Goal: Transaction & Acquisition: Purchase product/service

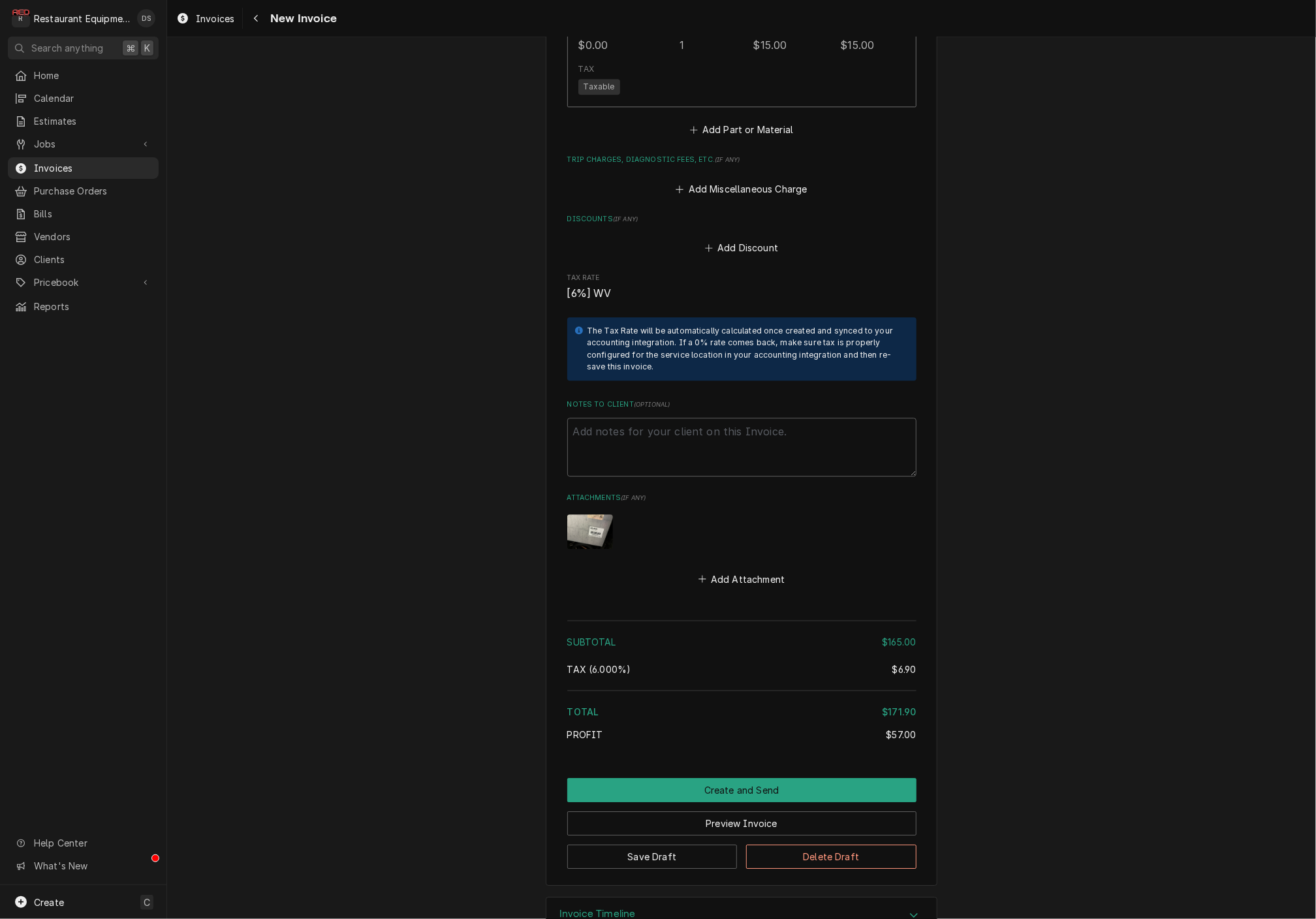
scroll to position [1913, 0]
click at [741, 812] on button "Preview Invoice" at bounding box center [742, 824] width 349 height 24
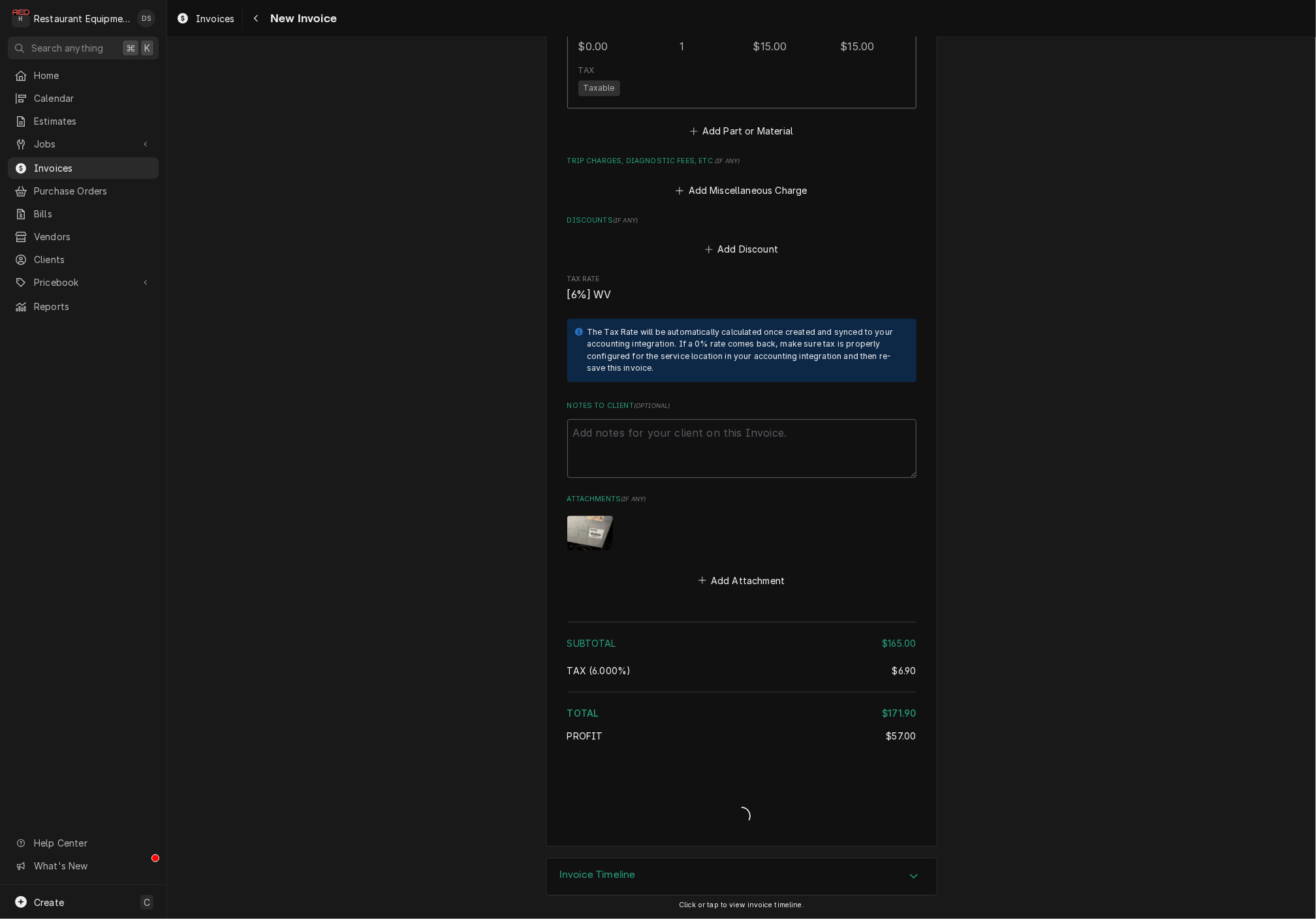
scroll to position [1873, 0]
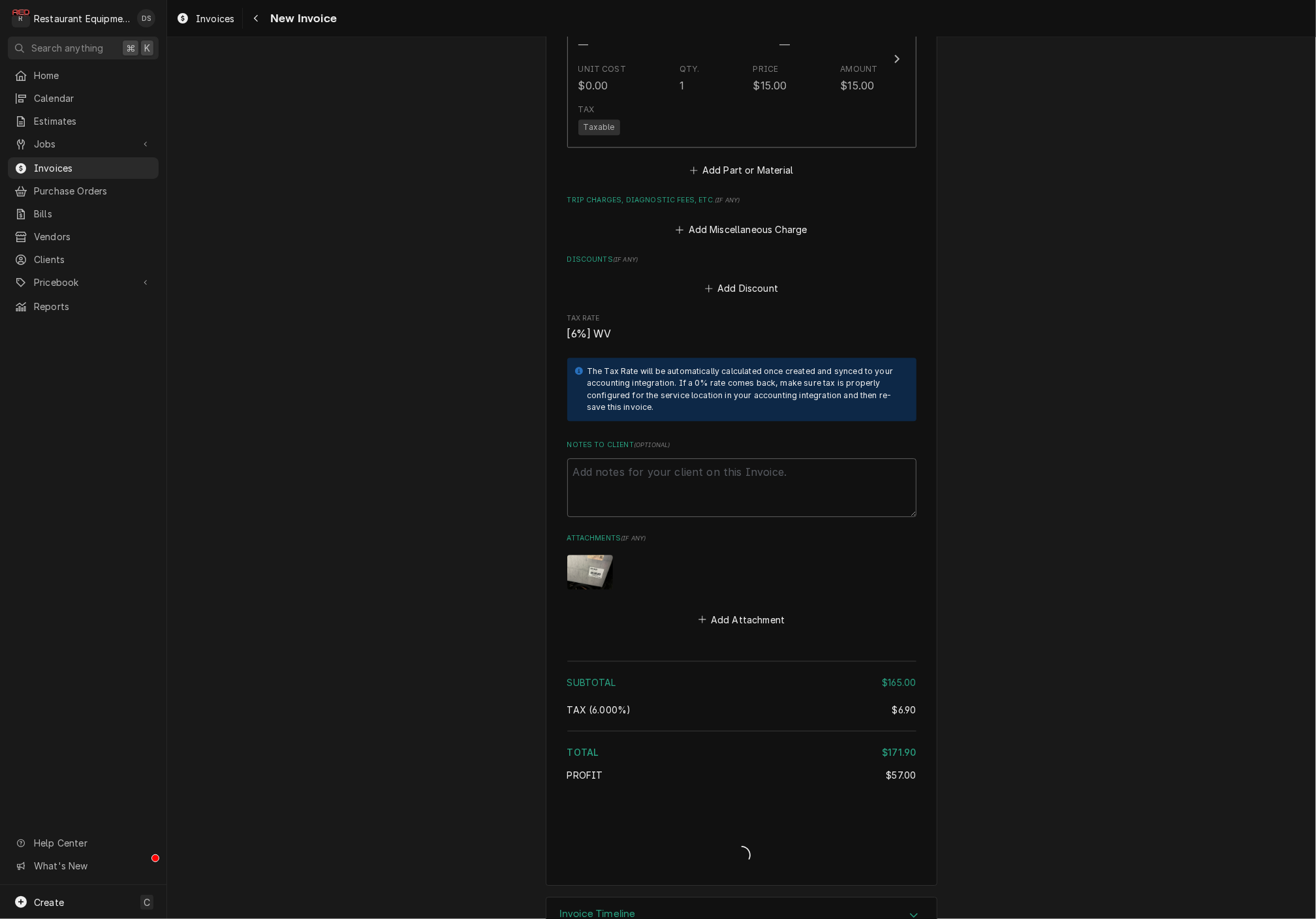
type textarea "x"
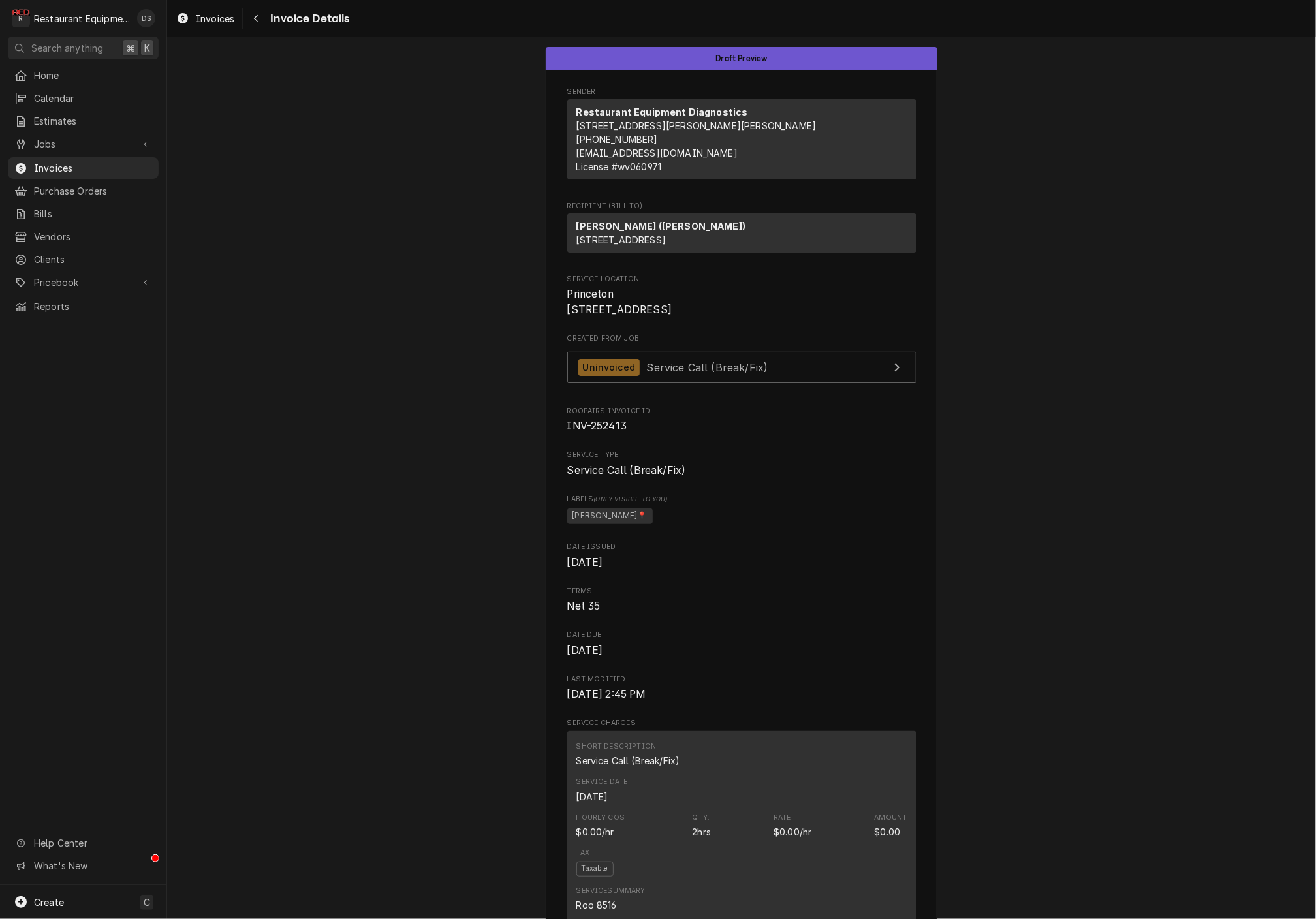
drag, startPoint x: 573, startPoint y: 312, endPoint x: 665, endPoint y: 325, distance: 92.9
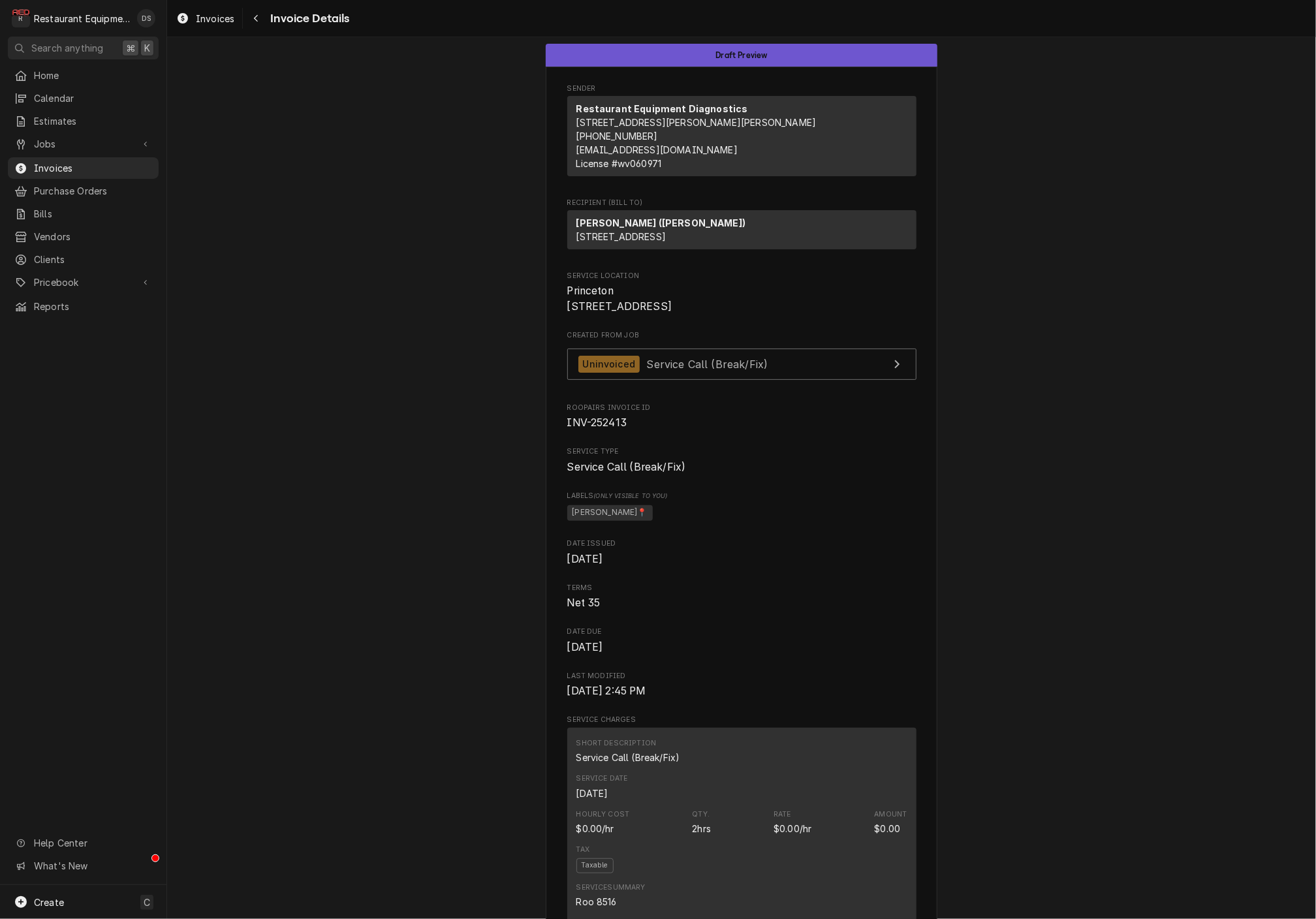
copy span "Princeton 171 Meadowfield Ln"
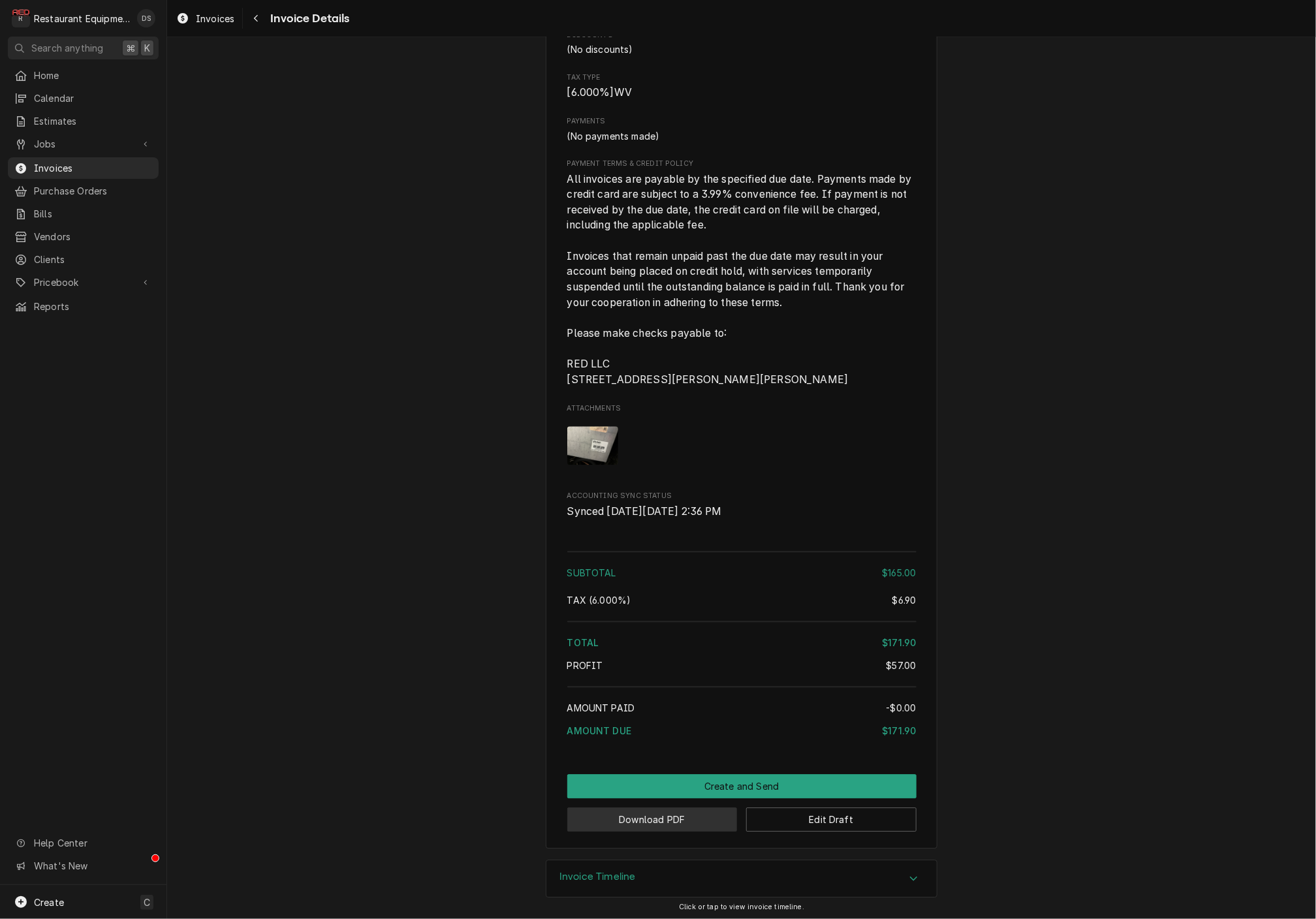
scroll to position [1705, 0]
click at [665, 814] on button "Download PDF" at bounding box center [652, 820] width 170 height 24
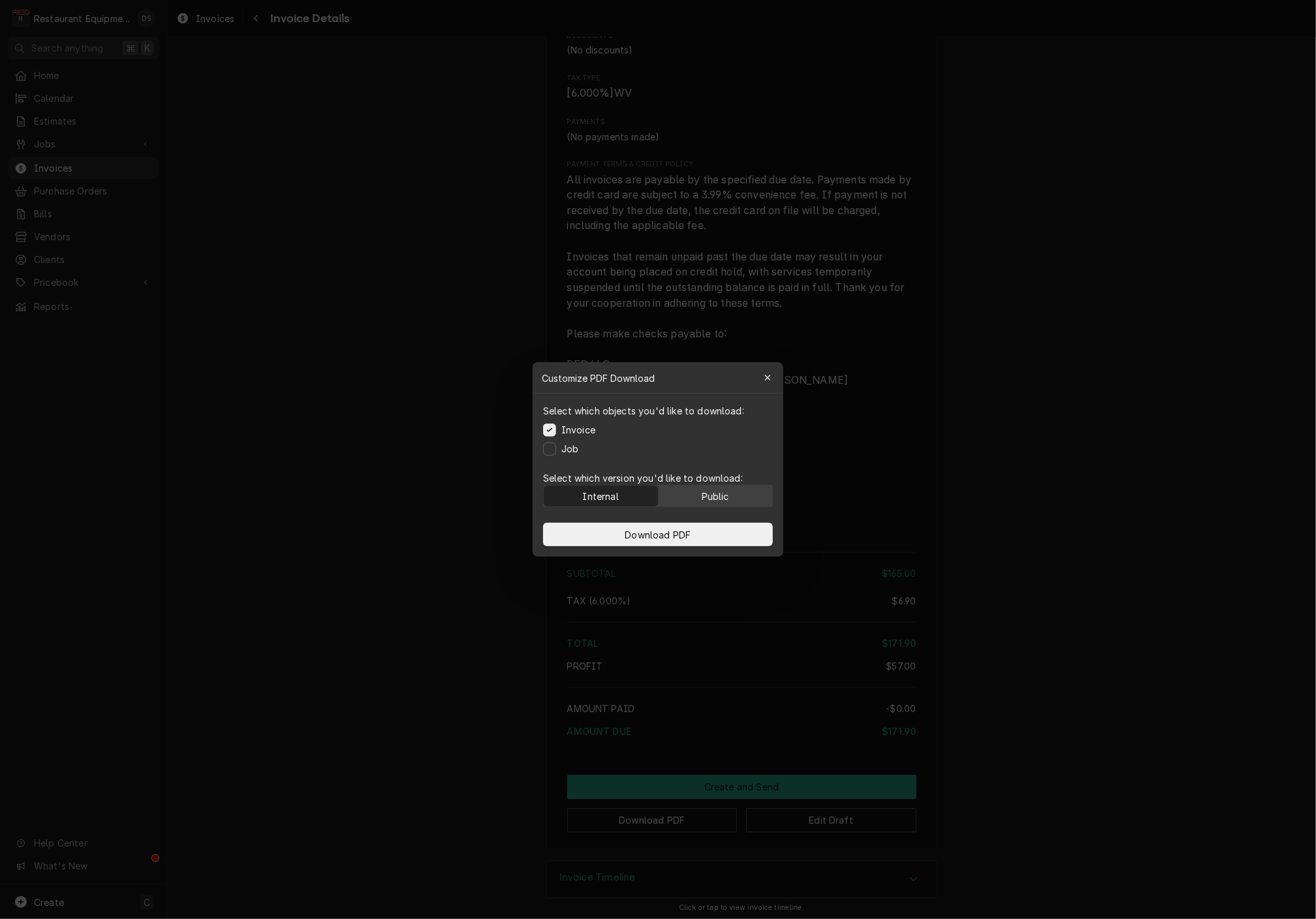
click at [716, 494] on div "Public" at bounding box center [716, 496] width 28 height 14
click at [715, 527] on button "Download PDF" at bounding box center [658, 534] width 230 height 23
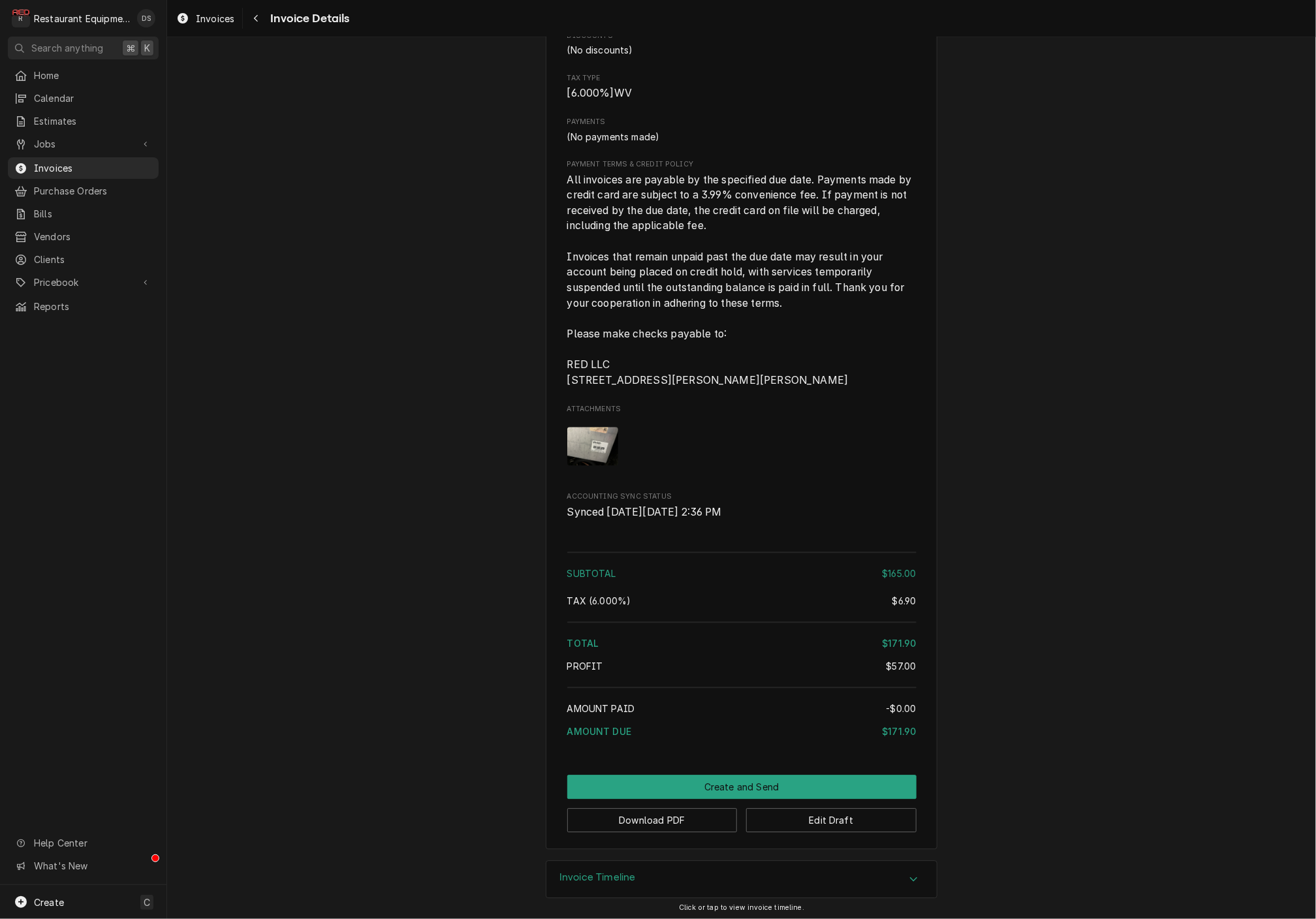
scroll to position [1695, 0]
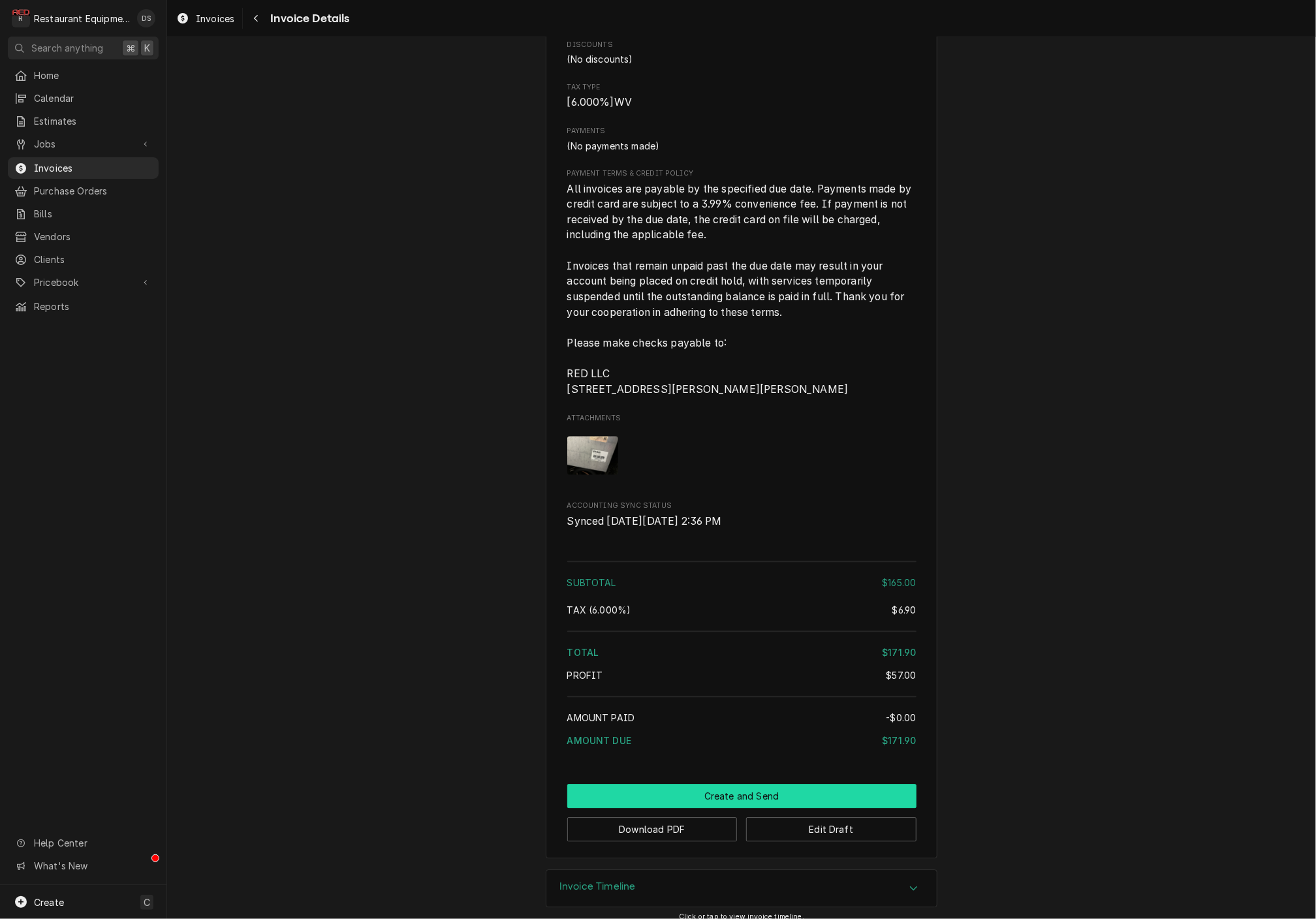
click at [711, 793] on button "Create and Send" at bounding box center [742, 796] width 349 height 24
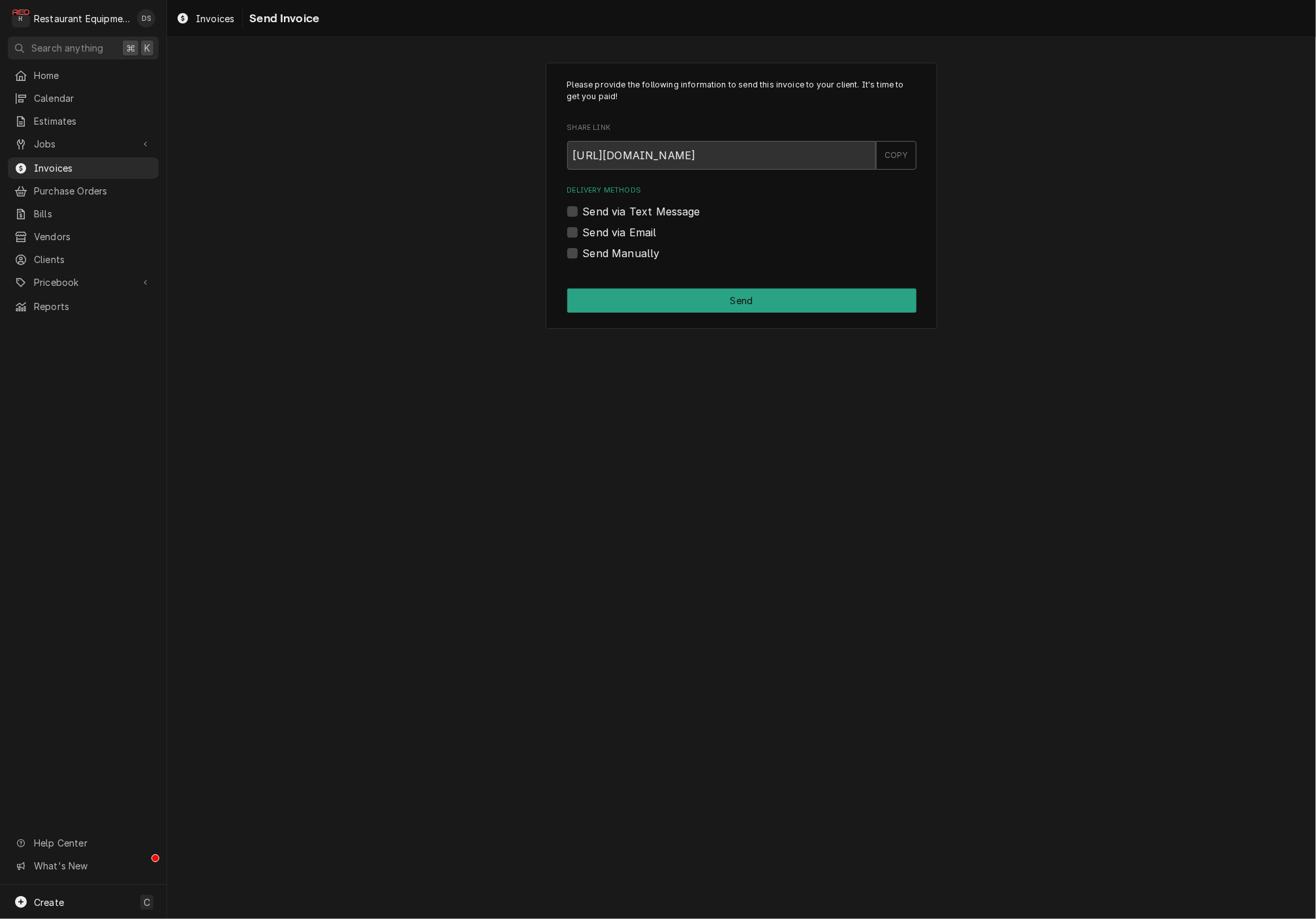
click at [583, 253] on label "Send Manually" at bounding box center [621, 253] width 77 height 15
click at [583, 253] on input "Send Manually" at bounding box center [757, 260] width 349 height 29
checkbox input "true"
click at [662, 296] on button "Send" at bounding box center [742, 300] width 349 height 24
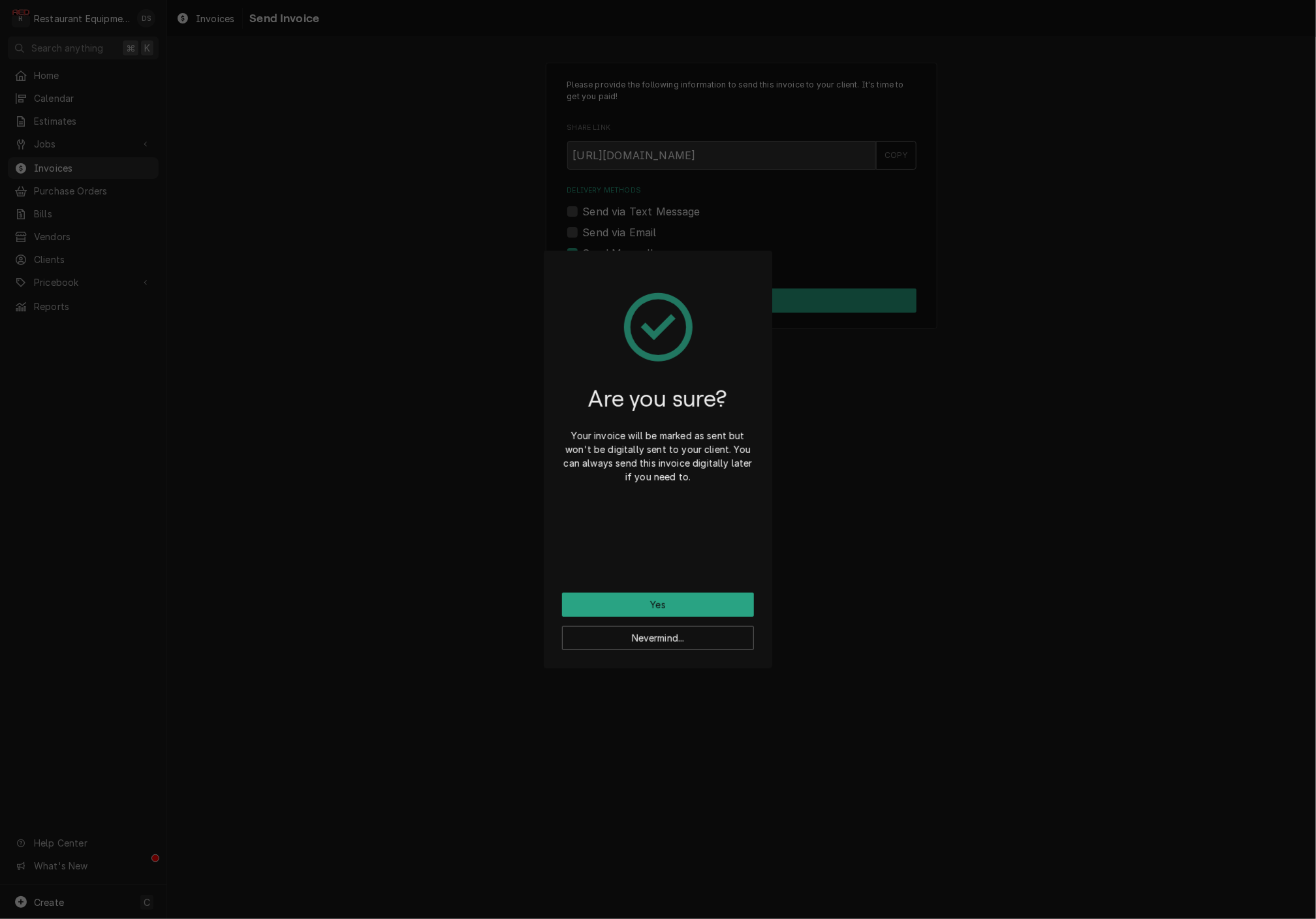
click at [668, 604] on button "Yes" at bounding box center [658, 605] width 192 height 24
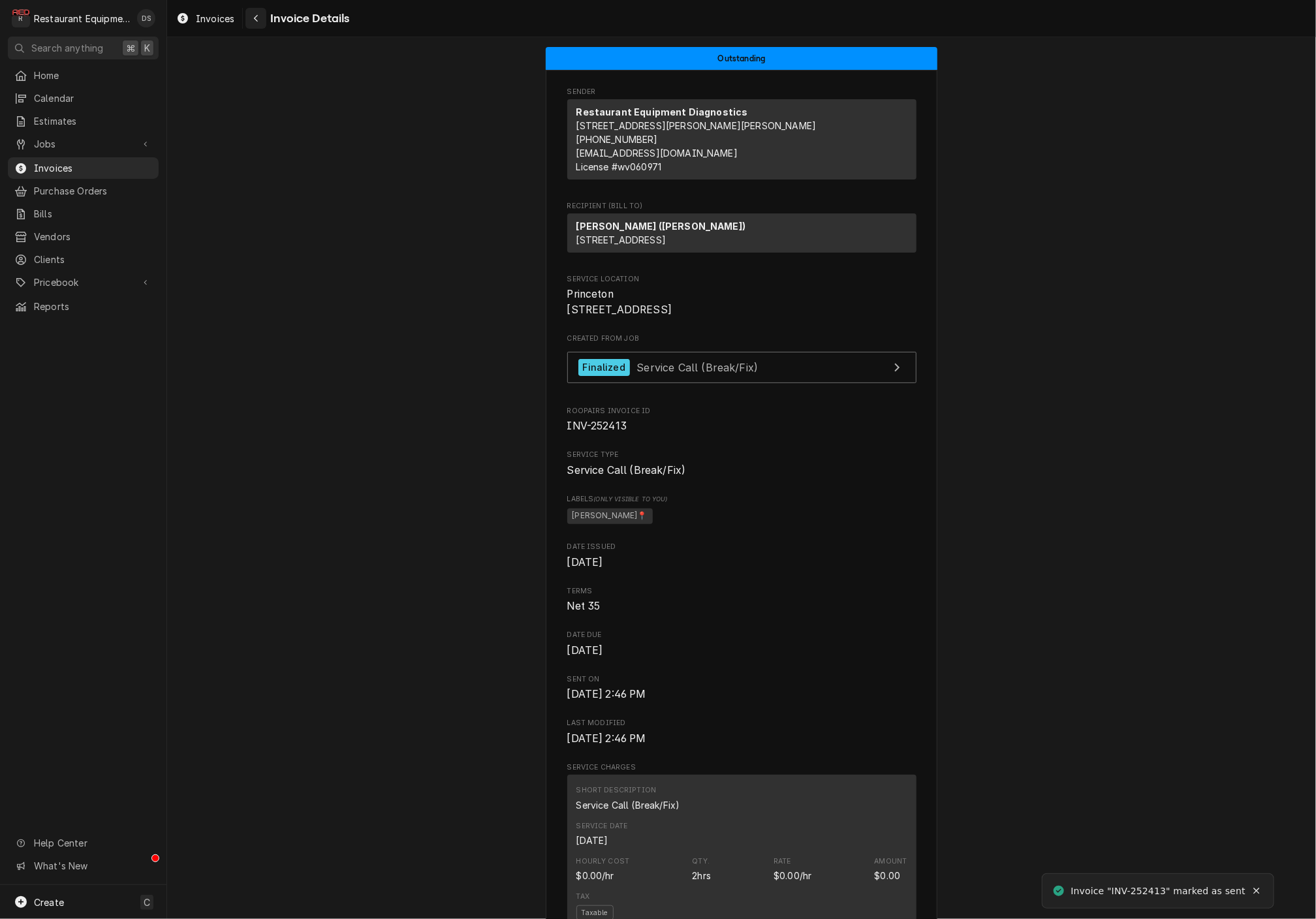
click at [260, 16] on div "Navigate back" at bounding box center [256, 18] width 13 height 13
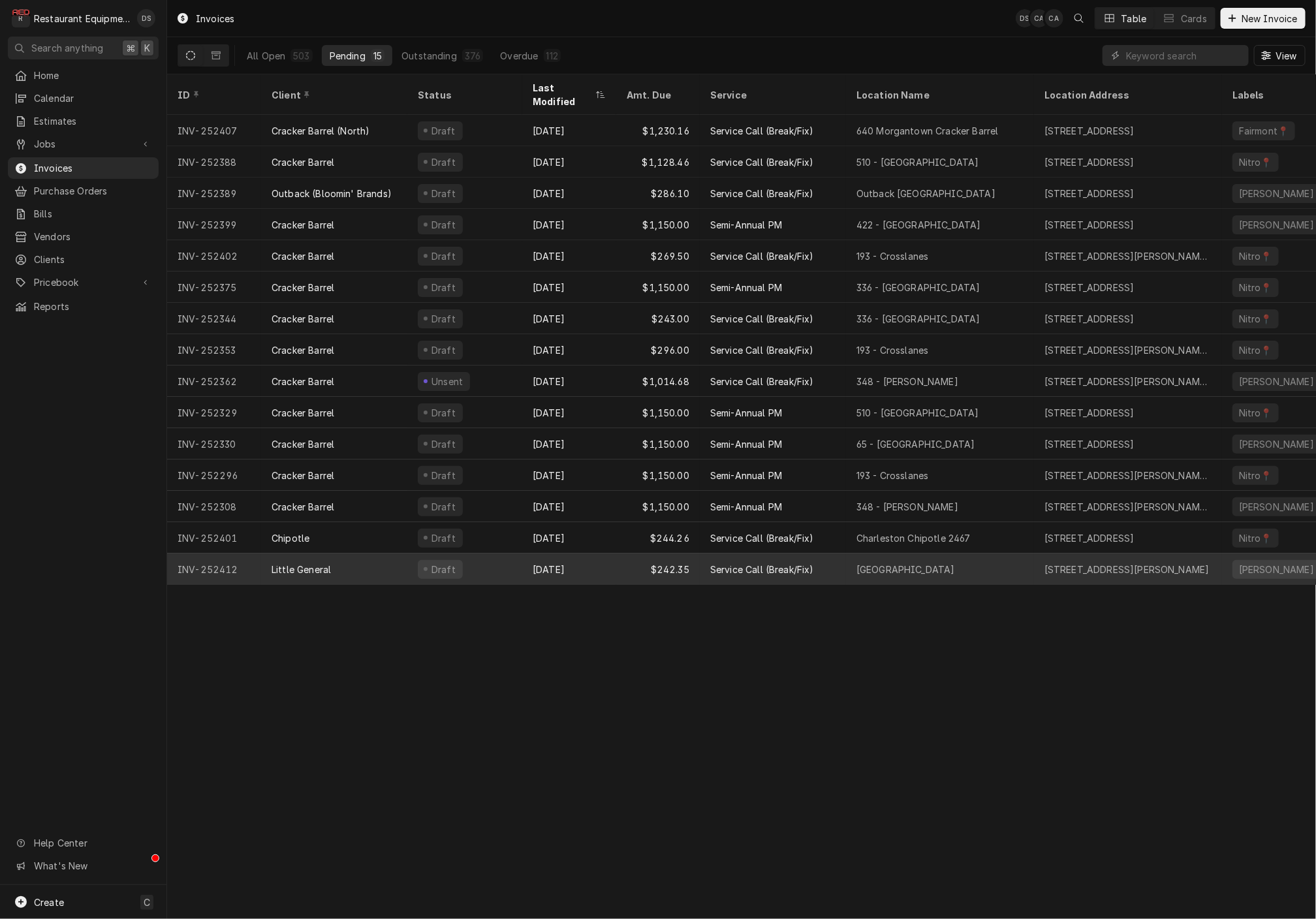
click at [624, 553] on div "$242.35" at bounding box center [658, 569] width 83 height 31
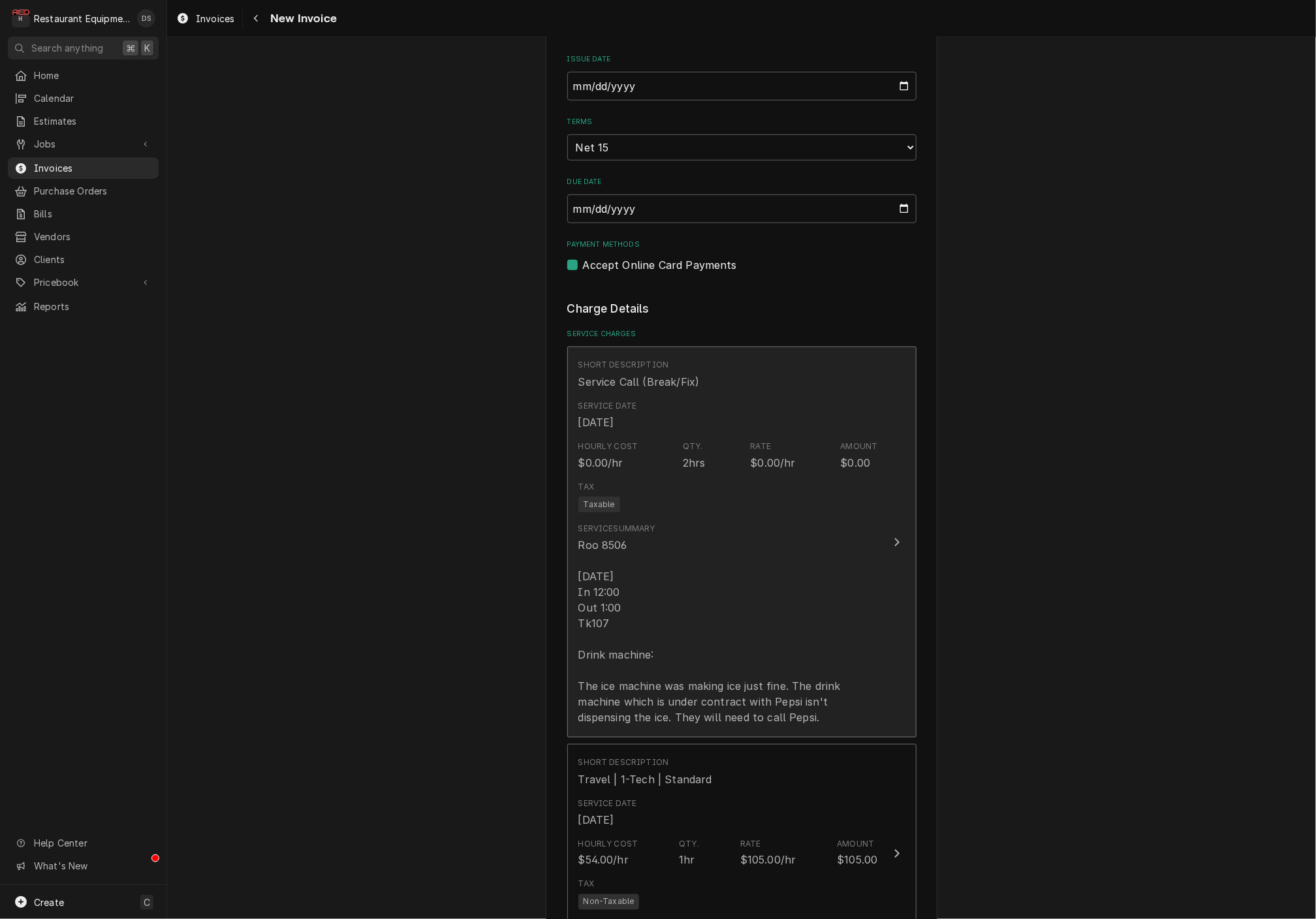
scroll to position [675, 0]
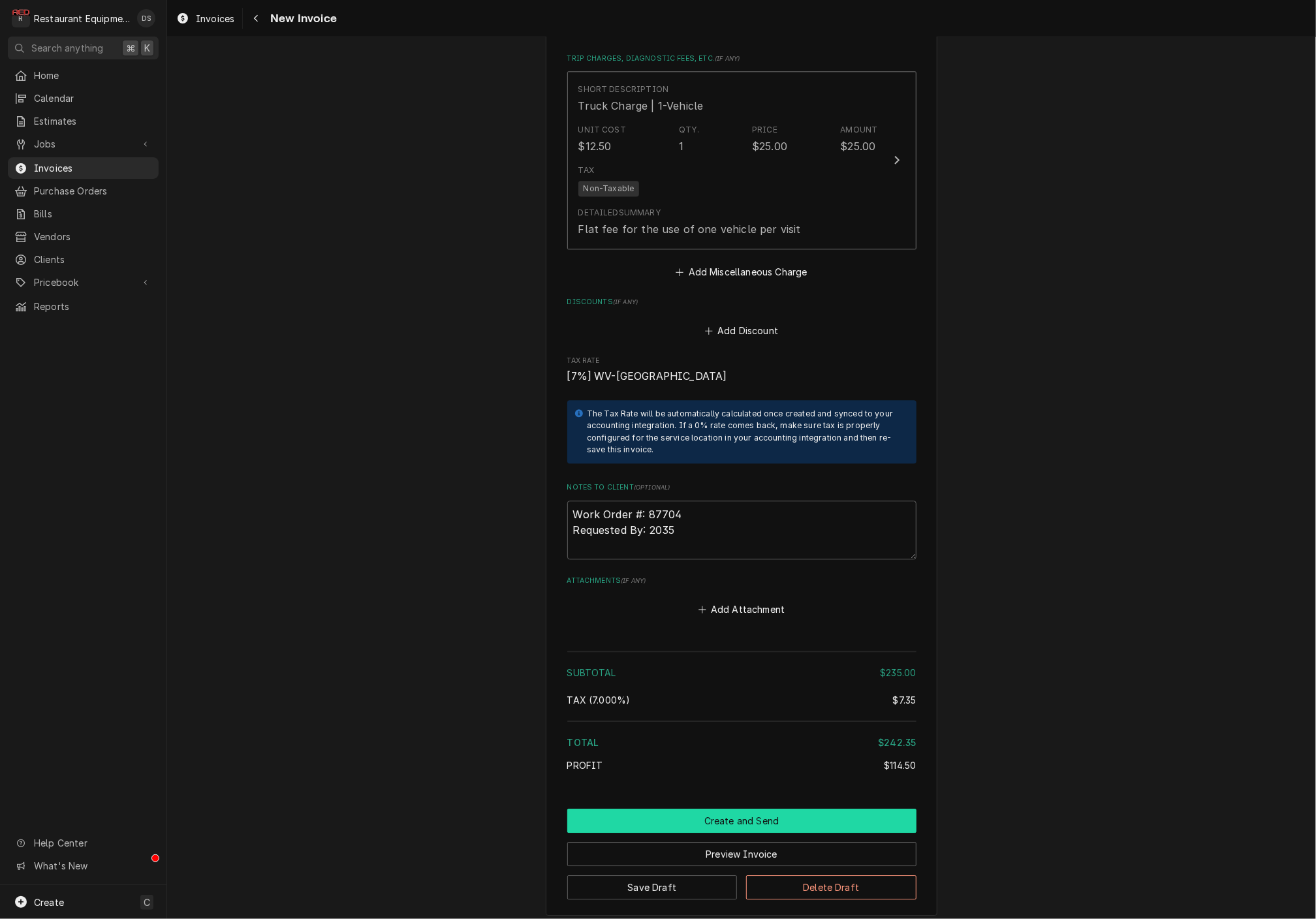
click at [766, 809] on button "Create and Send" at bounding box center [742, 820] width 349 height 24
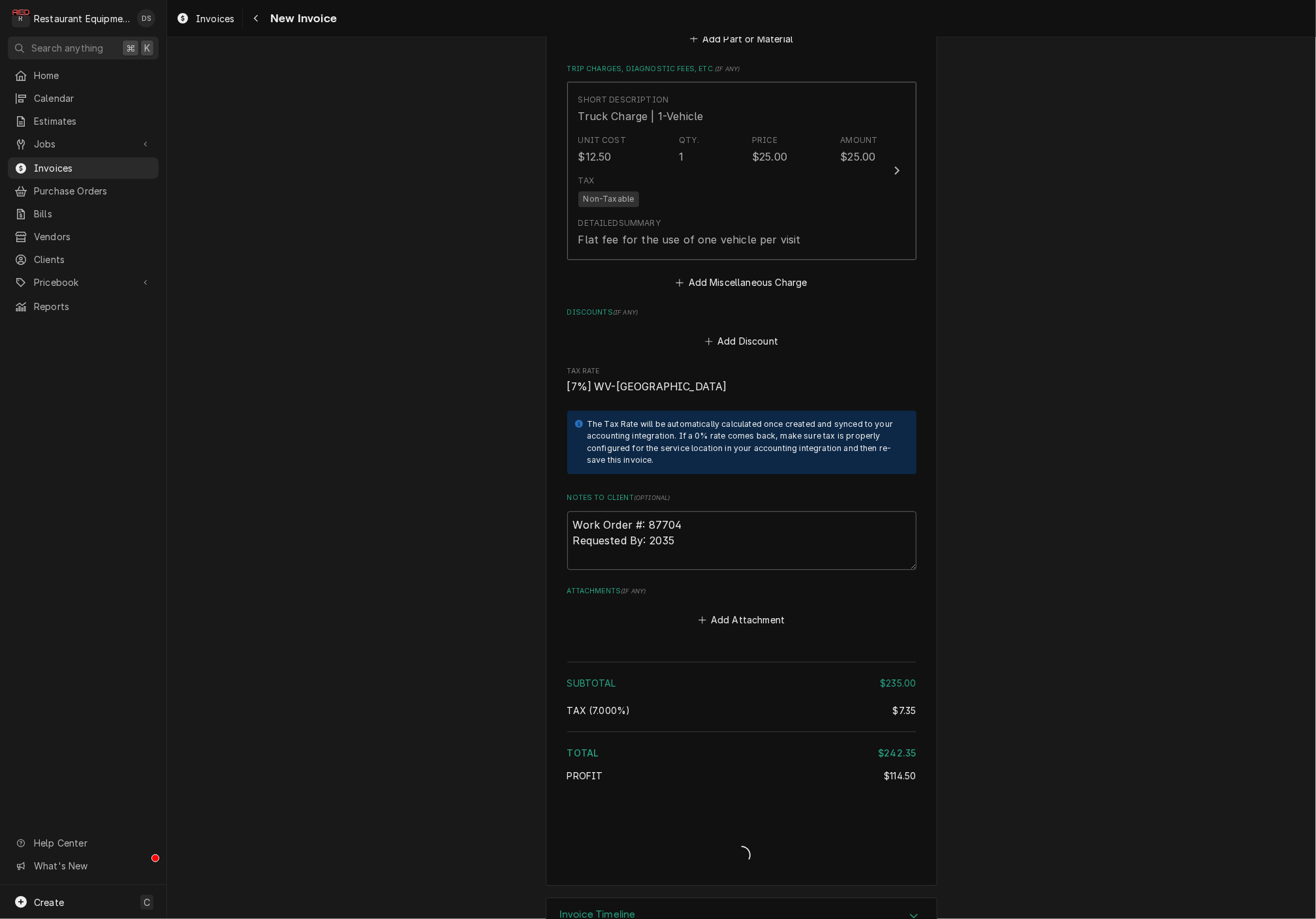
type textarea "x"
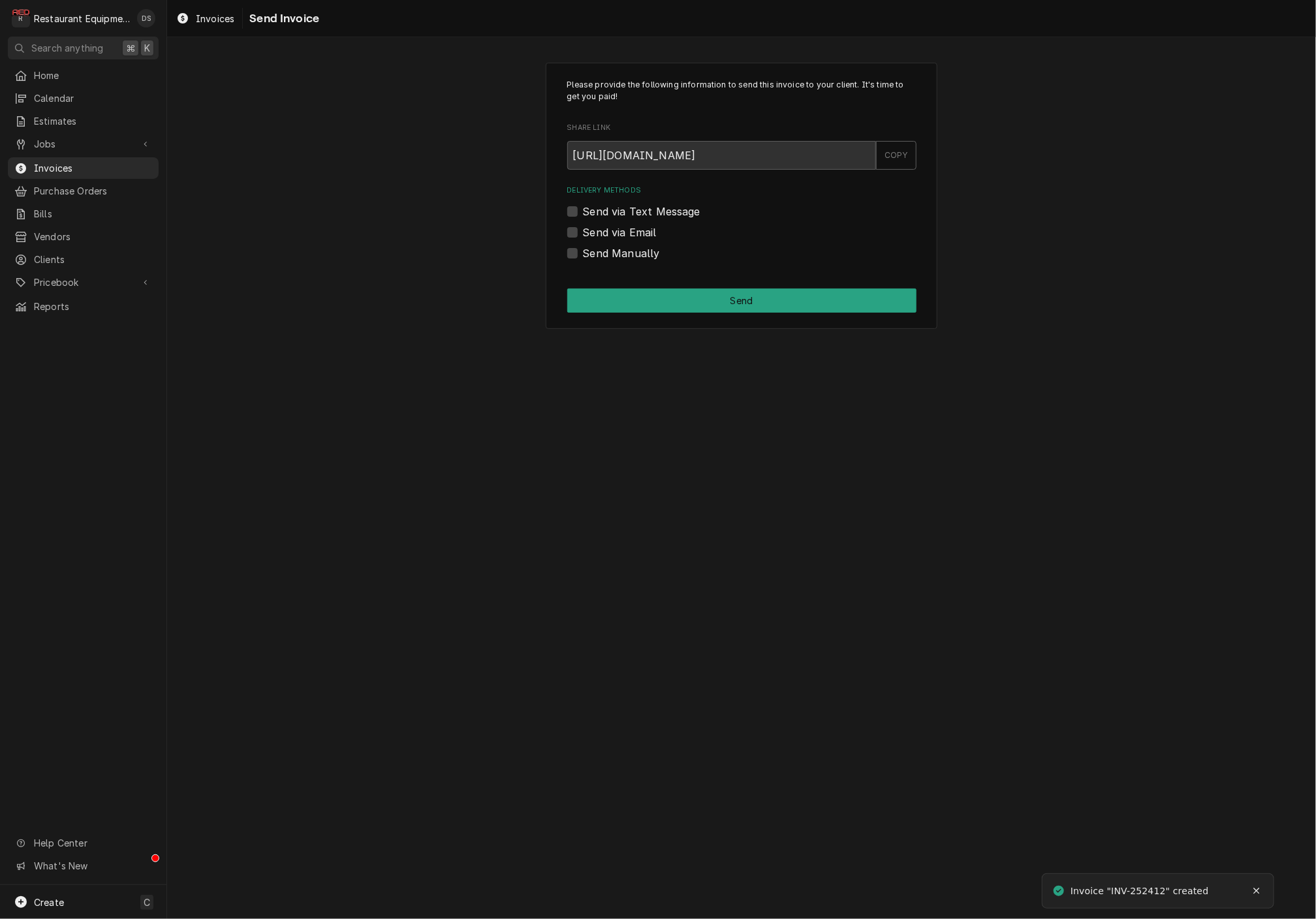
click at [583, 229] on label "Send via Email" at bounding box center [619, 232] width 74 height 15
click at [583, 229] on input "Send via Email" at bounding box center [757, 238] width 349 height 29
checkbox input "true"
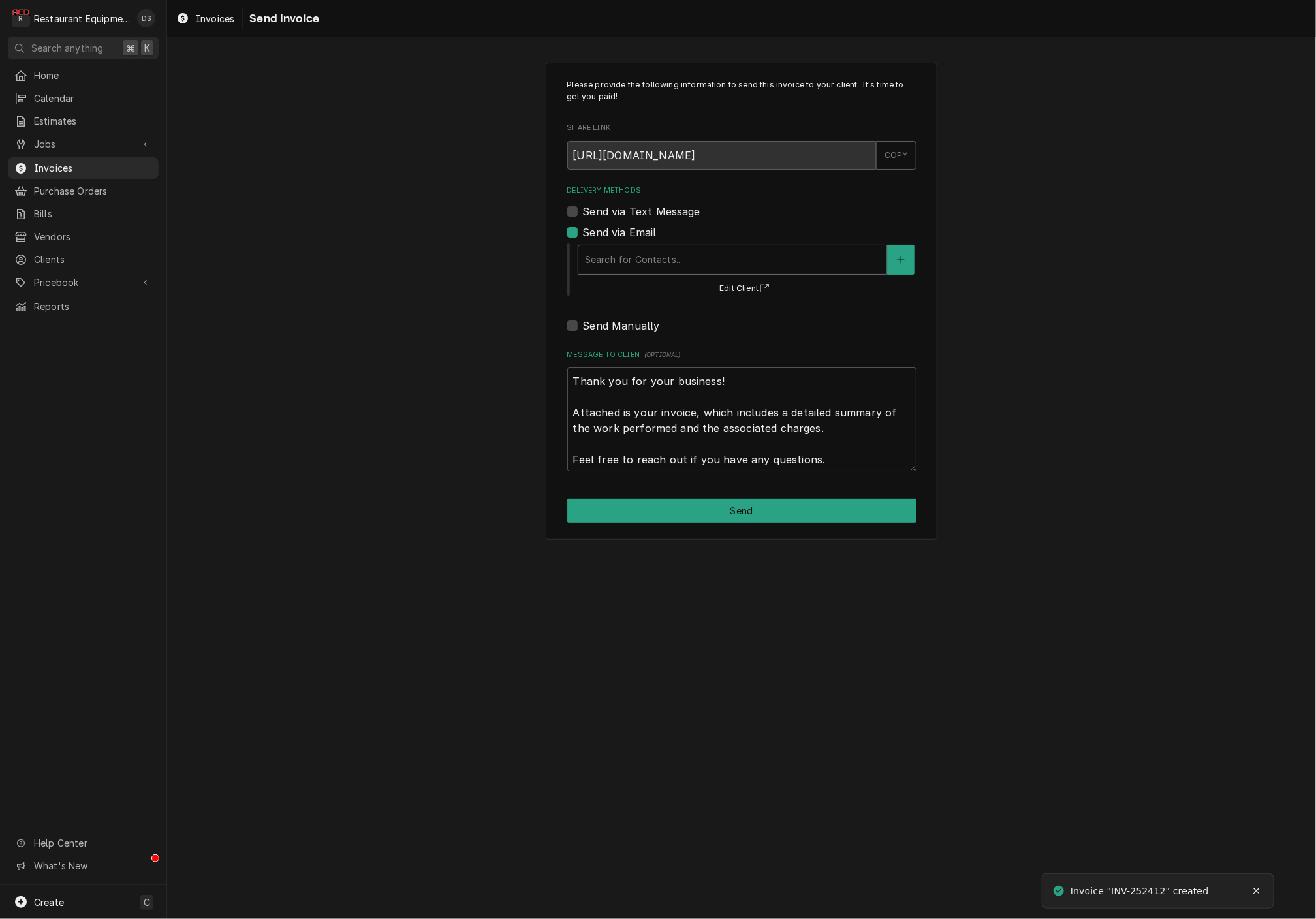
click at [691, 262] on div "Delivery Methods" at bounding box center [733, 260] width 295 height 23
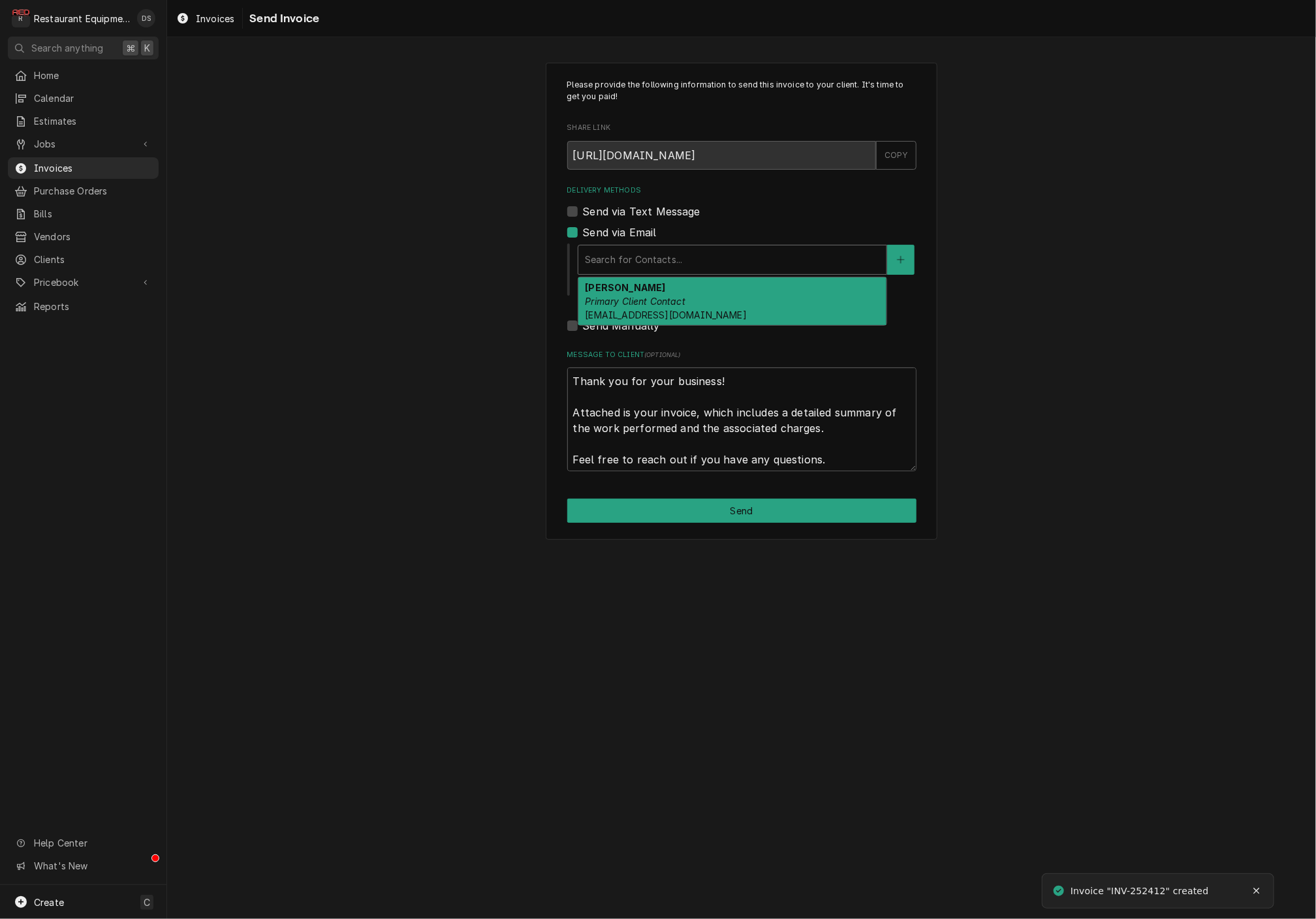
click at [686, 298] on em "Primary Client Contact" at bounding box center [635, 301] width 101 height 11
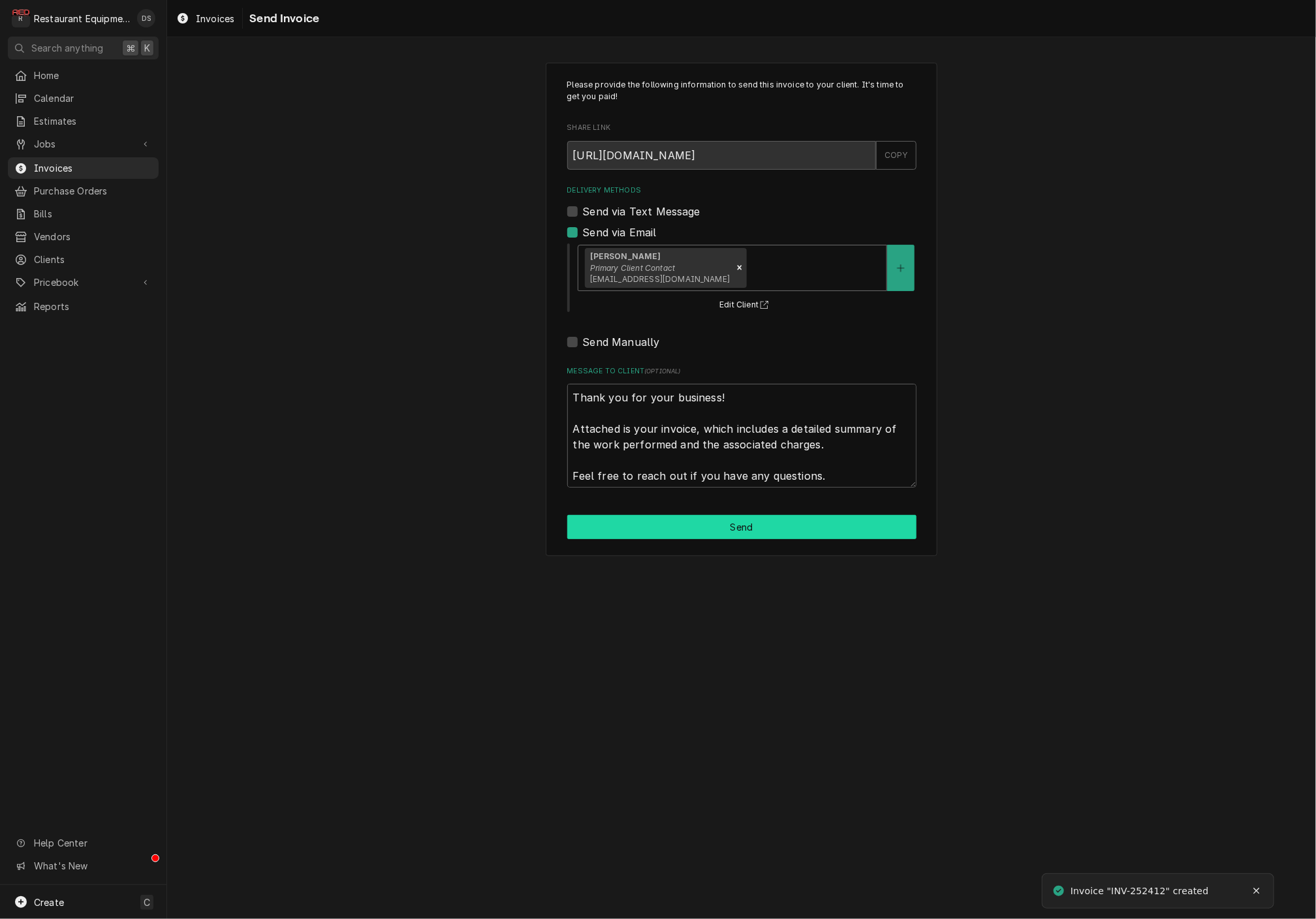
click at [746, 528] on button "Send" at bounding box center [742, 527] width 349 height 24
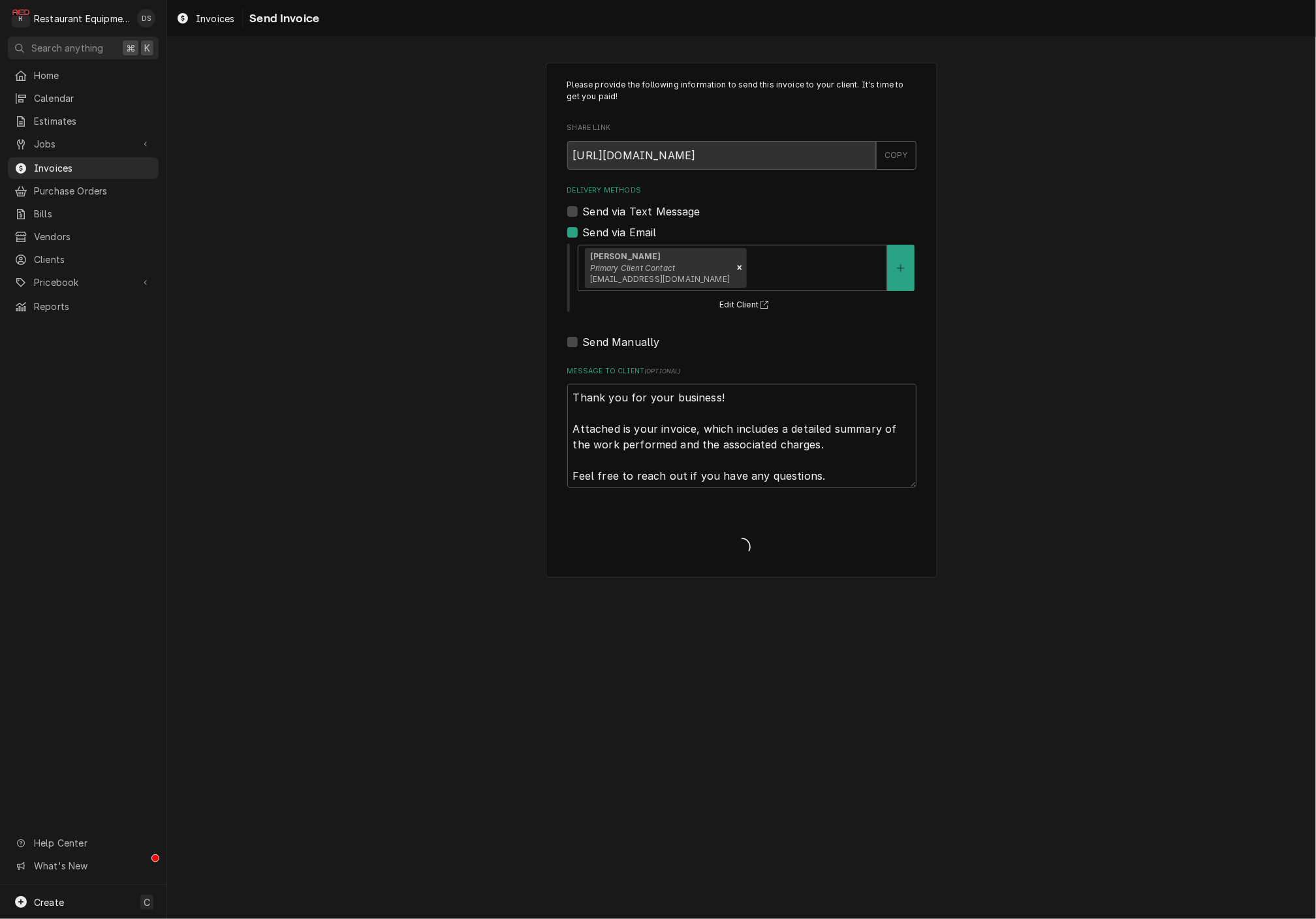
type textarea "x"
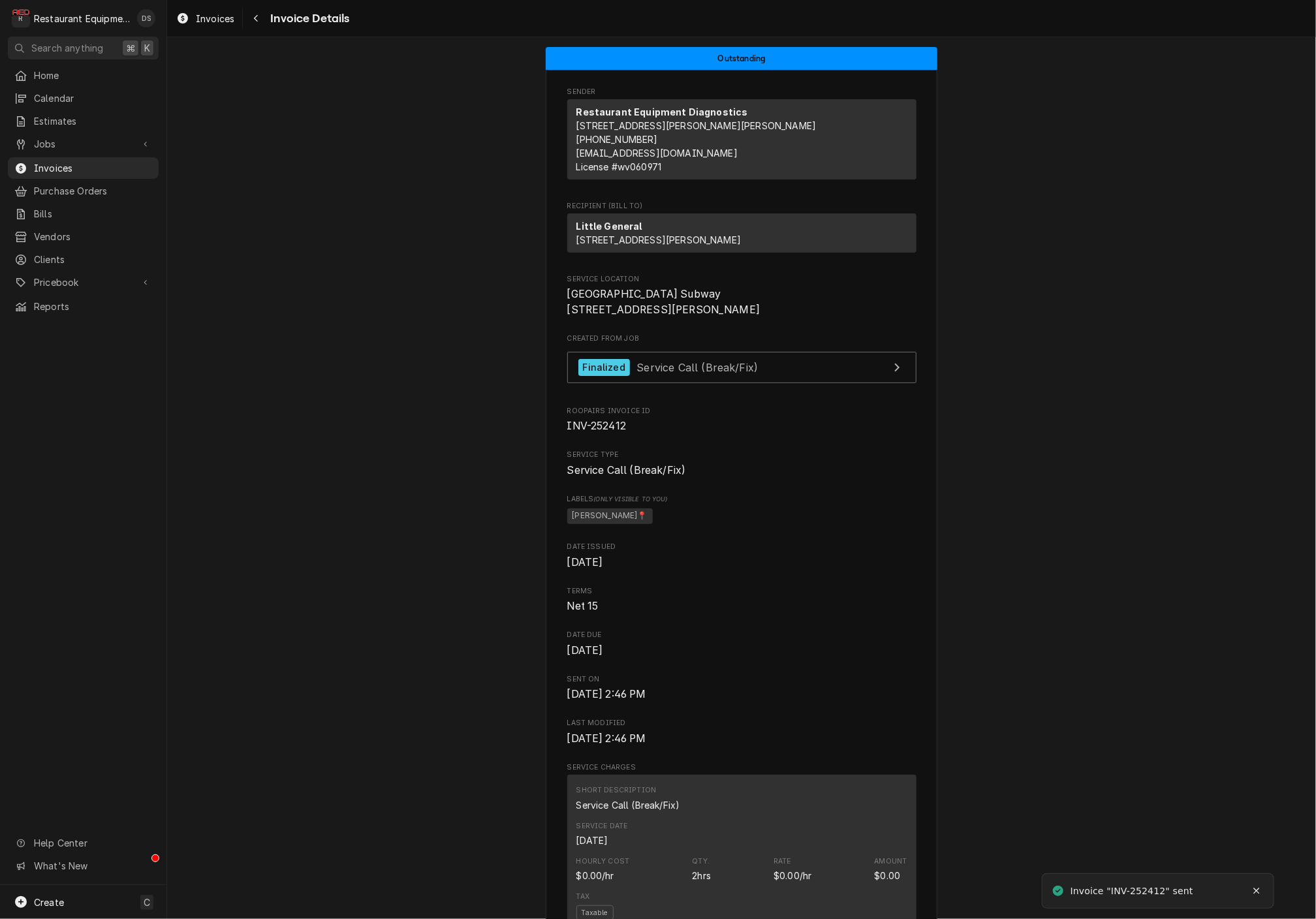
scroll to position [46, 0]
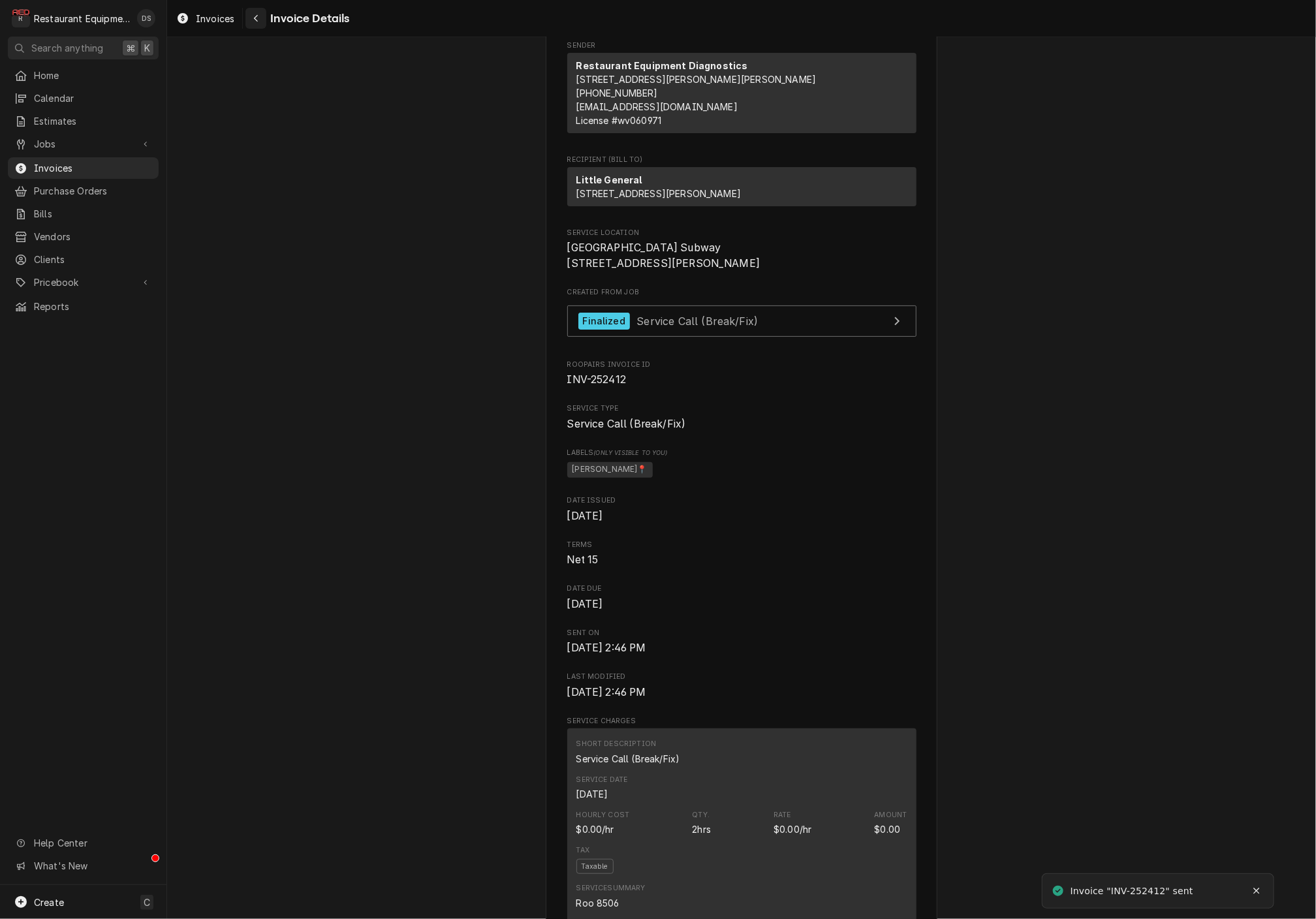
click at [256, 19] on icon "Navigate back" at bounding box center [256, 18] width 6 height 10
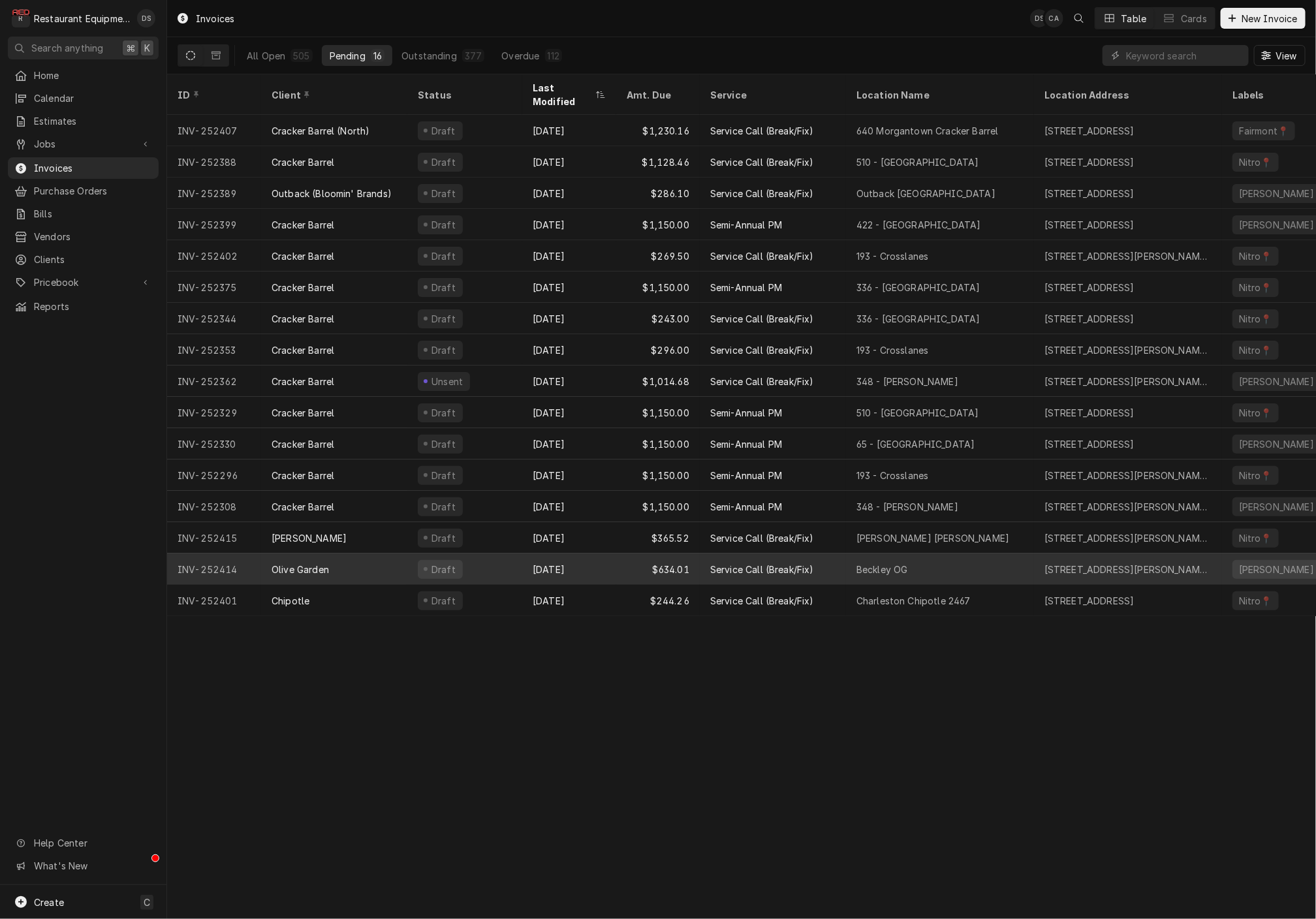
click at [617, 556] on div "$634.01" at bounding box center [658, 569] width 83 height 31
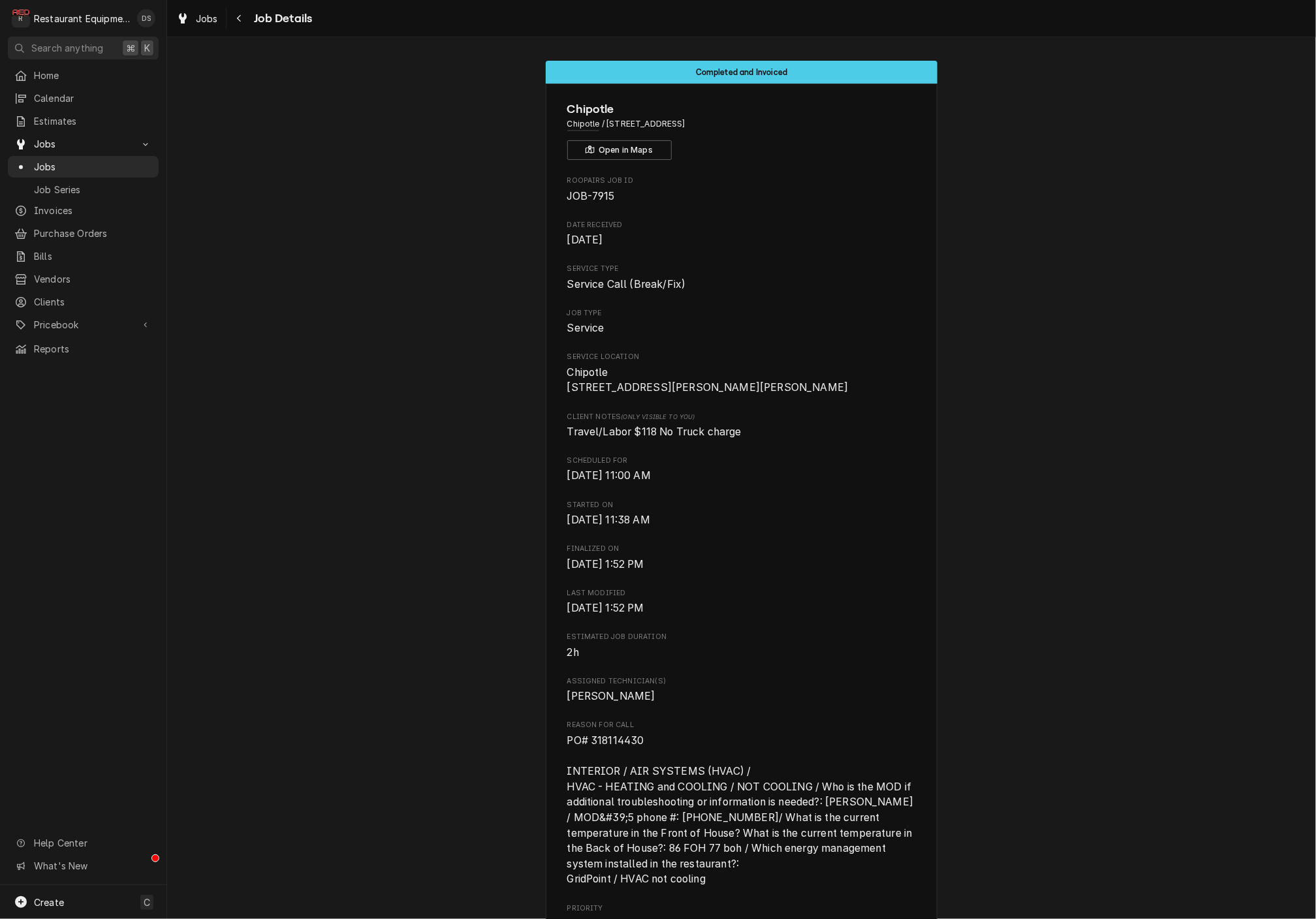
scroll to position [0, 258]
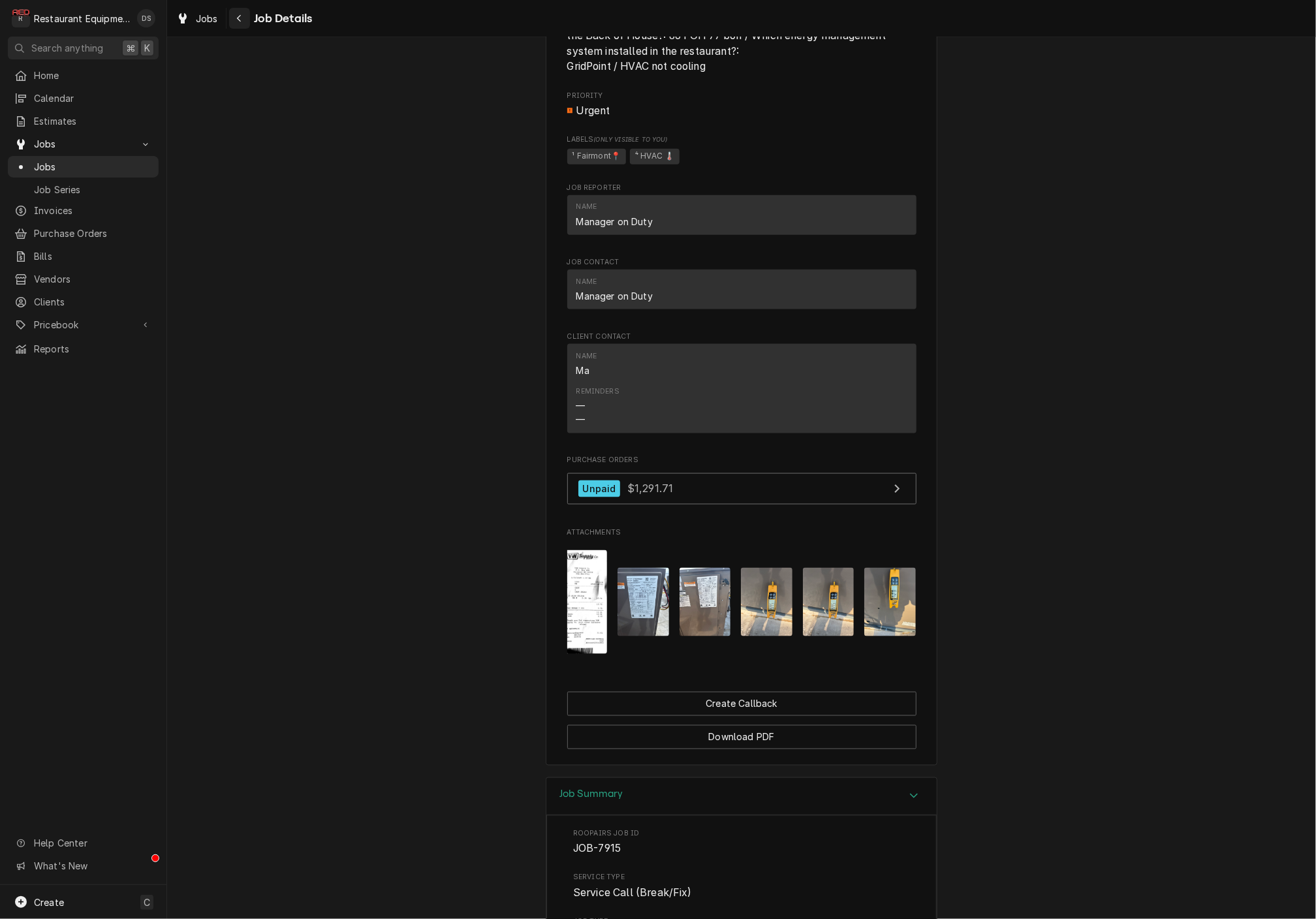
click at [242, 18] on div "Navigate back" at bounding box center [240, 18] width 13 height 13
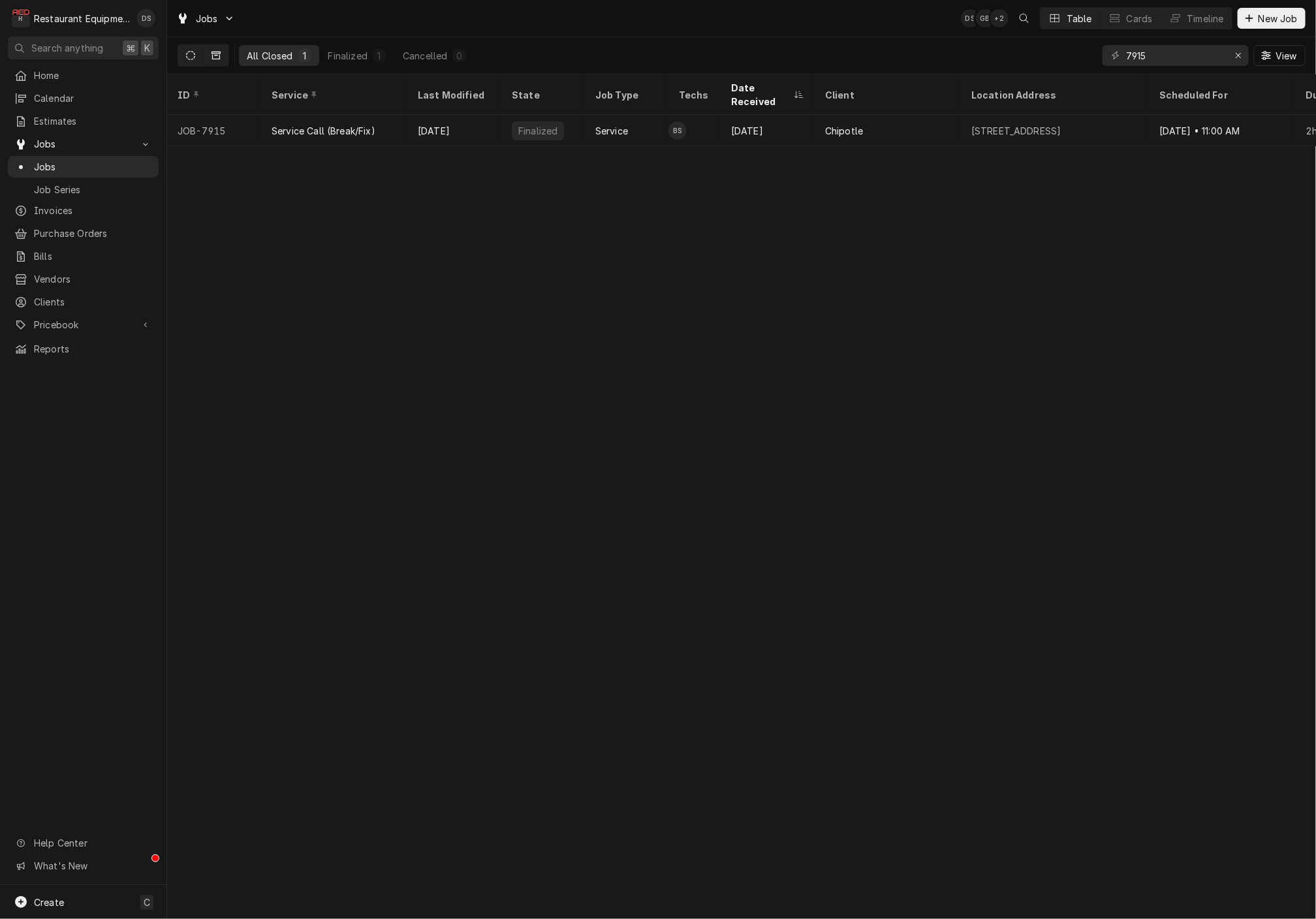
click at [188, 54] on icon "Dynamic Content Wrapper" at bounding box center [191, 56] width 10 height 10
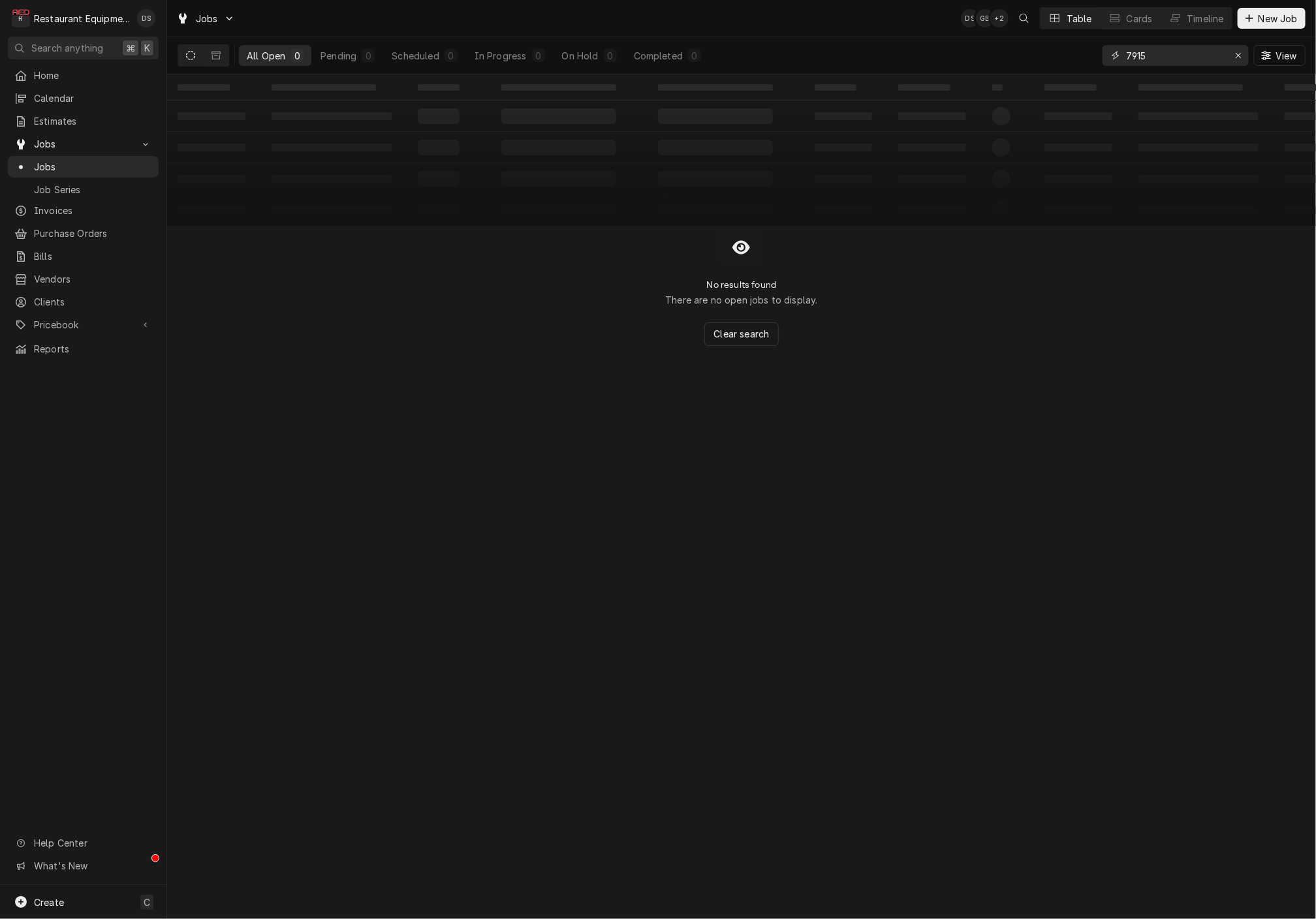
click at [1181, 55] on input "7915" at bounding box center [1175, 56] width 98 height 21
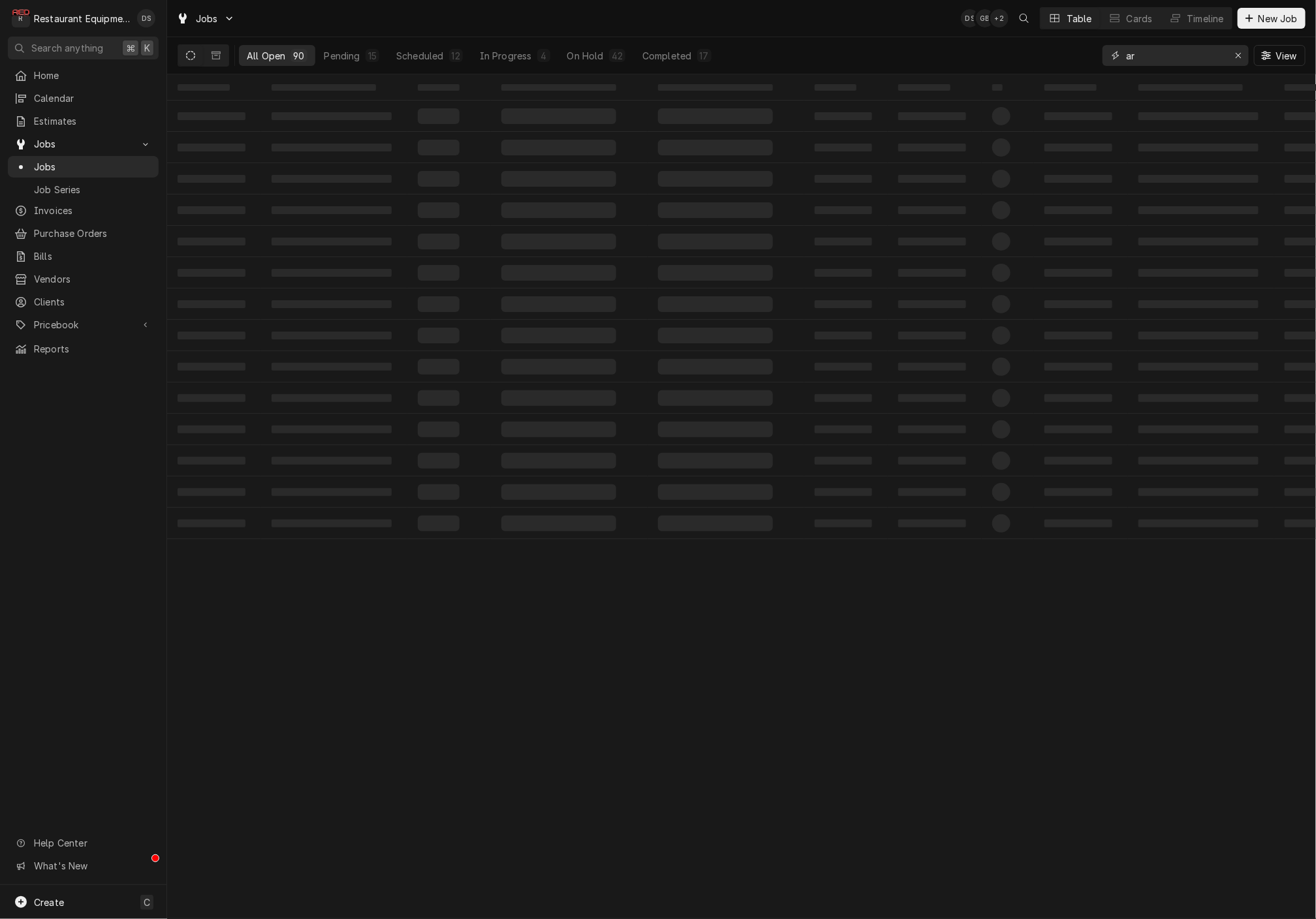
type input "a"
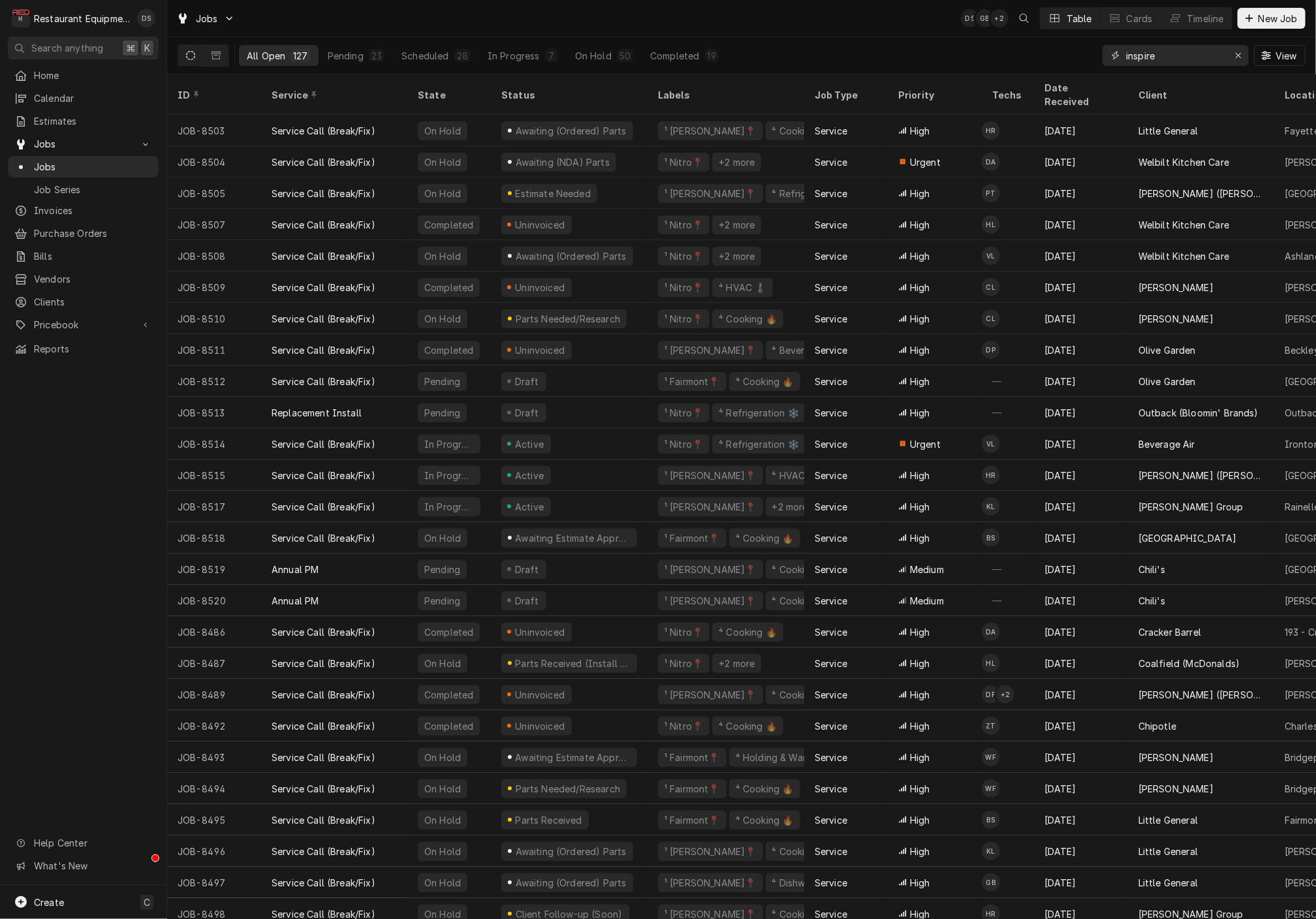
type input "inspire"
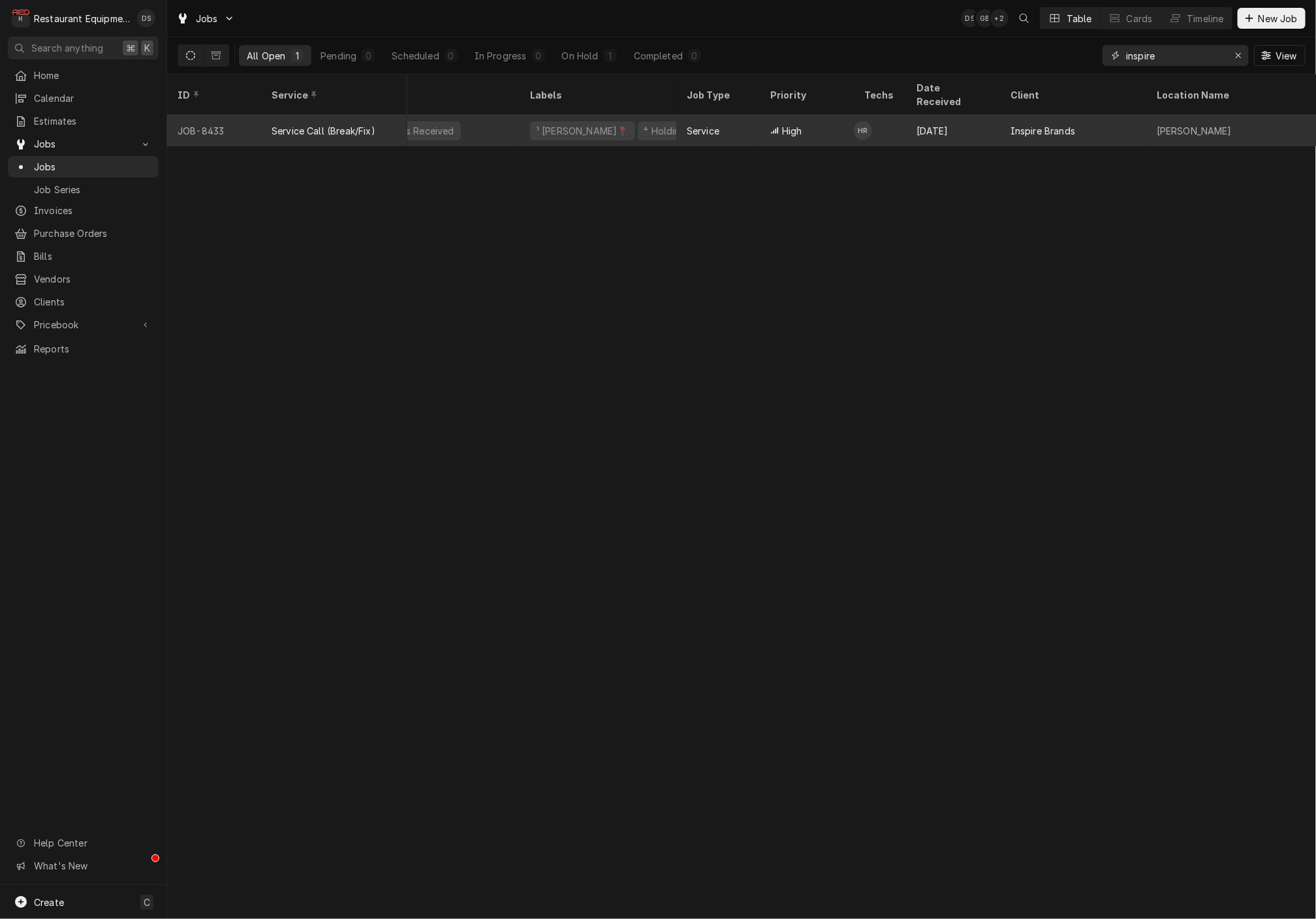
scroll to position [0, 135]
click at [1054, 115] on div "Inspire Brands" at bounding box center [1066, 130] width 146 height 31
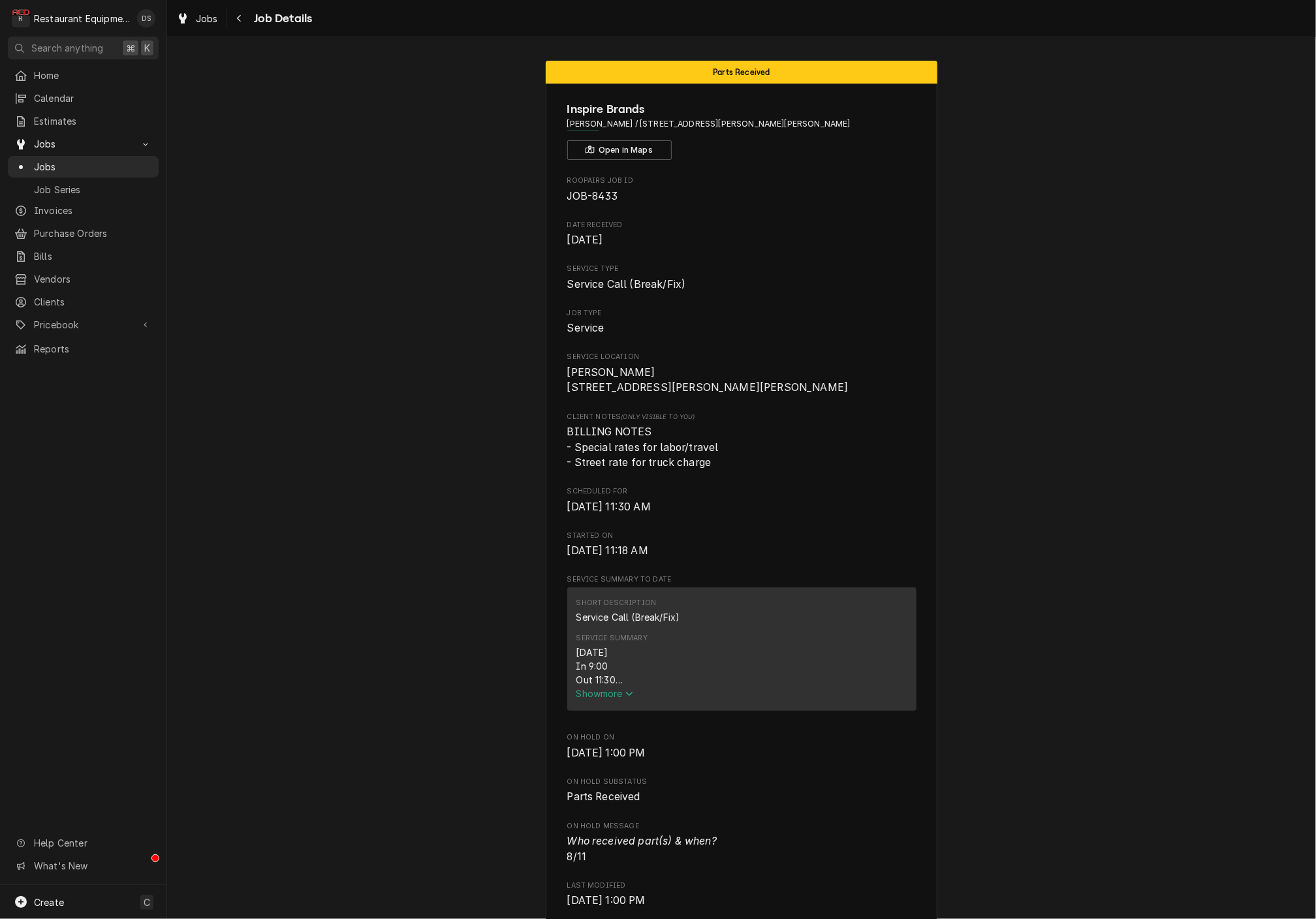
scroll to position [10, 0]
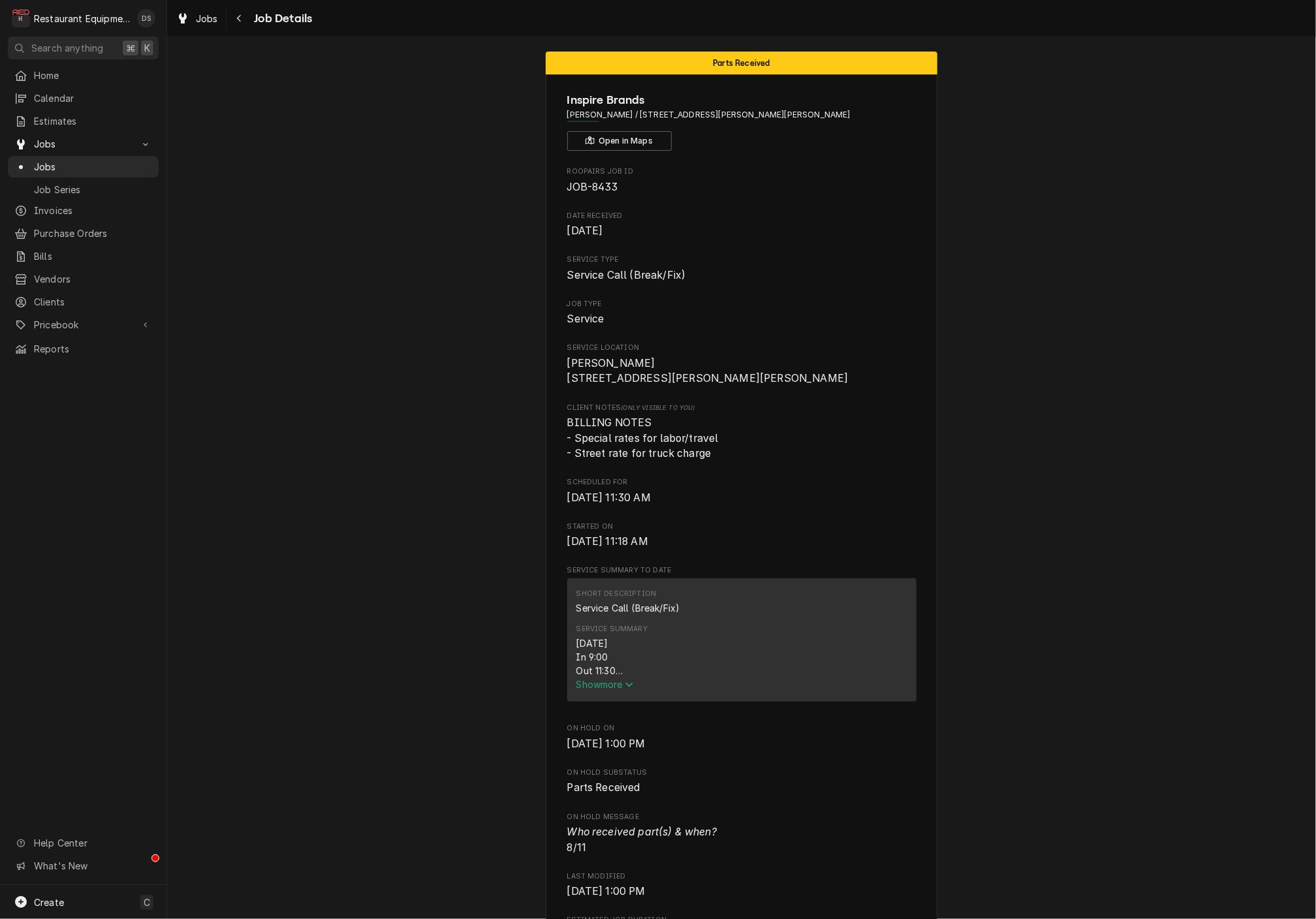
click at [619, 689] on span "Show more" at bounding box center [605, 684] width 58 height 11
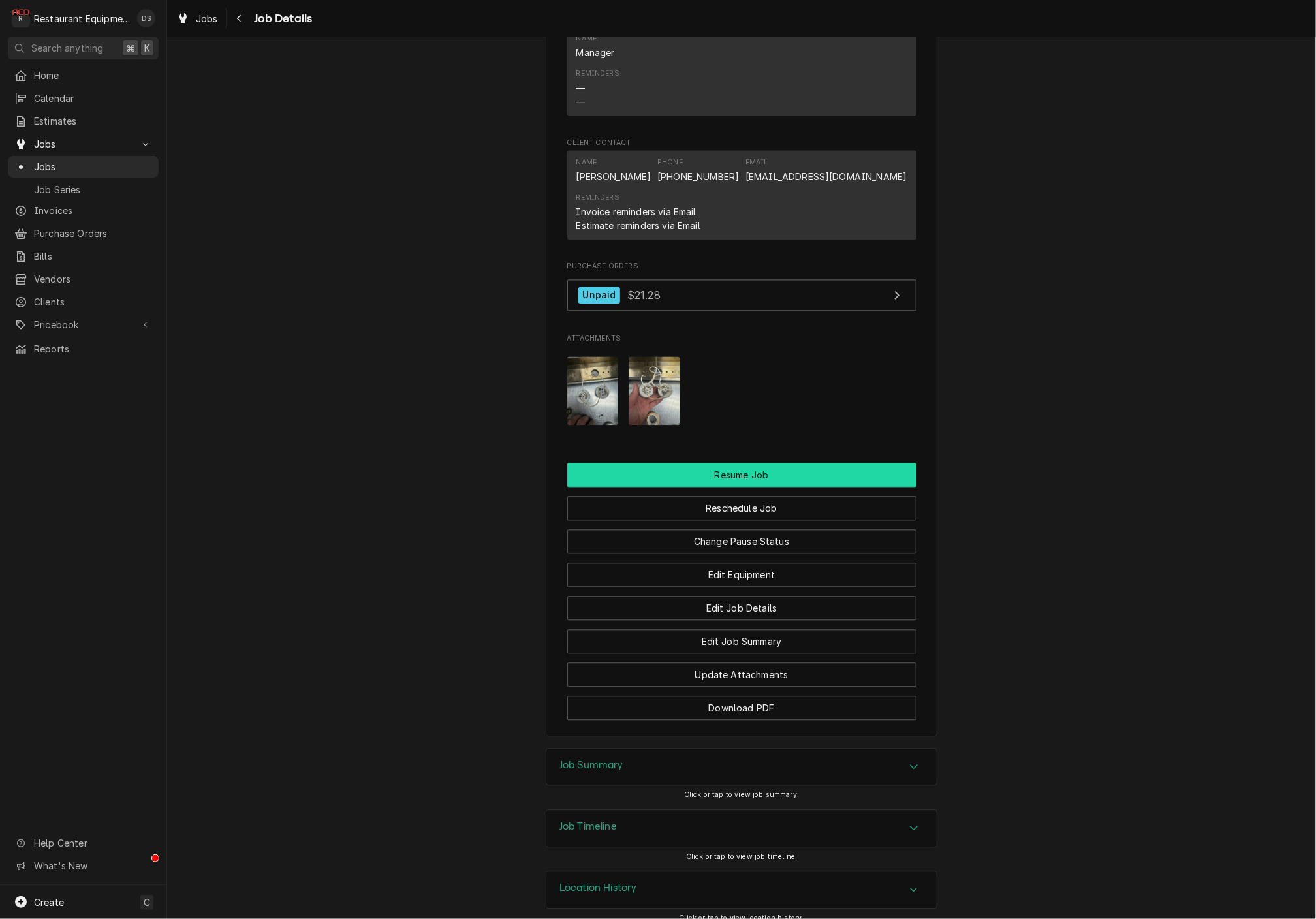
scroll to position [1405, 0]
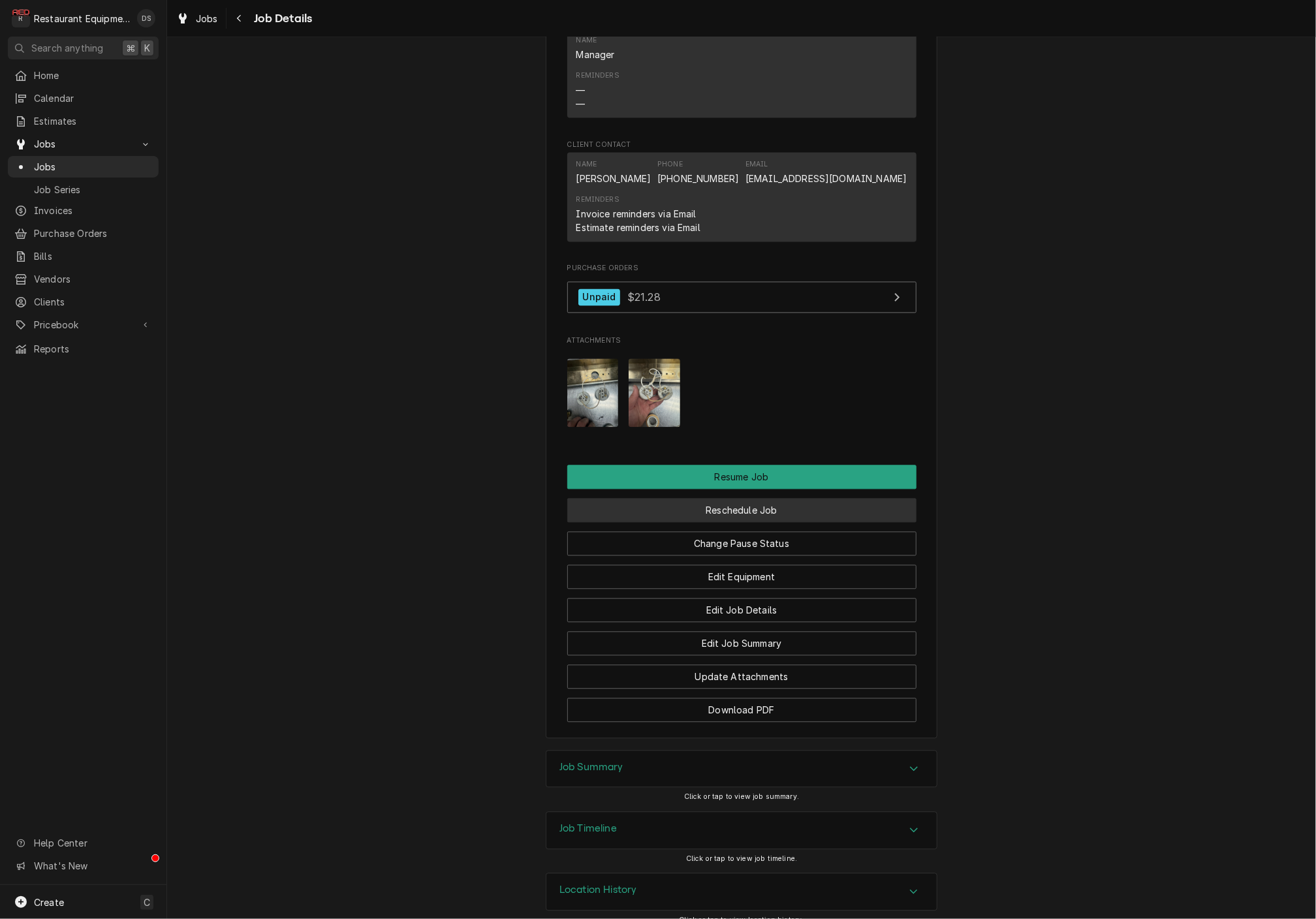
click at [749, 499] on button "Reschedule Job" at bounding box center [742, 510] width 349 height 24
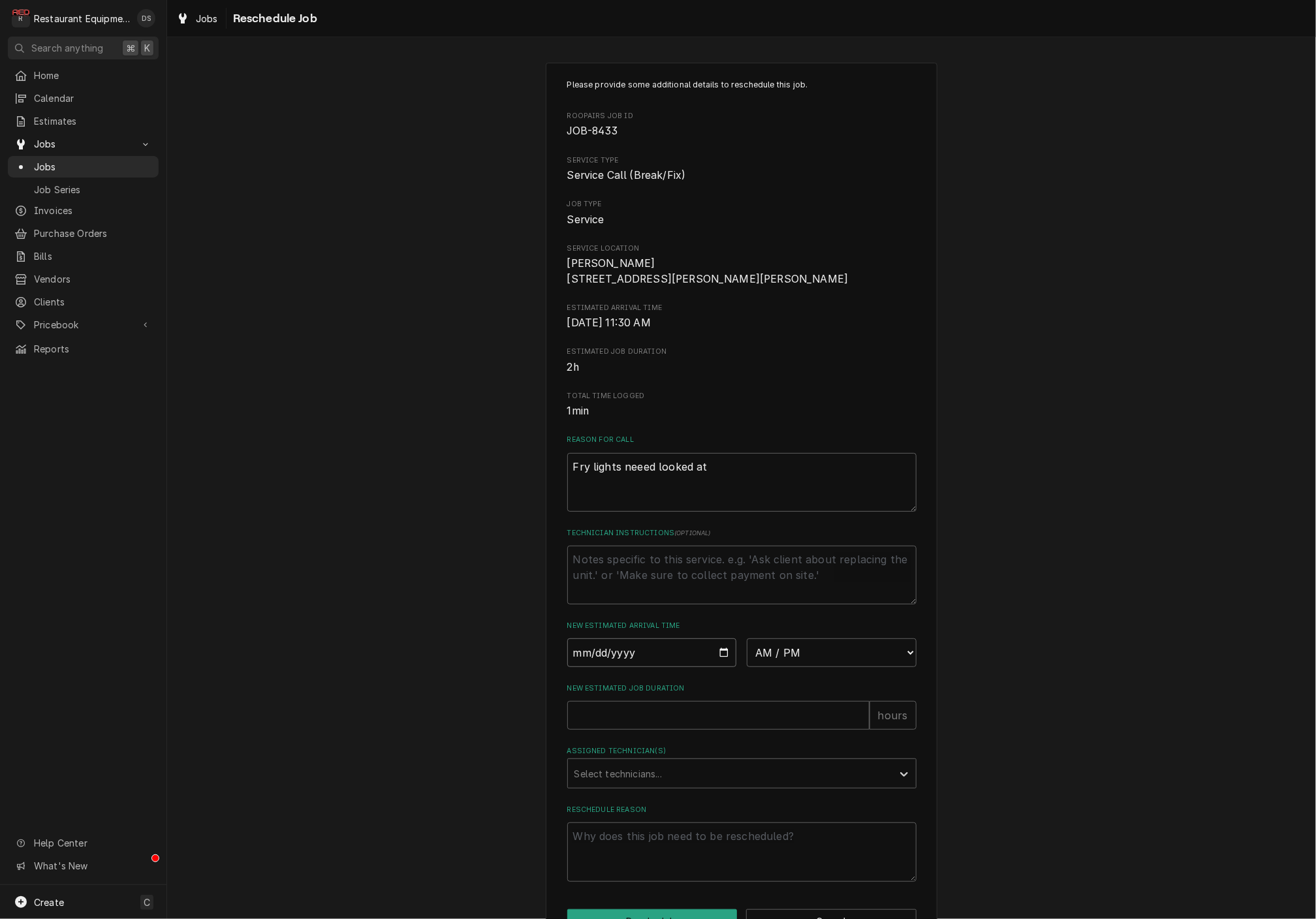
drag, startPoint x: 632, startPoint y: 665, endPoint x: 632, endPoint y: 674, distance: 9.0
click at [632, 665] on input "Date" at bounding box center [652, 652] width 170 height 29
type input "2025-08-13"
type textarea "x"
select select "15:15:00"
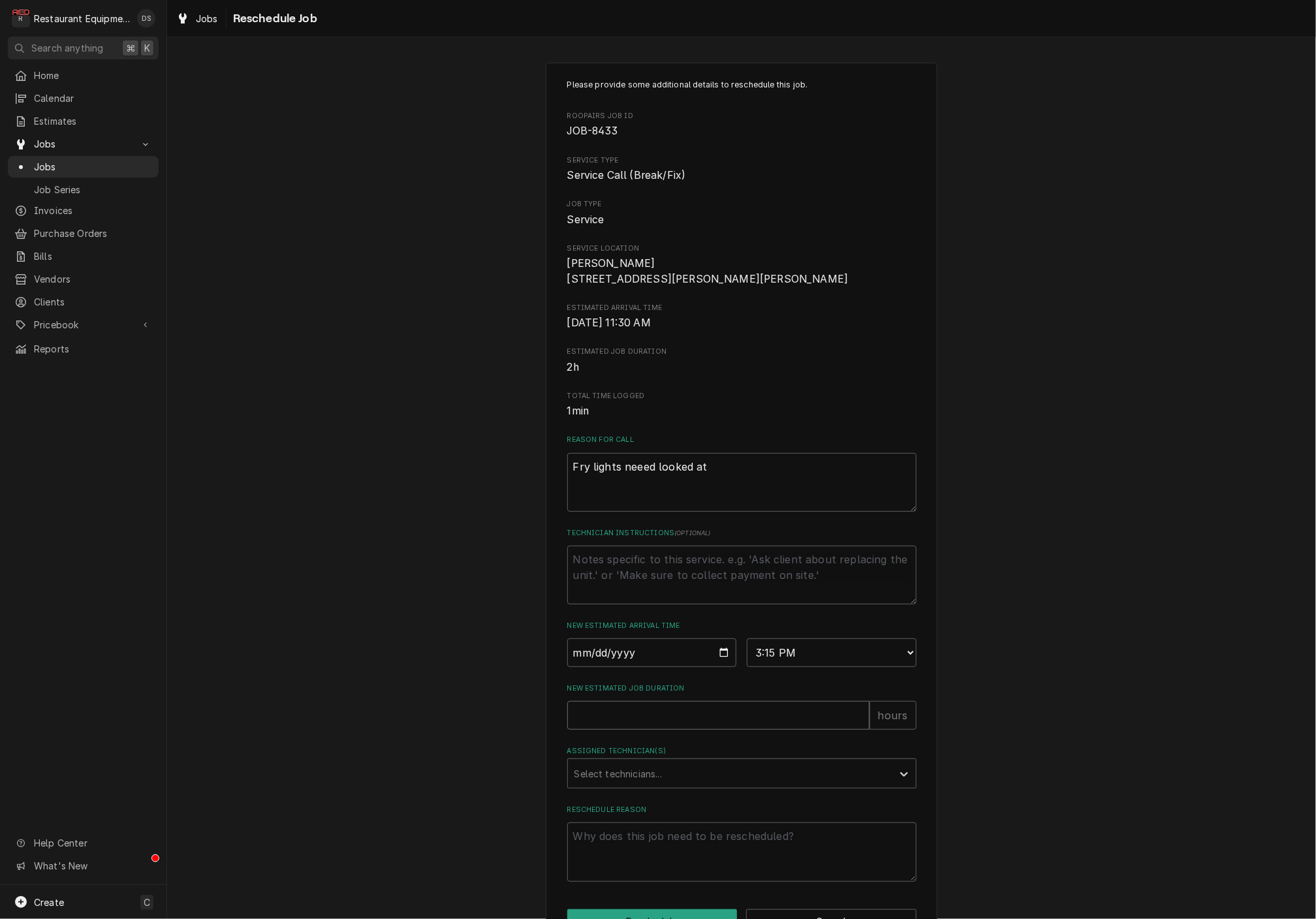
click at [668, 723] on input "New Estimated Job Duration" at bounding box center [718, 715] width 302 height 29
click at [691, 730] on input "New Estimated Job Duration" at bounding box center [718, 715] width 302 height 29
type textarea "x"
type input "2"
click at [681, 785] on div "Assigned Technician(s)" at bounding box center [730, 774] width 311 height 23
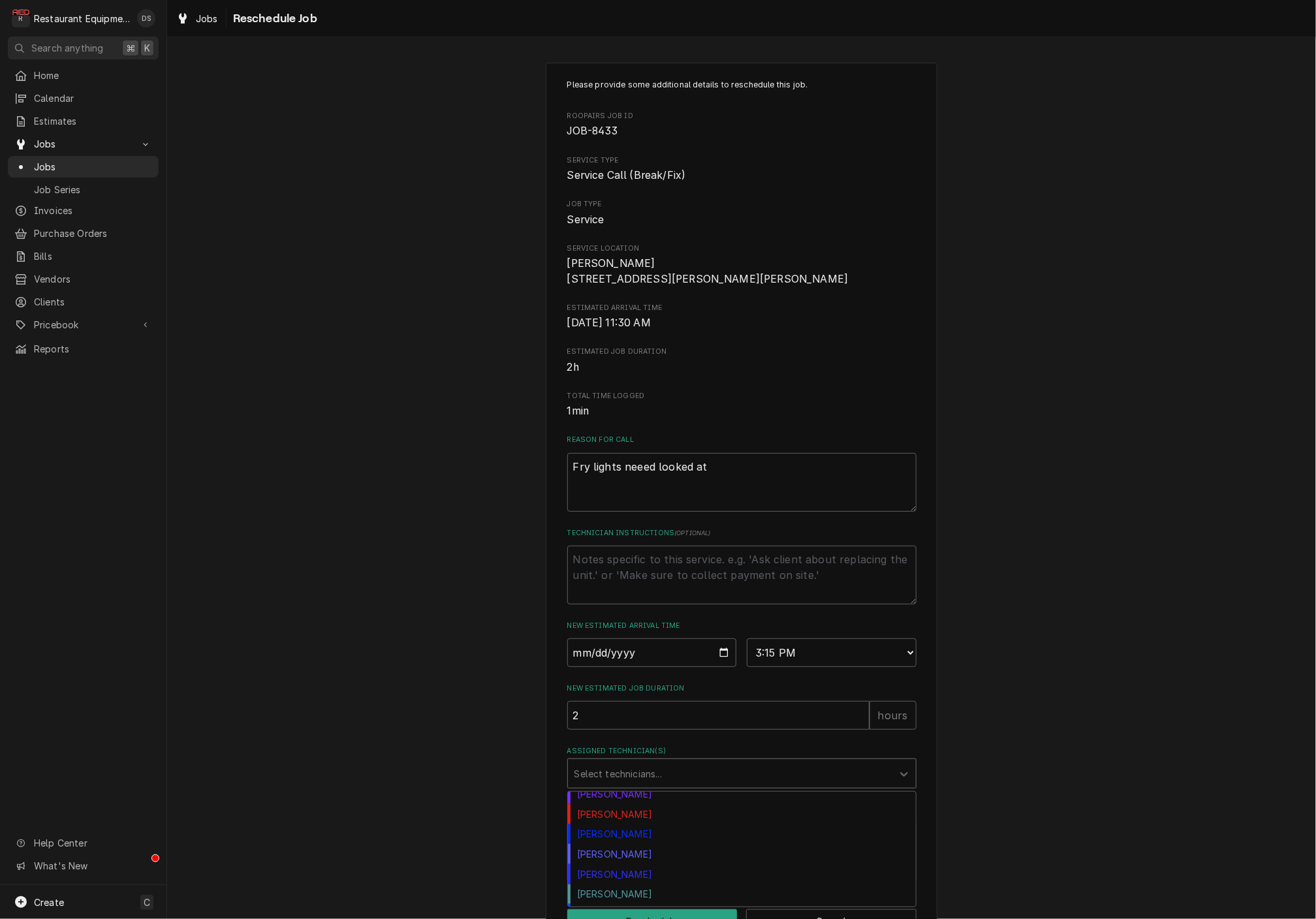
scroll to position [213, 0]
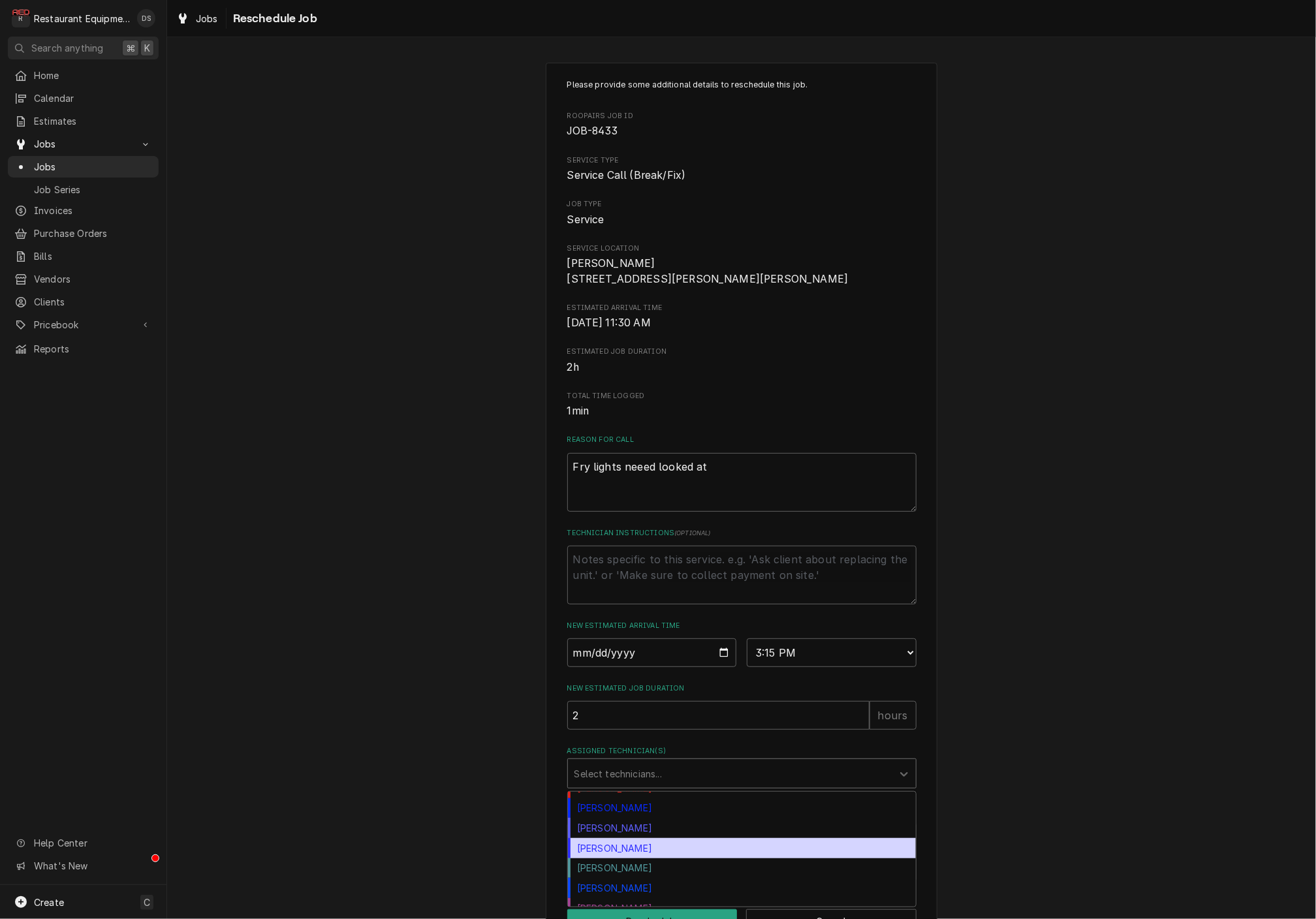
click at [651, 847] on div "Thomas Ross" at bounding box center [742, 849] width 348 height 20
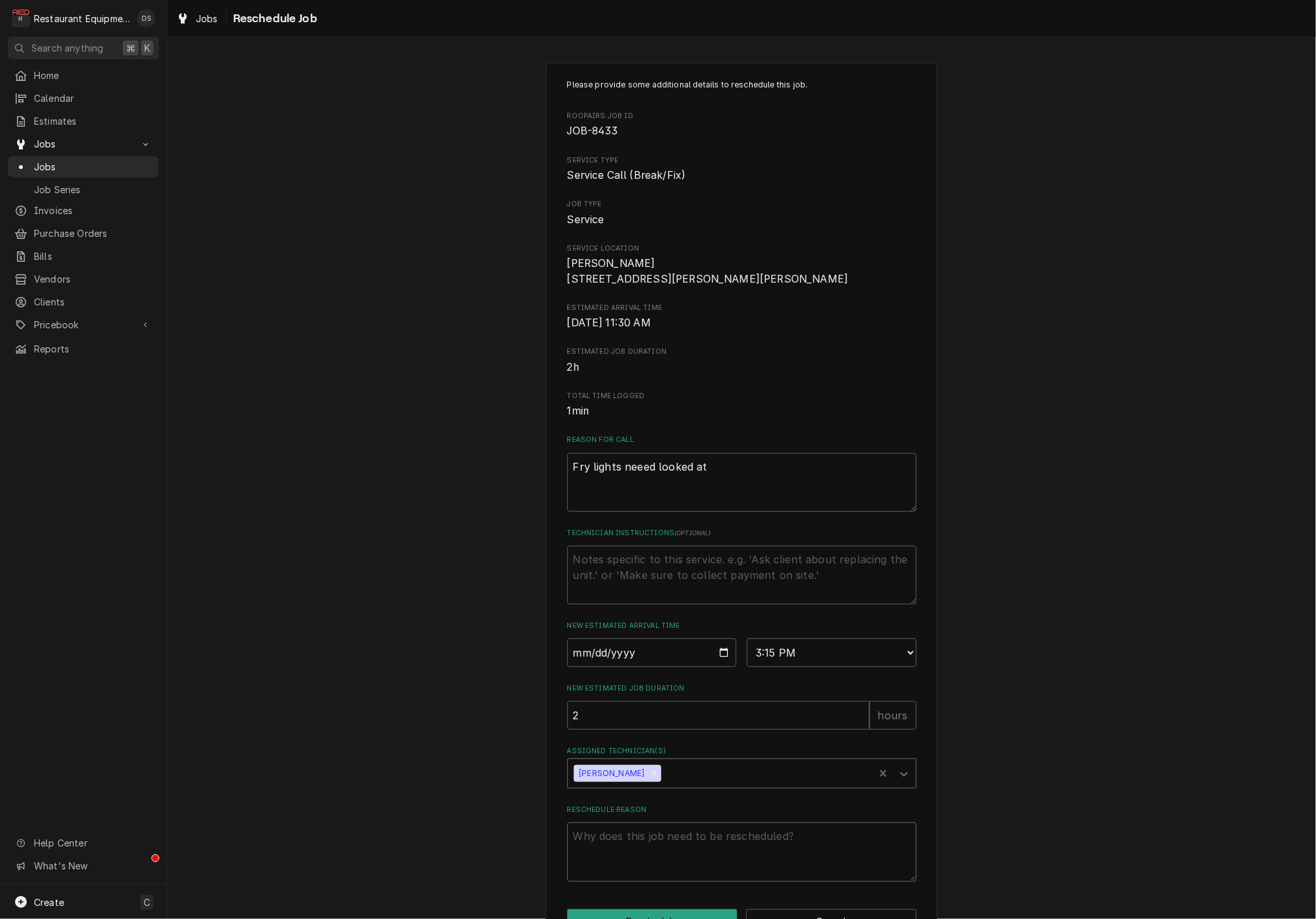
click at [654, 845] on textarea "Reschedule Reason" at bounding box center [742, 852] width 349 height 58
type textarea "x"
type textarea "a"
type textarea "x"
type textarea "ad"
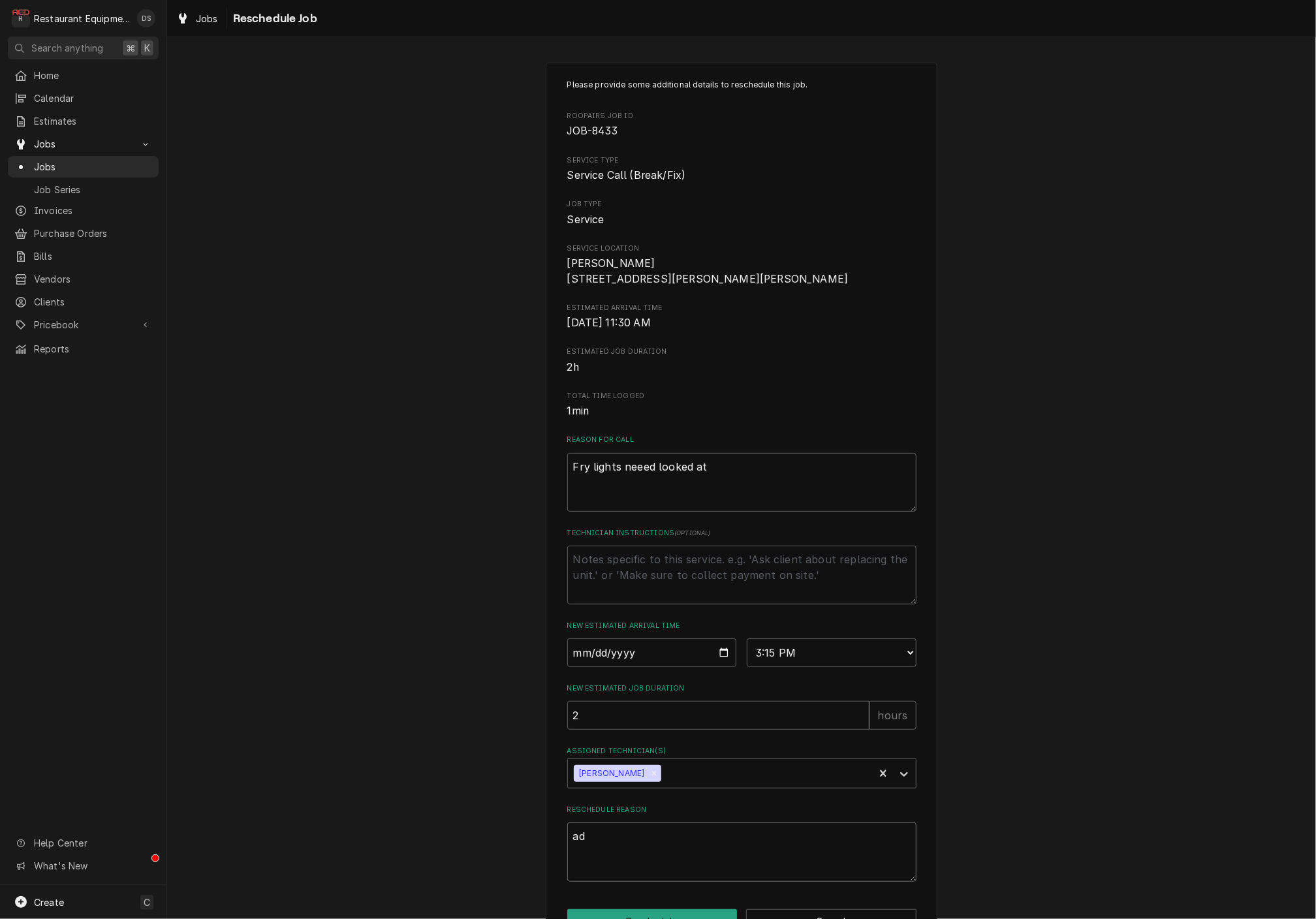
type textarea "x"
type textarea "add"
type textarea "x"
type textarea "add"
type textarea "x"
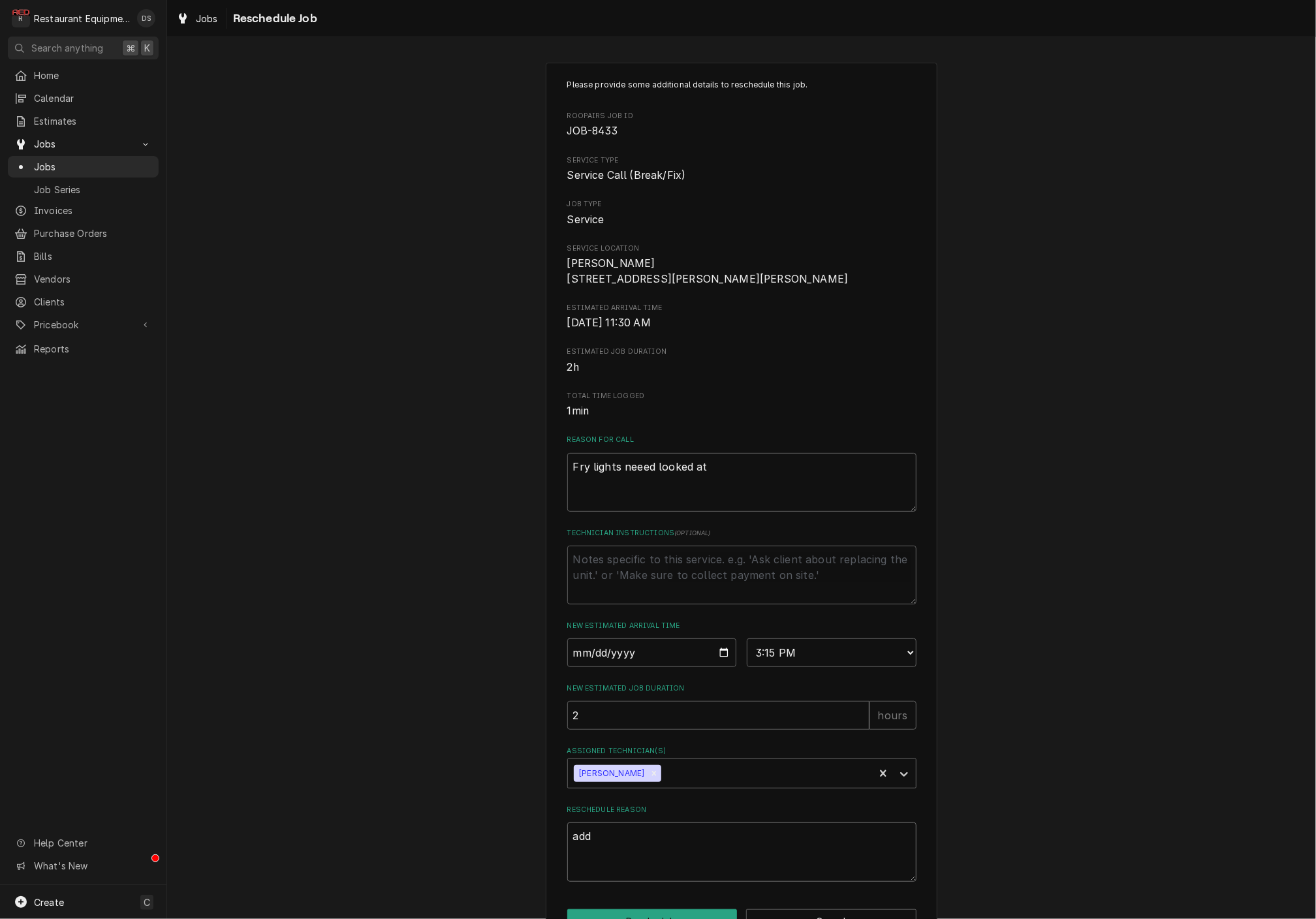
type textarea "add t"
type textarea "x"
type textarea "add t3"
type textarea "x"
type textarea "add t"
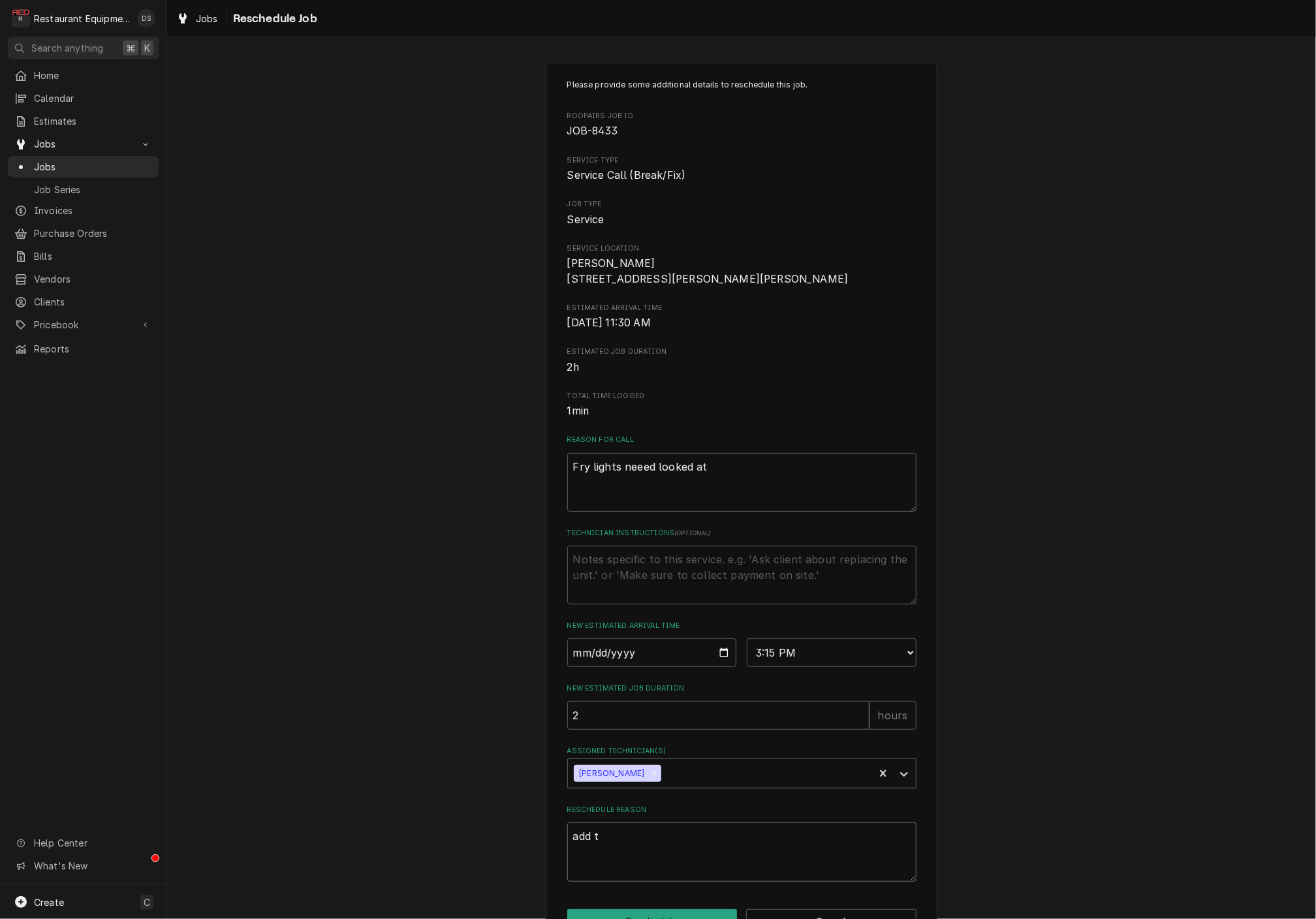
type textarea "x"
type textarea "add te"
type textarea "x"
type textarea "add tec"
type textarea "x"
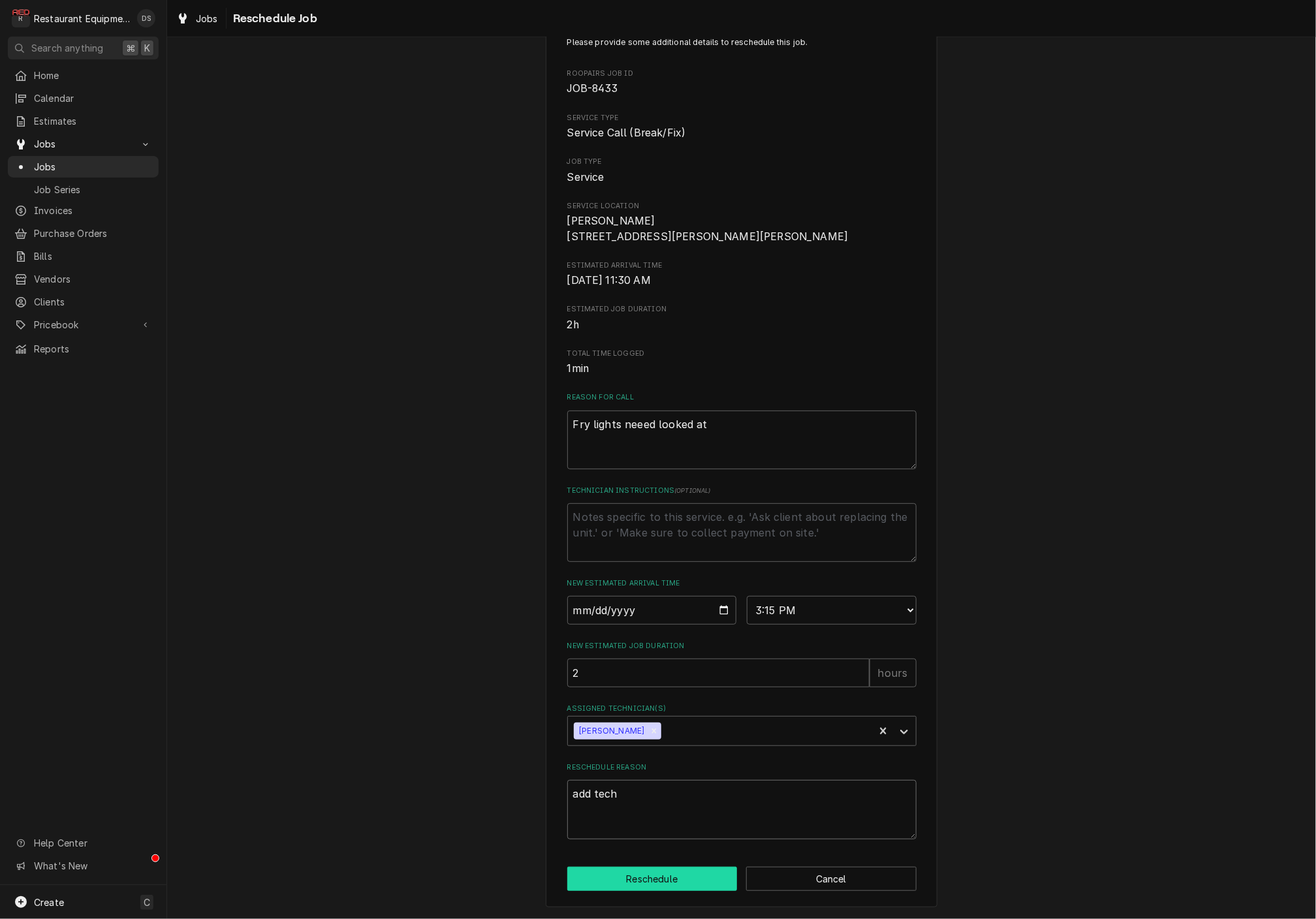
scroll to position [53, 0]
type textarea "add tech"
click at [668, 880] on button "Reschedule" at bounding box center [652, 879] width 170 height 24
type textarea "x"
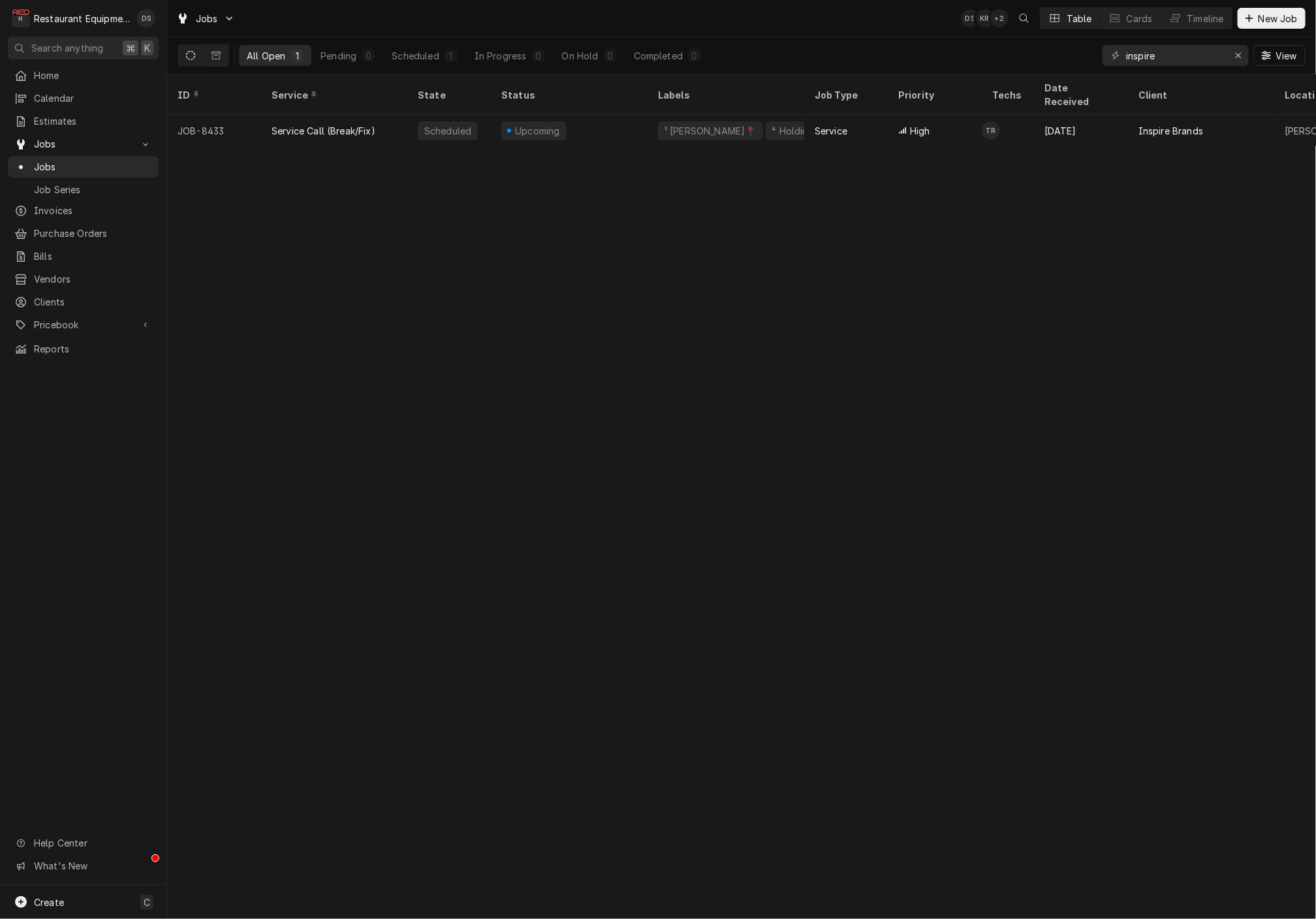
click at [621, 725] on div "ID Service State Status Labels Job Type Priority Techs Date Received Client Loc…" at bounding box center [742, 497] width 1149 height 845
click at [621, 725] on div "ID Service State Status Labels Job Type Priority Techs Date Received Client Loc…" at bounding box center [742, 497] width 1149 height 845
click at [621, 723] on div "ID Service State Status Labels Job Type Priority Techs Date Received Client Loc…" at bounding box center [742, 497] width 1149 height 845
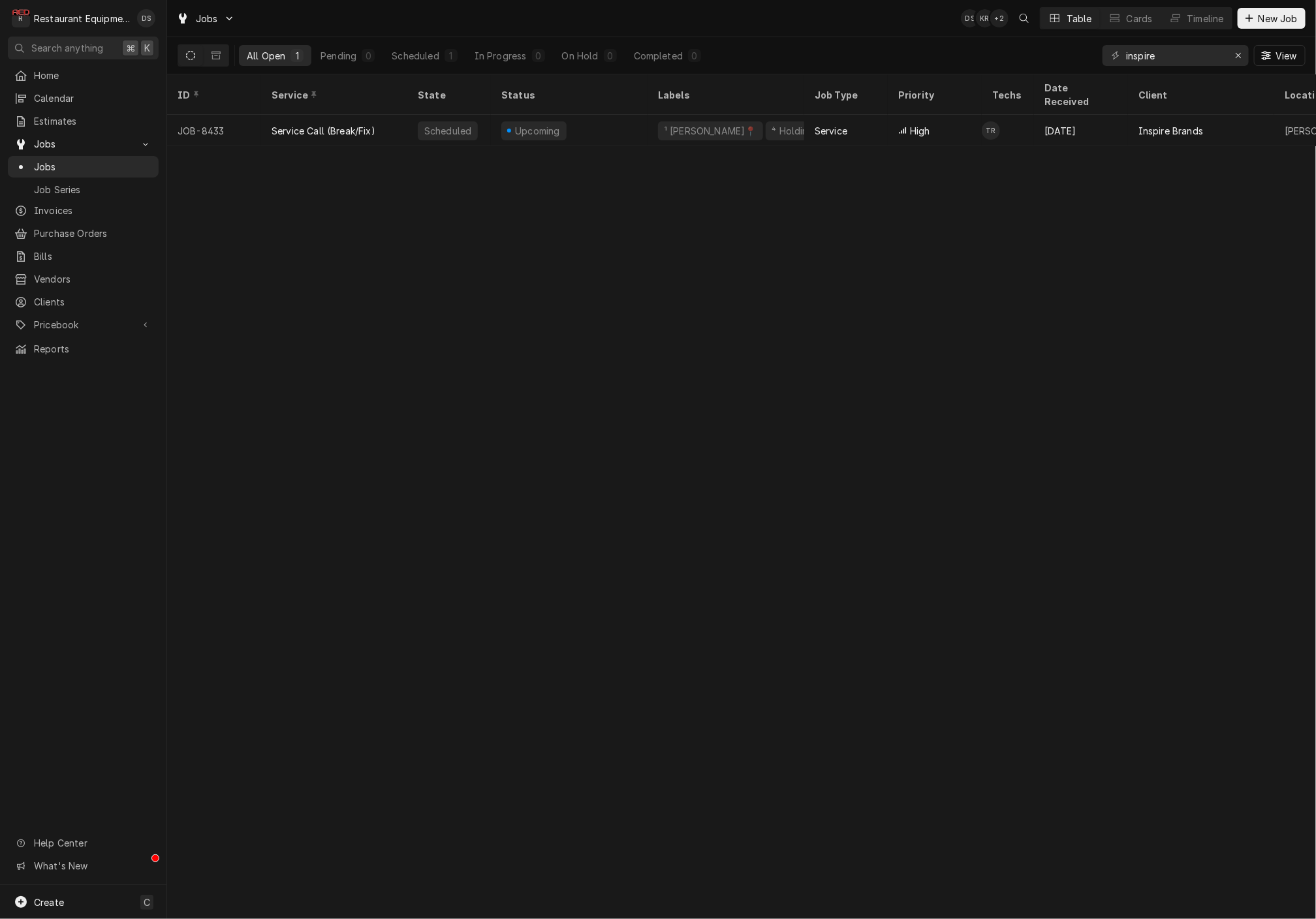
scroll to position [0, 0]
drag, startPoint x: 1160, startPoint y: 55, endPoint x: 1096, endPoint y: 53, distance: 64.0
click at [1113, 52] on div "inspire" at bounding box center [1176, 56] width 146 height 21
type input "8509"
click at [1138, 180] on div "ID Service State Status Labels Job Type Priority Techs Date Received Client Loc…" at bounding box center [742, 497] width 1149 height 845
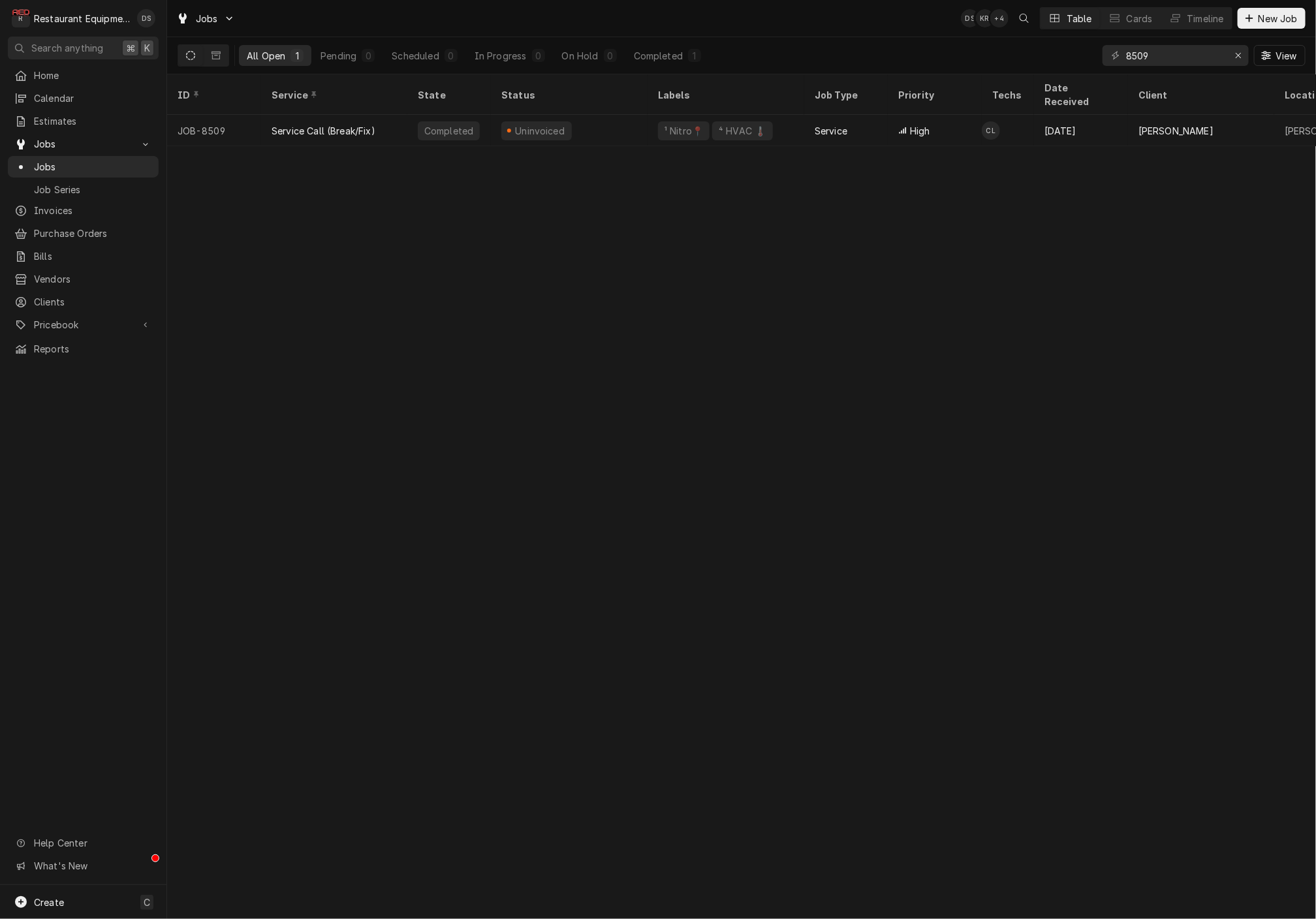
drag, startPoint x: 833, startPoint y: 208, endPoint x: 706, endPoint y: 151, distance: 139.2
click at [817, 202] on div "ID Service State Status Labels Job Type Priority Techs Date Received Client Loc…" at bounding box center [742, 497] width 1149 height 845
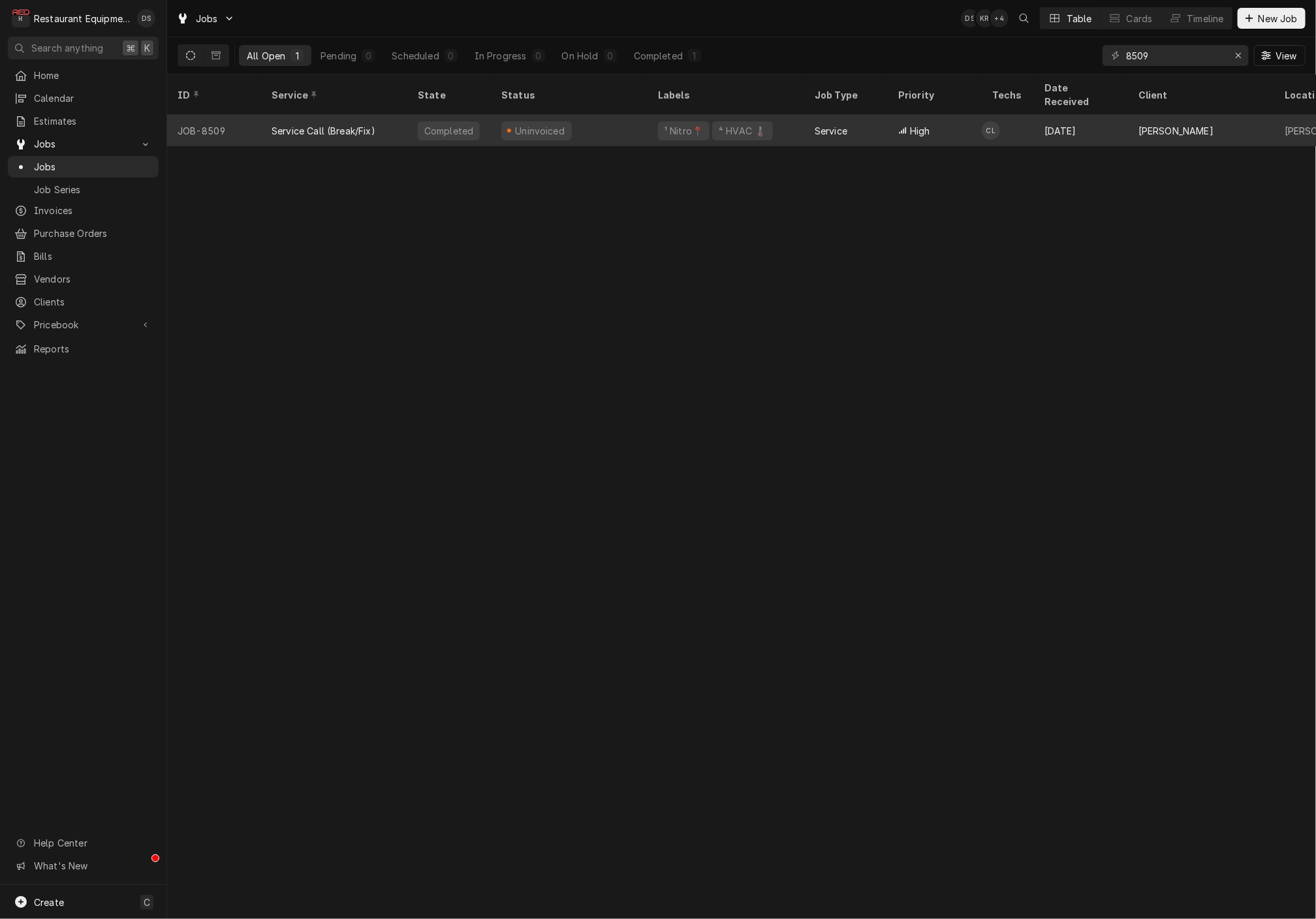
click at [602, 125] on div "Uninvoiced" at bounding box center [570, 130] width 156 height 31
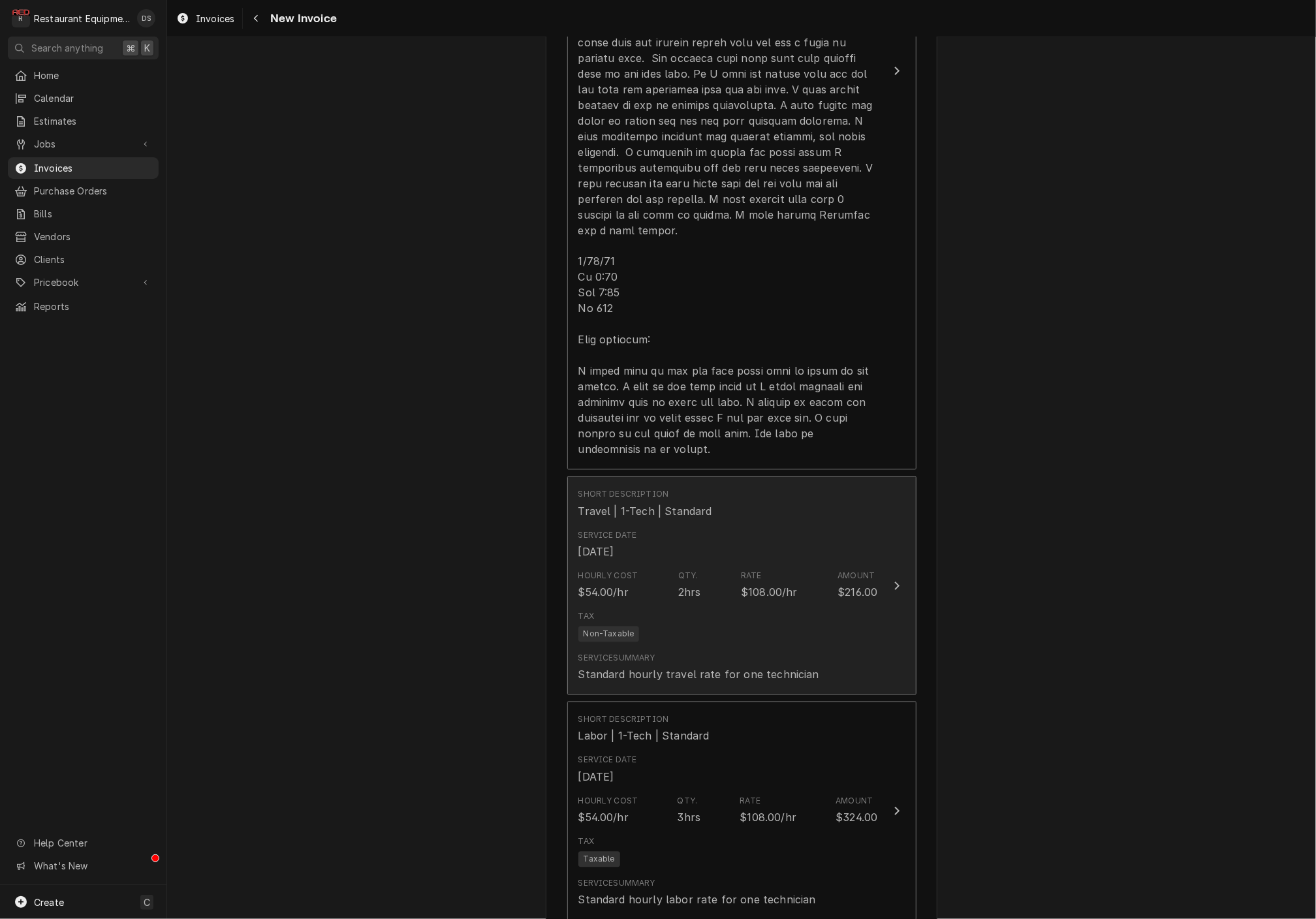
scroll to position [1204, 0]
click at [695, 603] on div "Tax Non-Taxable" at bounding box center [728, 624] width 300 height 42
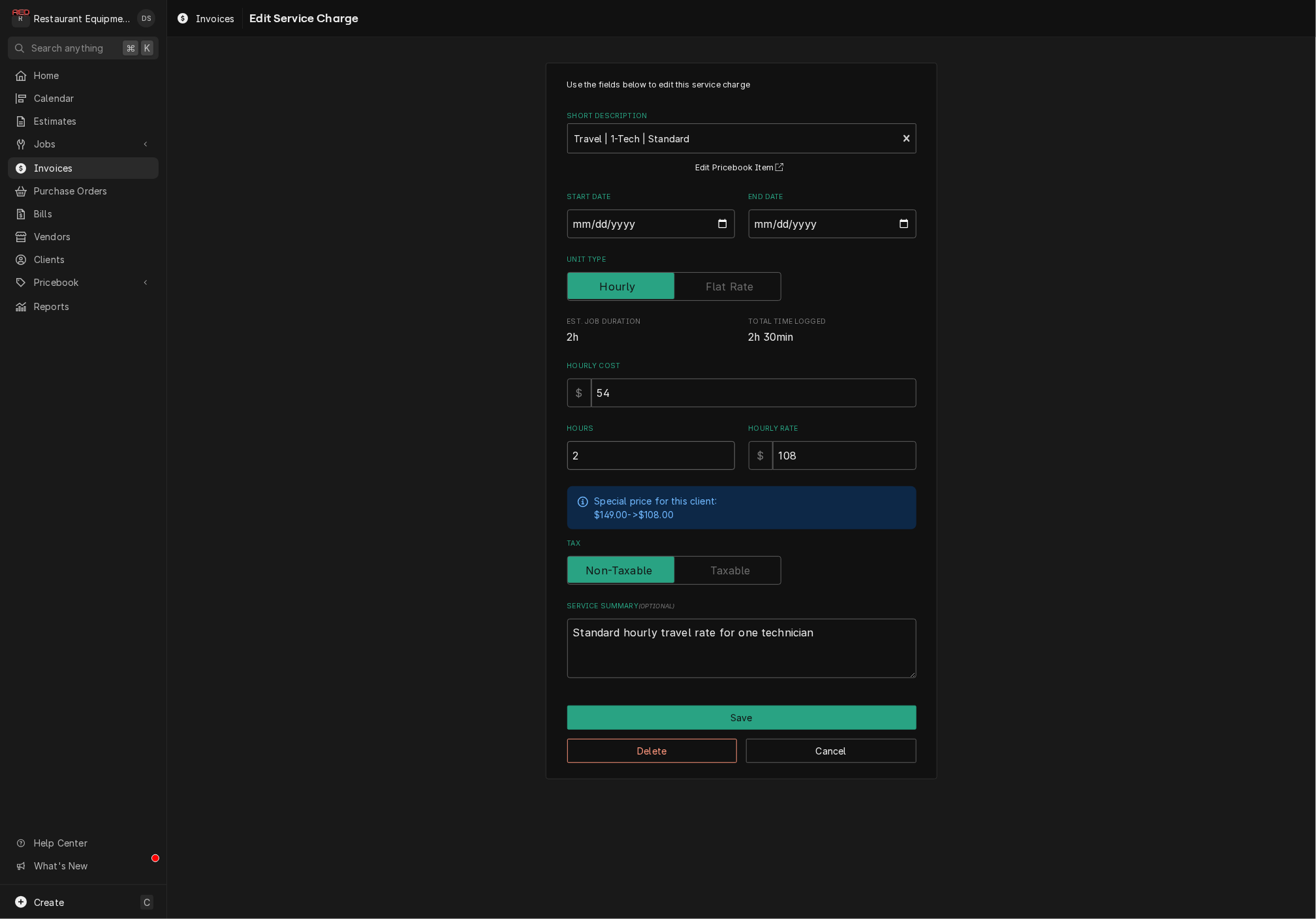
drag, startPoint x: 641, startPoint y: 455, endPoint x: 498, endPoint y: 445, distance: 143.3
click at [499, 445] on div "Use the fields below to edit this service charge Short Description Travel | 1-T…" at bounding box center [742, 421] width 1149 height 741
type textarea "x"
type input "1"
click at [741, 708] on button "Save" at bounding box center [742, 717] width 349 height 24
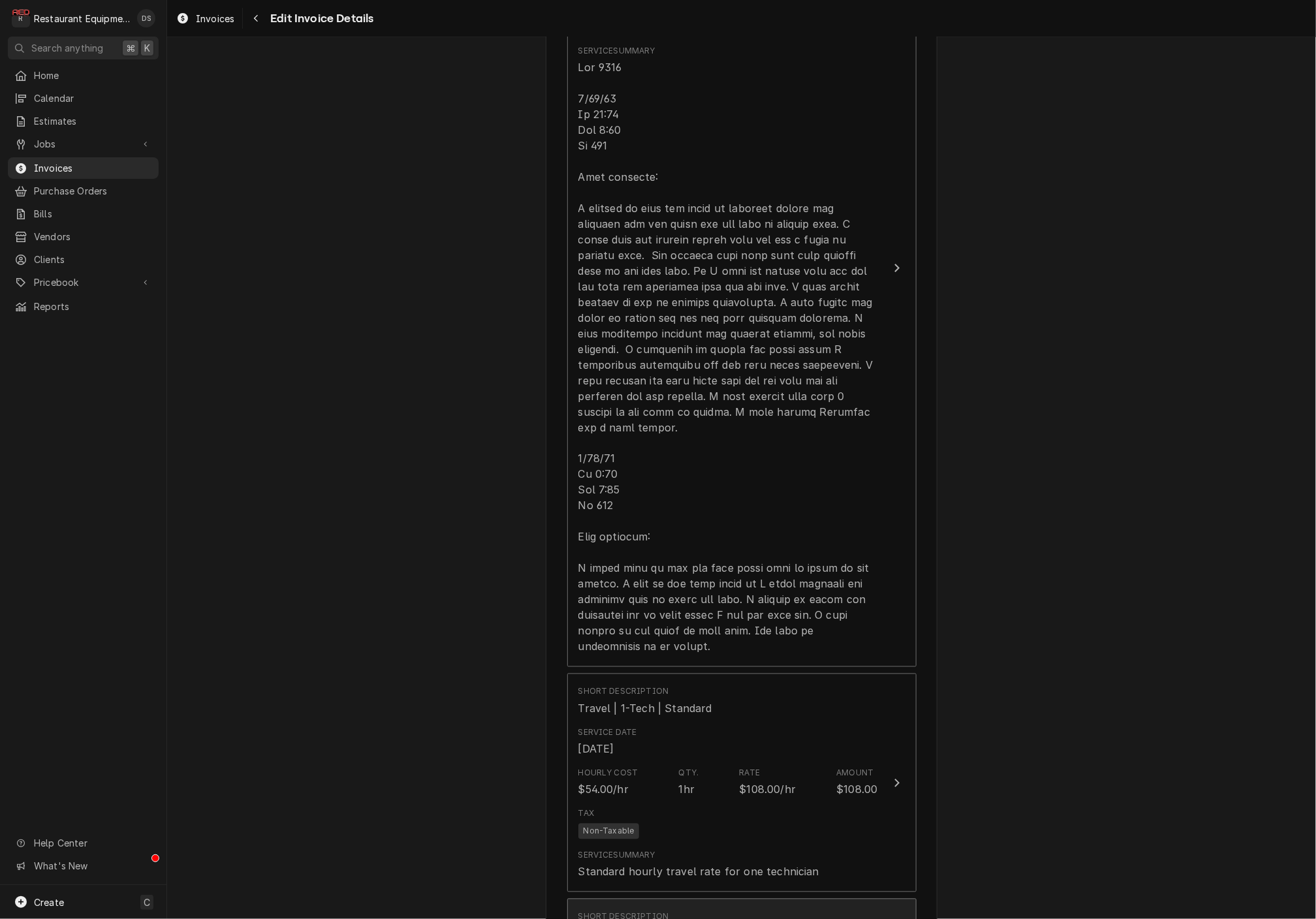
scroll to position [996, 0]
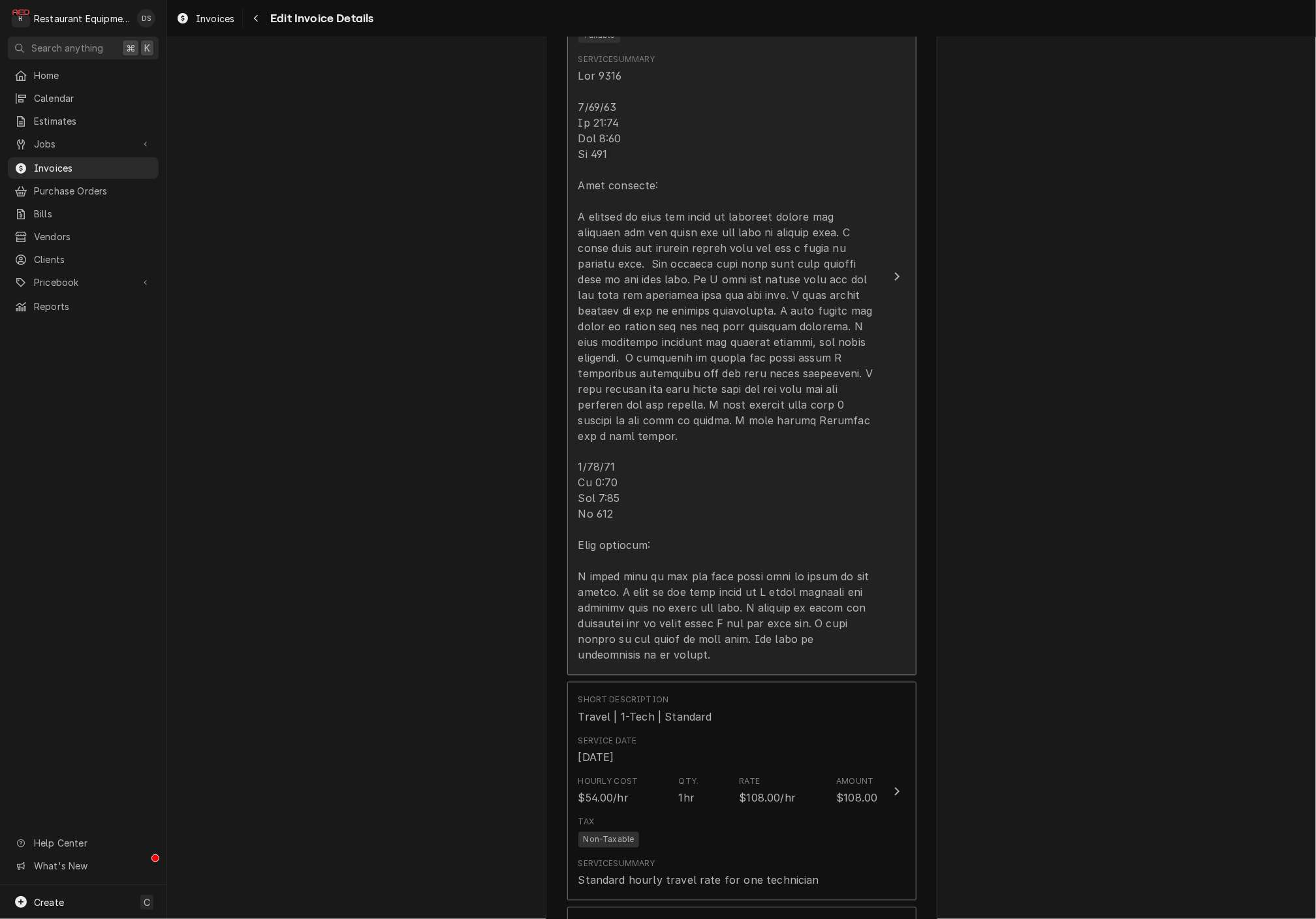
click at [633, 458] on div "Update Line Item" at bounding box center [728, 366] width 300 height 595
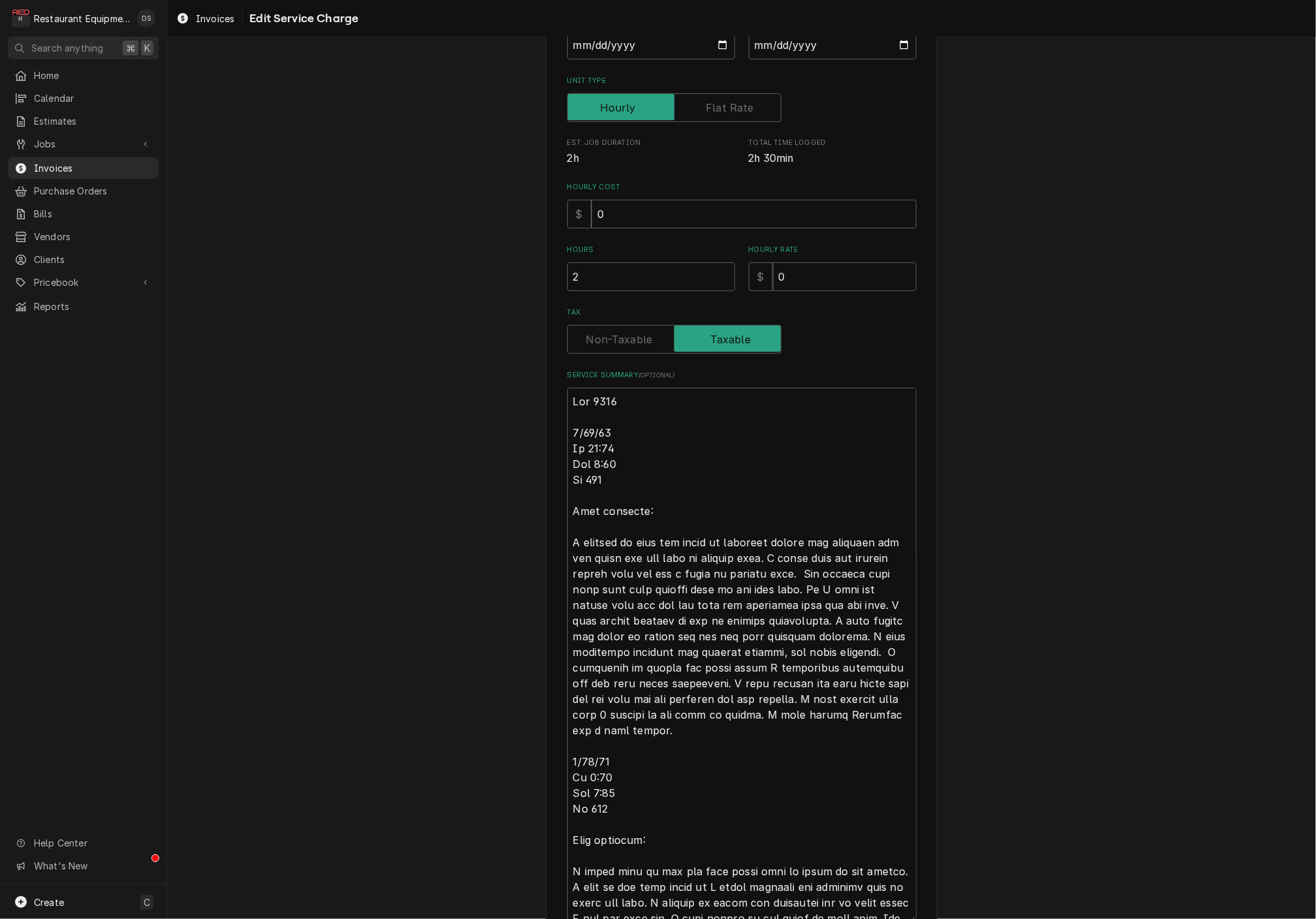
scroll to position [227, 0]
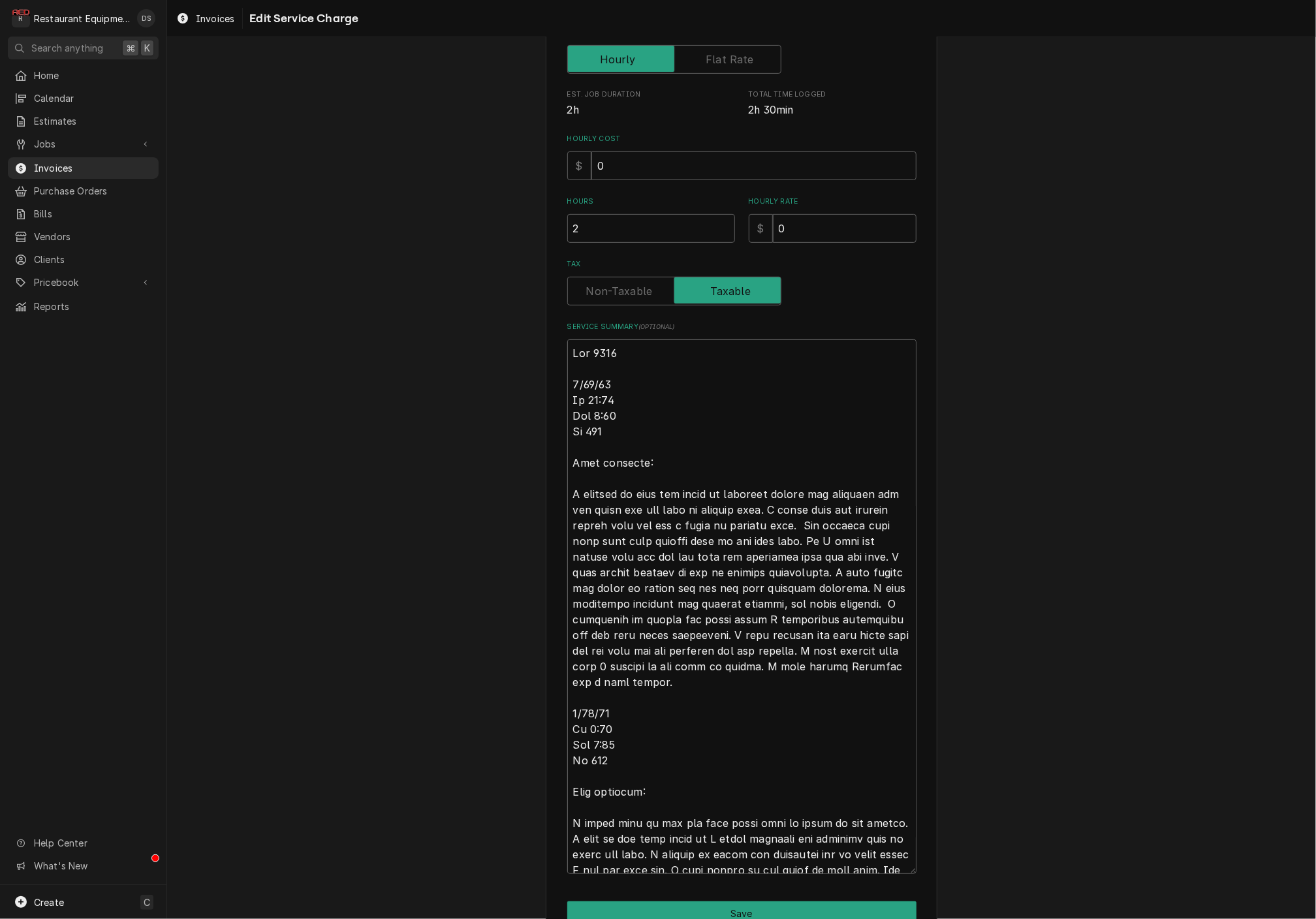
click at [630, 719] on textarea "Service Summary ( optional )" at bounding box center [742, 606] width 349 height 534
type textarea "x"
type textarea "Roo 8511 [DATE] In 11:15 Out 1:15 Tk 106 [PERSON_NAME] teamaker: I arrived on s…"
type textarea "x"
type textarea "Roo 8511 [DATE] In 11:15 Out 1:15 Tk 106 [PERSON_NAME] teamaker: I arrived on s…"
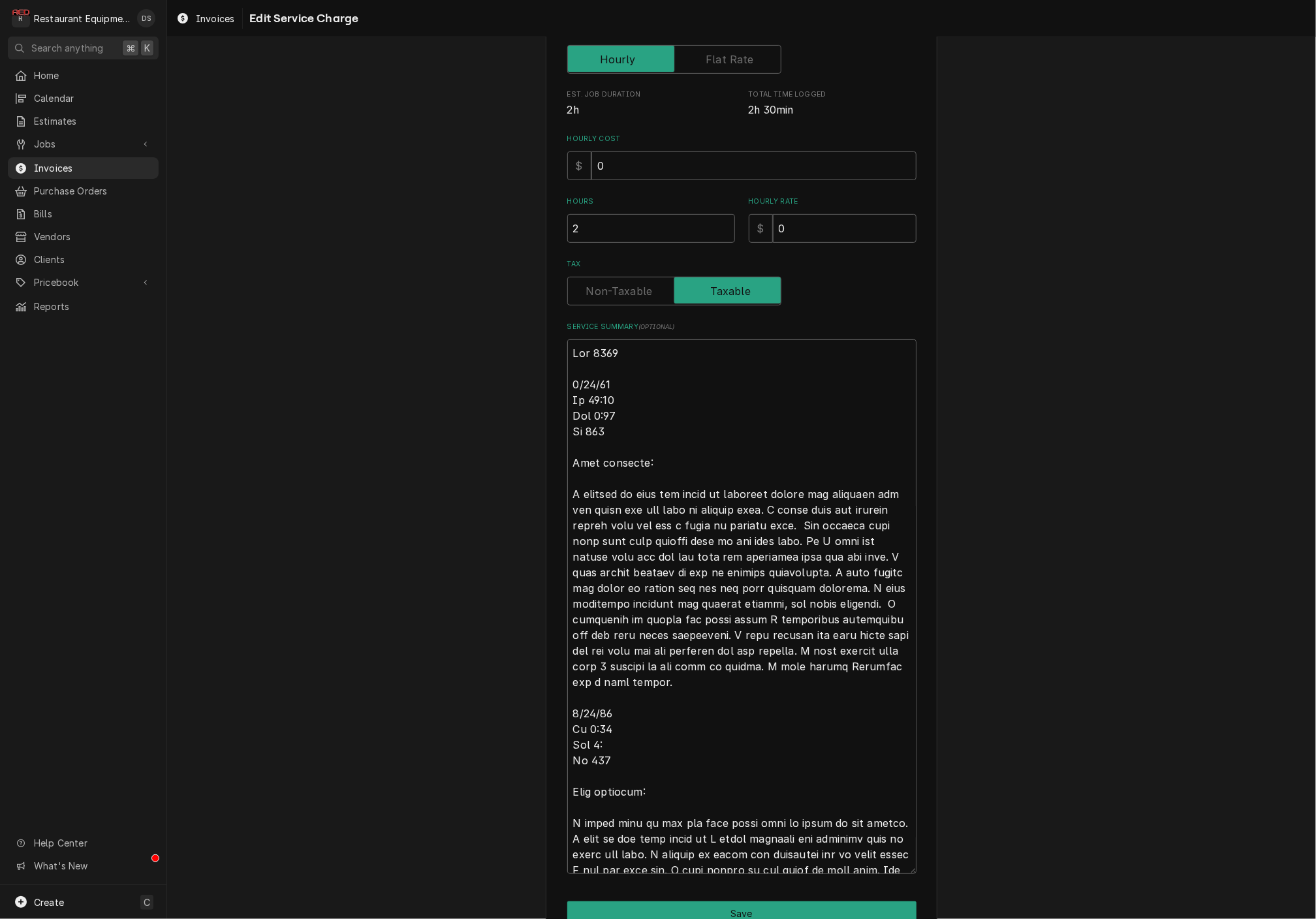
type textarea "x"
type textarea "Roo 8511 [DATE] In 11:15 Out 1:15 Tk 106 [PERSON_NAME] teamaker: I arrived on s…"
type textarea "x"
type textarea "Roo 8511 [DATE] In 11:15 Out 1:15 Tk 106 [PERSON_NAME] teamaker: I arrived on s…"
type textarea "x"
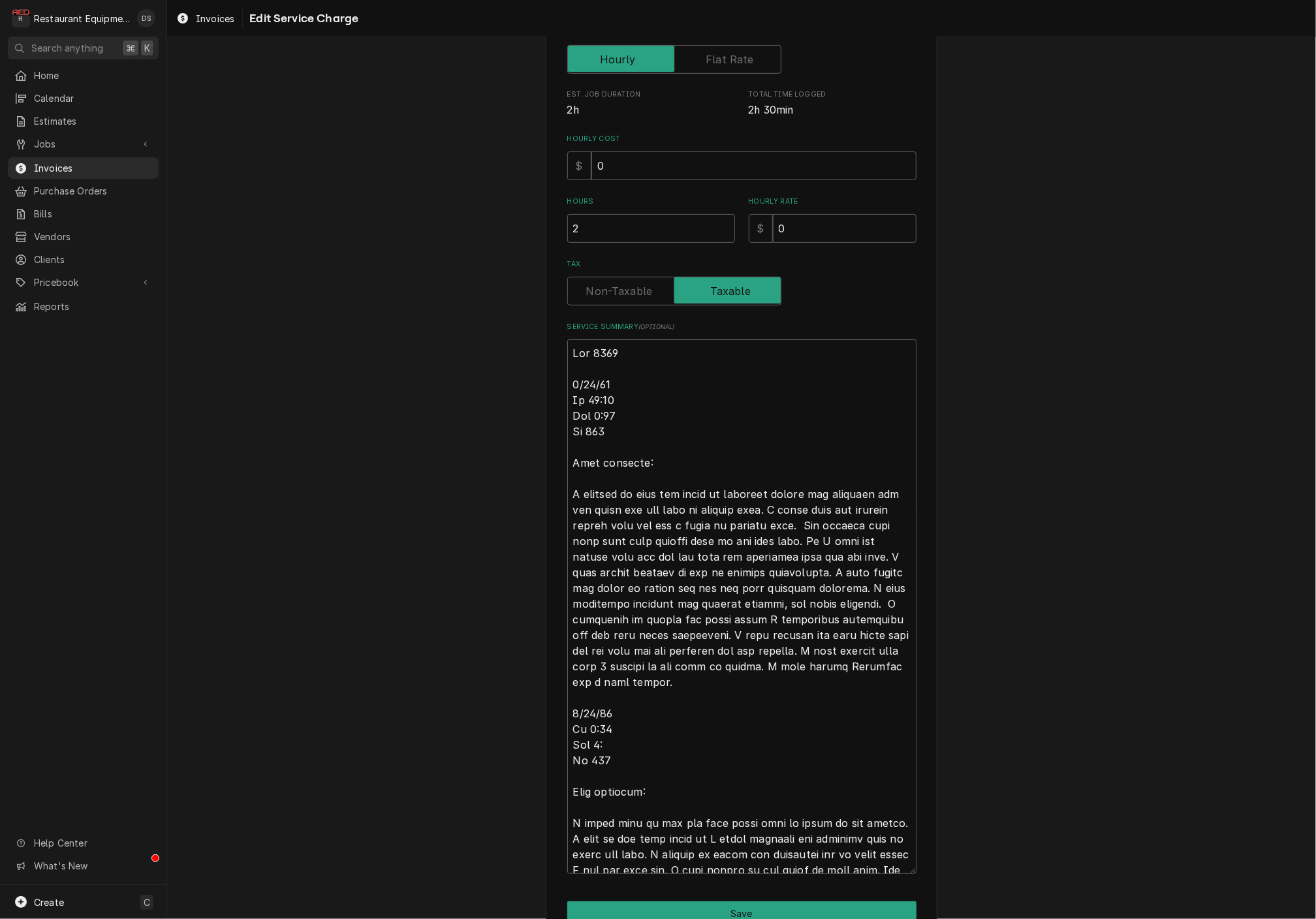
type textarea "Roo 8511 [DATE] In 11:15 Out 1:15 Tk 106 [PERSON_NAME] teamaker: I arrived on s…"
type textarea "x"
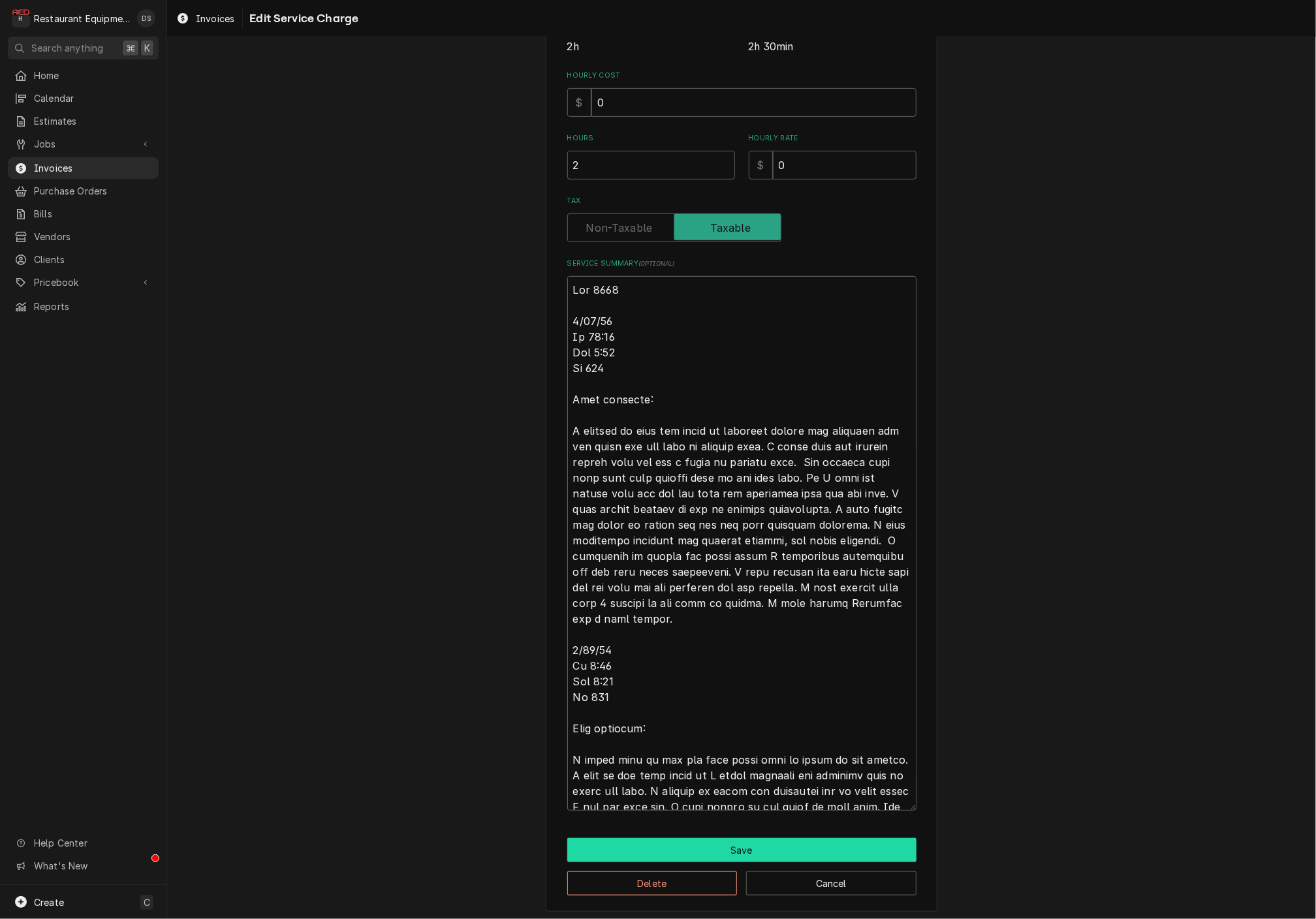
type textarea "Roo 8511 [DATE] In 11:15 Out 1:15 Tk 106 [PERSON_NAME] teamaker: I arrived on s…"
click at [749, 840] on button "Save" at bounding box center [742, 850] width 349 height 24
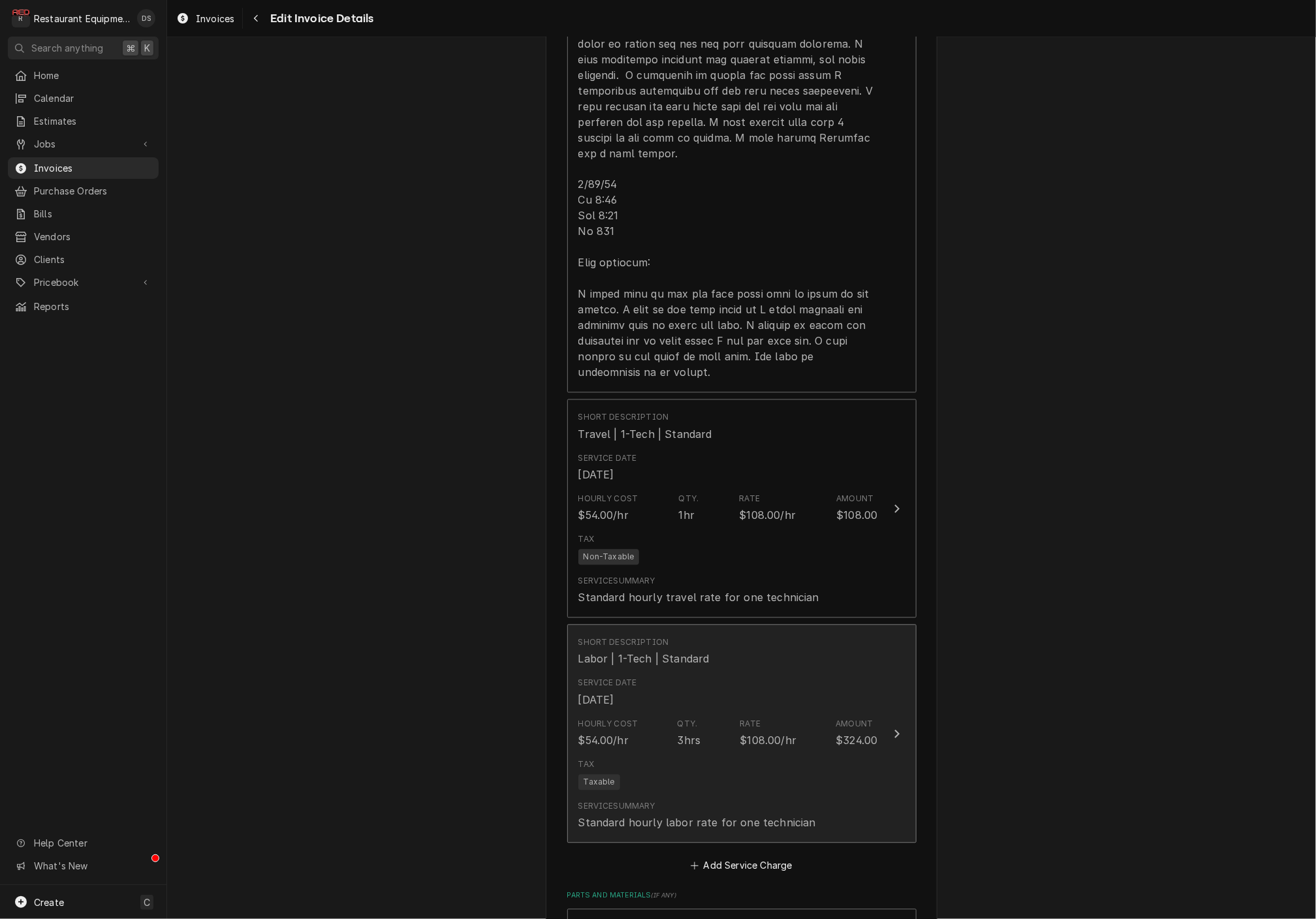
scroll to position [1273, 0]
click at [733, 678] on div "Service Date Aug 13, 2025" at bounding box center [728, 697] width 300 height 40
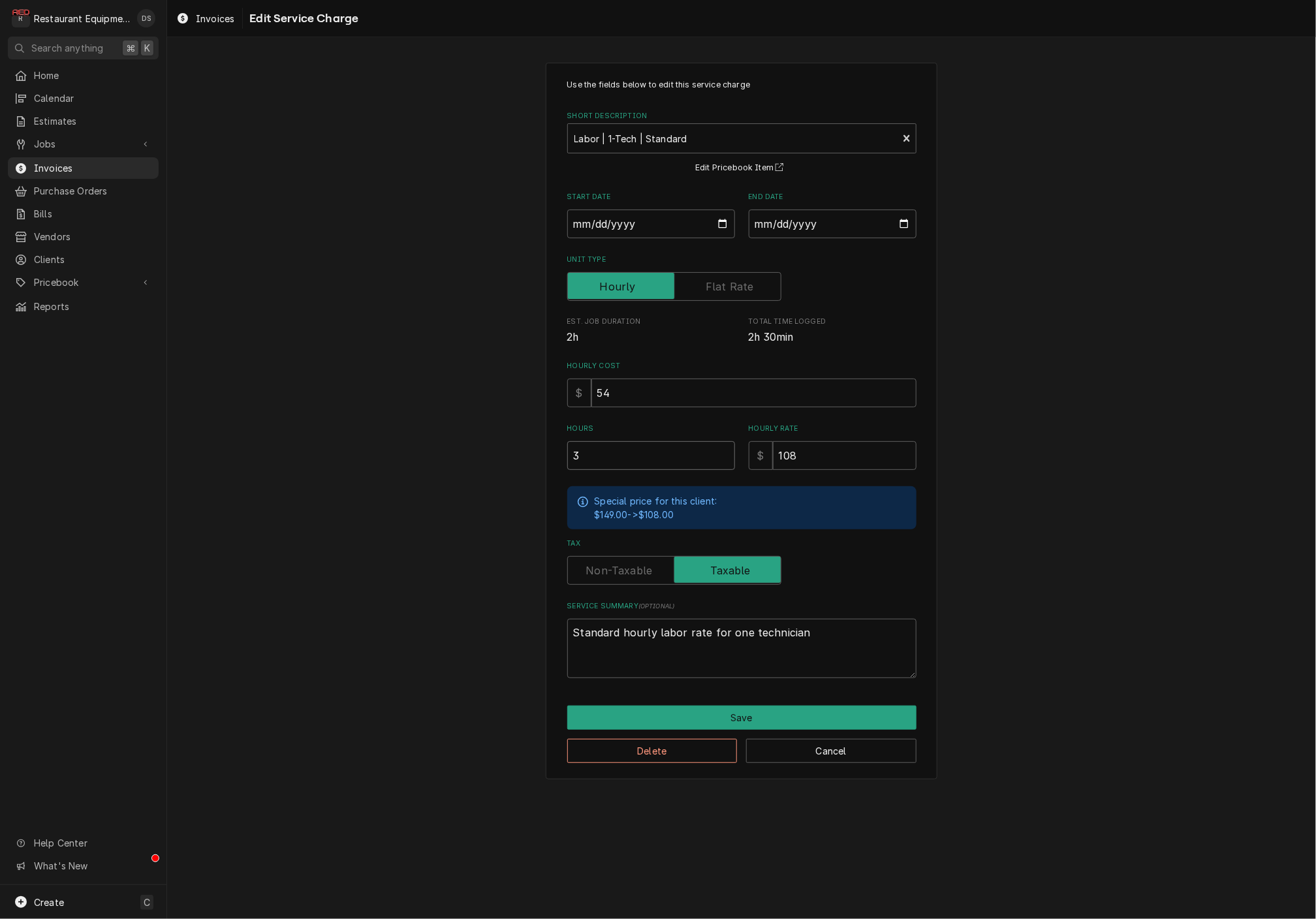
drag, startPoint x: 638, startPoint y: 449, endPoint x: 494, endPoint y: 440, distance: 144.3
click at [494, 440] on div "Use the fields below to edit this service charge Short Description Labor | 1-Te…" at bounding box center [742, 421] width 1149 height 741
type textarea "x"
type input "2"
type textarea "x"
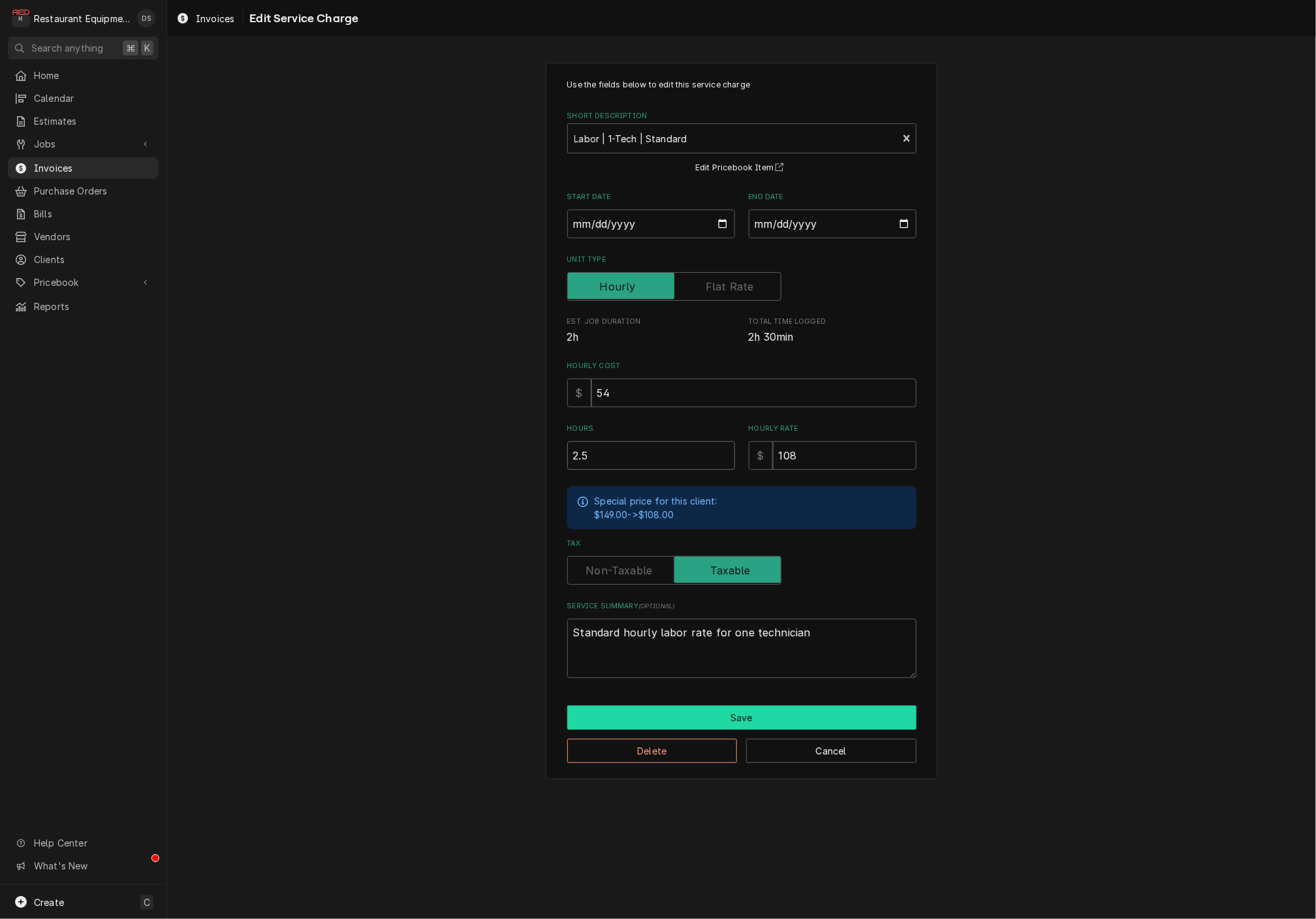
type input "2.5"
click at [739, 712] on button "Save" at bounding box center [742, 717] width 349 height 24
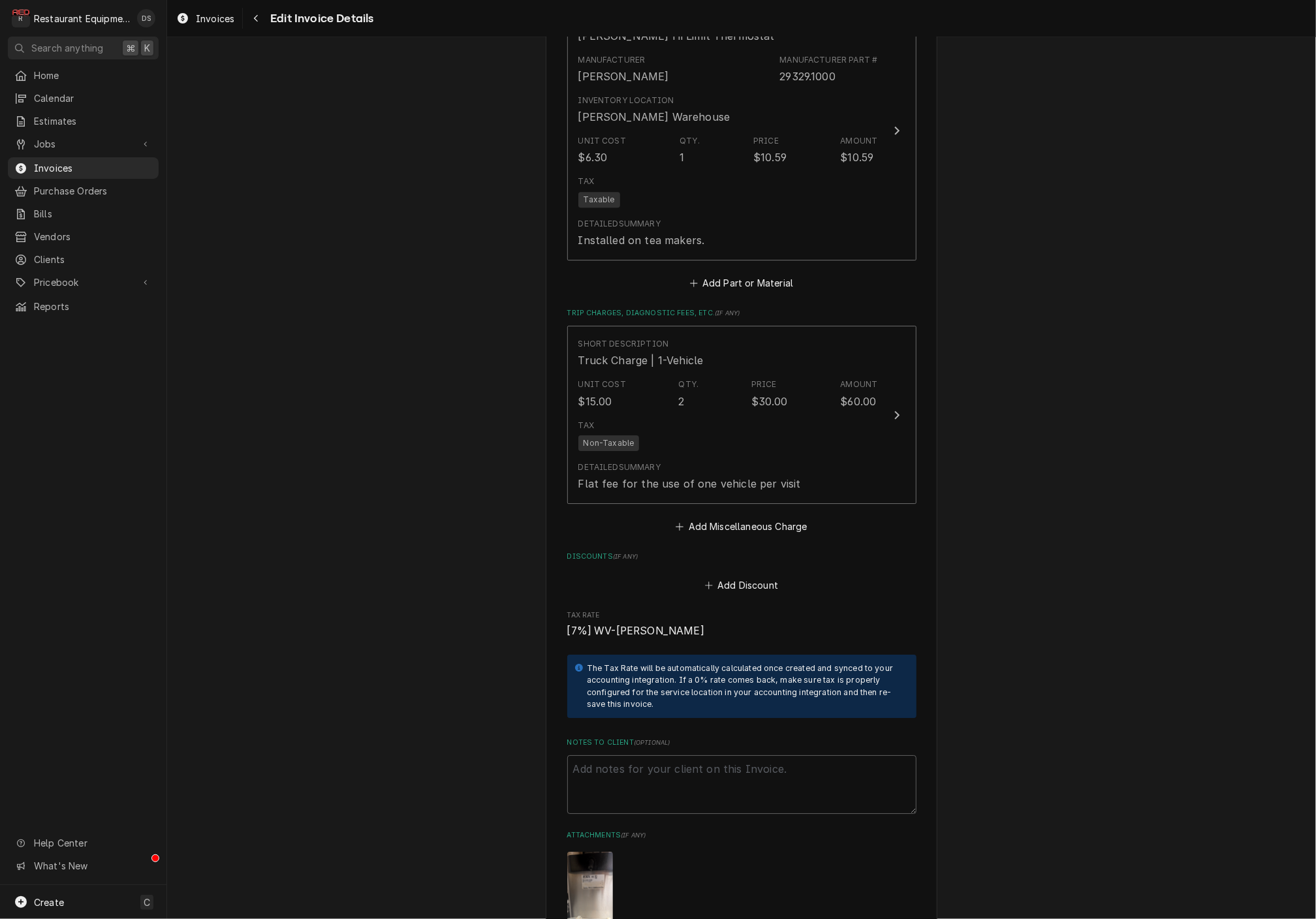
scroll to position [2191, 0]
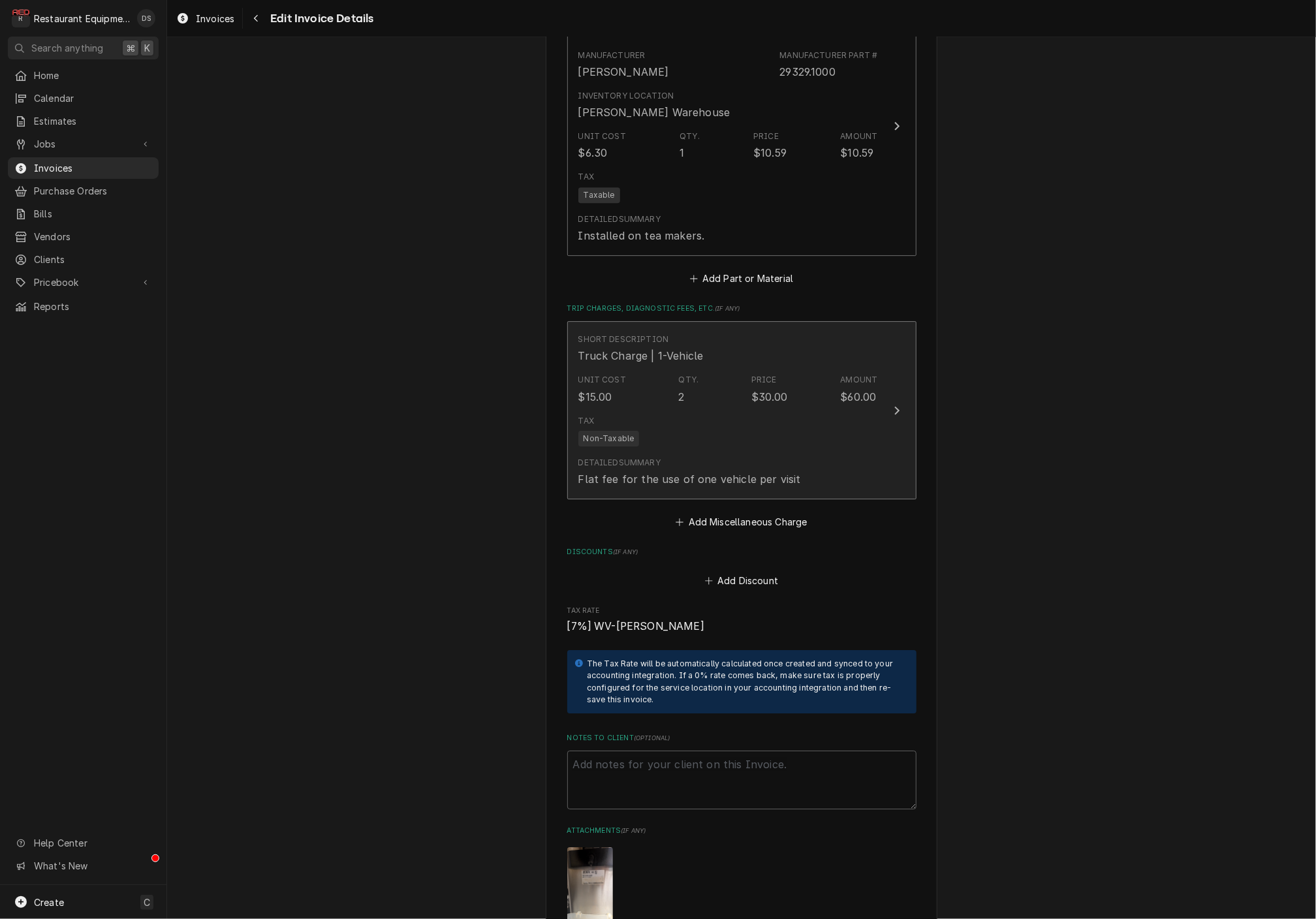
click at [765, 410] on div "Tax Non-Taxable" at bounding box center [728, 431] width 300 height 42
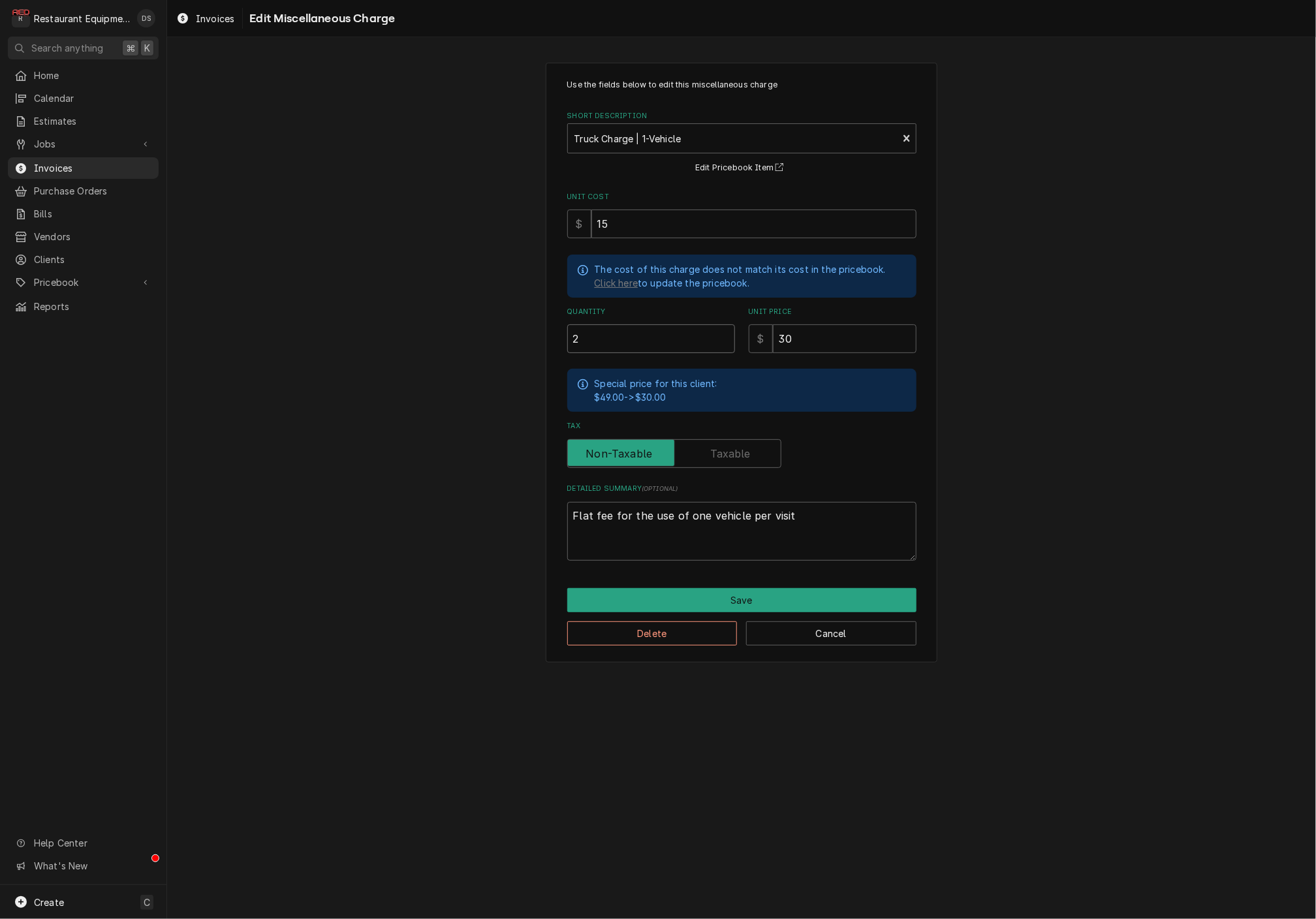
click at [678, 333] on input "2" at bounding box center [651, 339] width 168 height 29
type textarea "x"
type input "1"
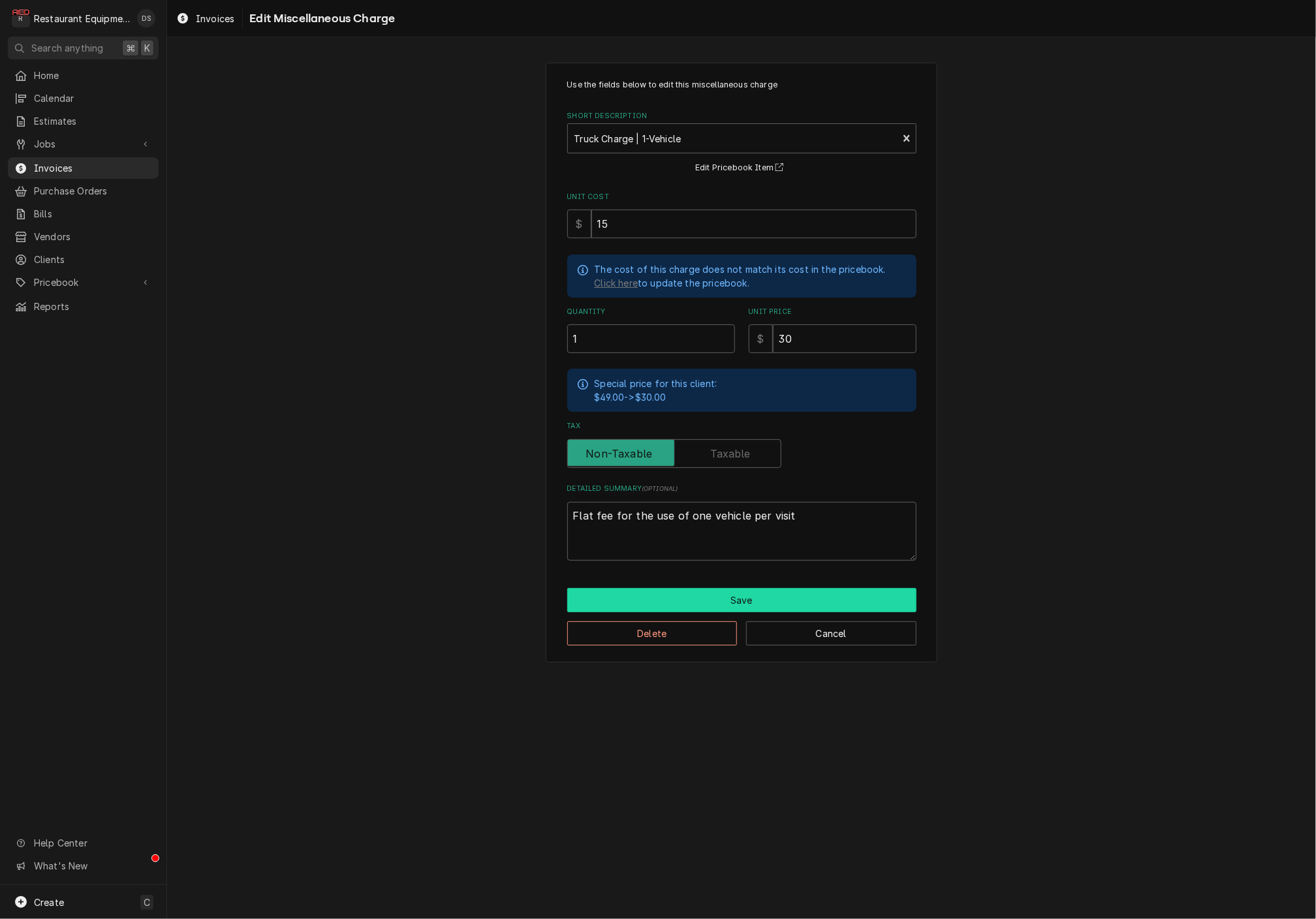
click at [748, 590] on button "Save" at bounding box center [742, 600] width 349 height 24
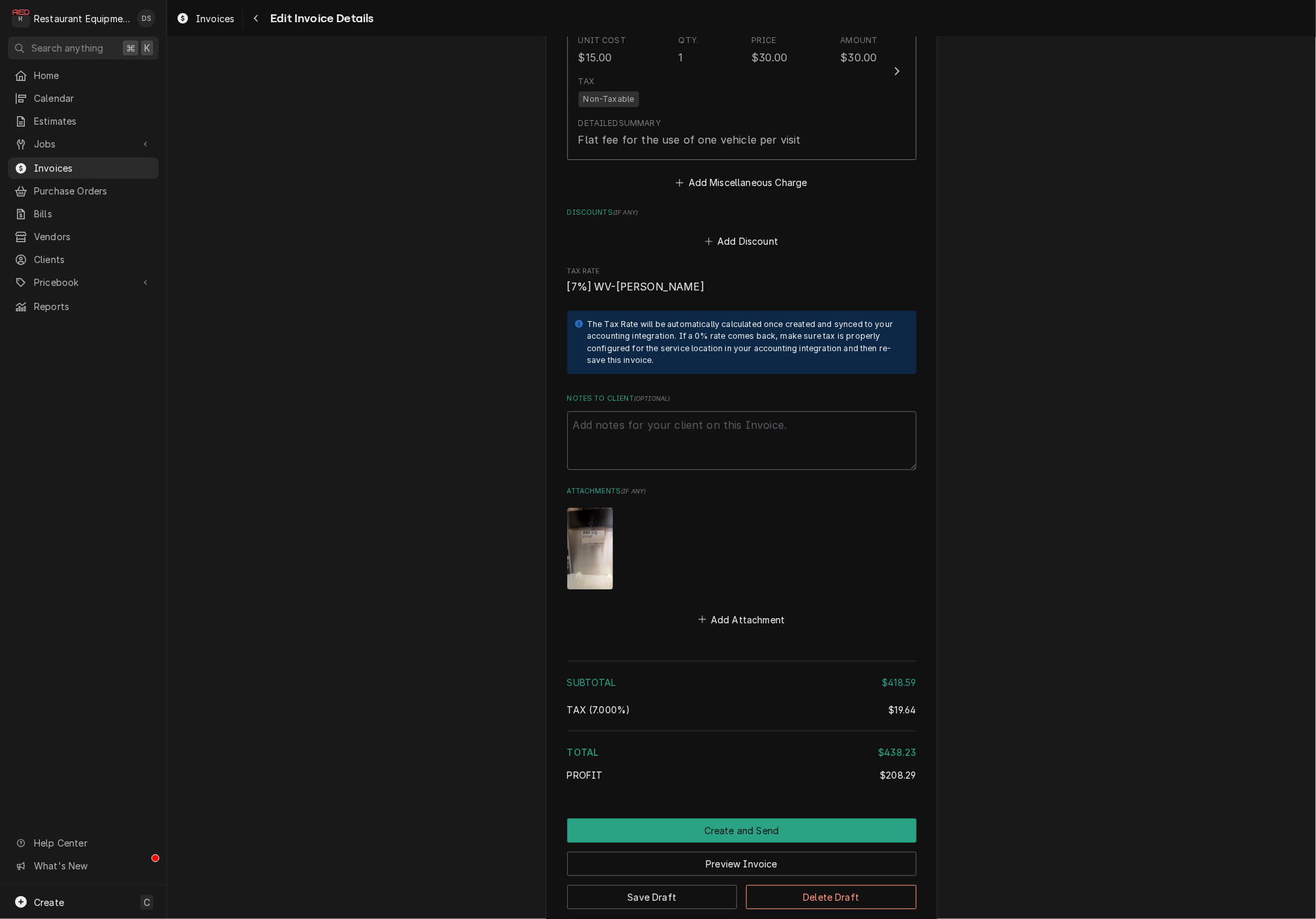
scroll to position [2530, 0]
click at [738, 820] on button "Create and Send" at bounding box center [742, 831] width 349 height 24
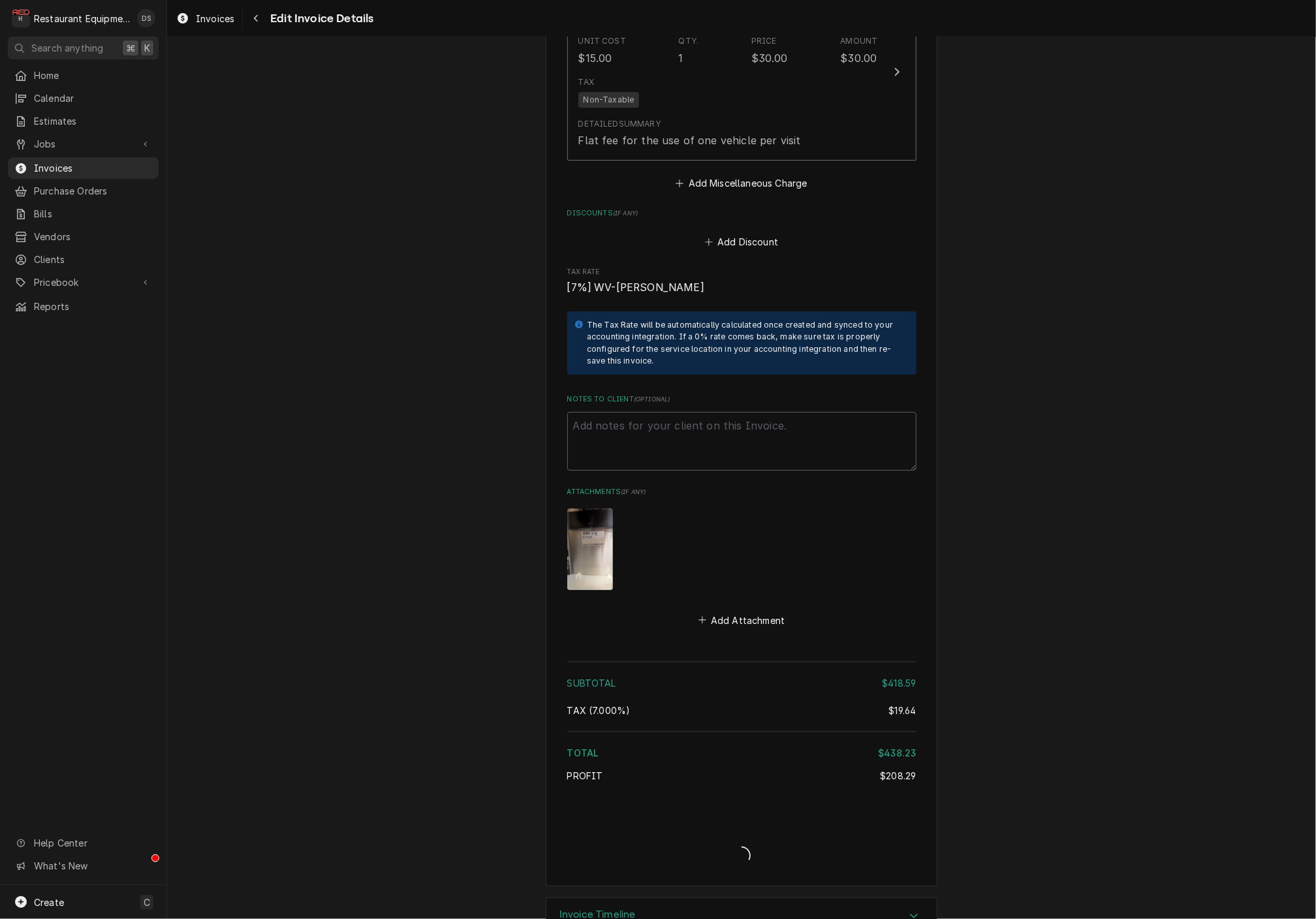
scroll to position [2491, 0]
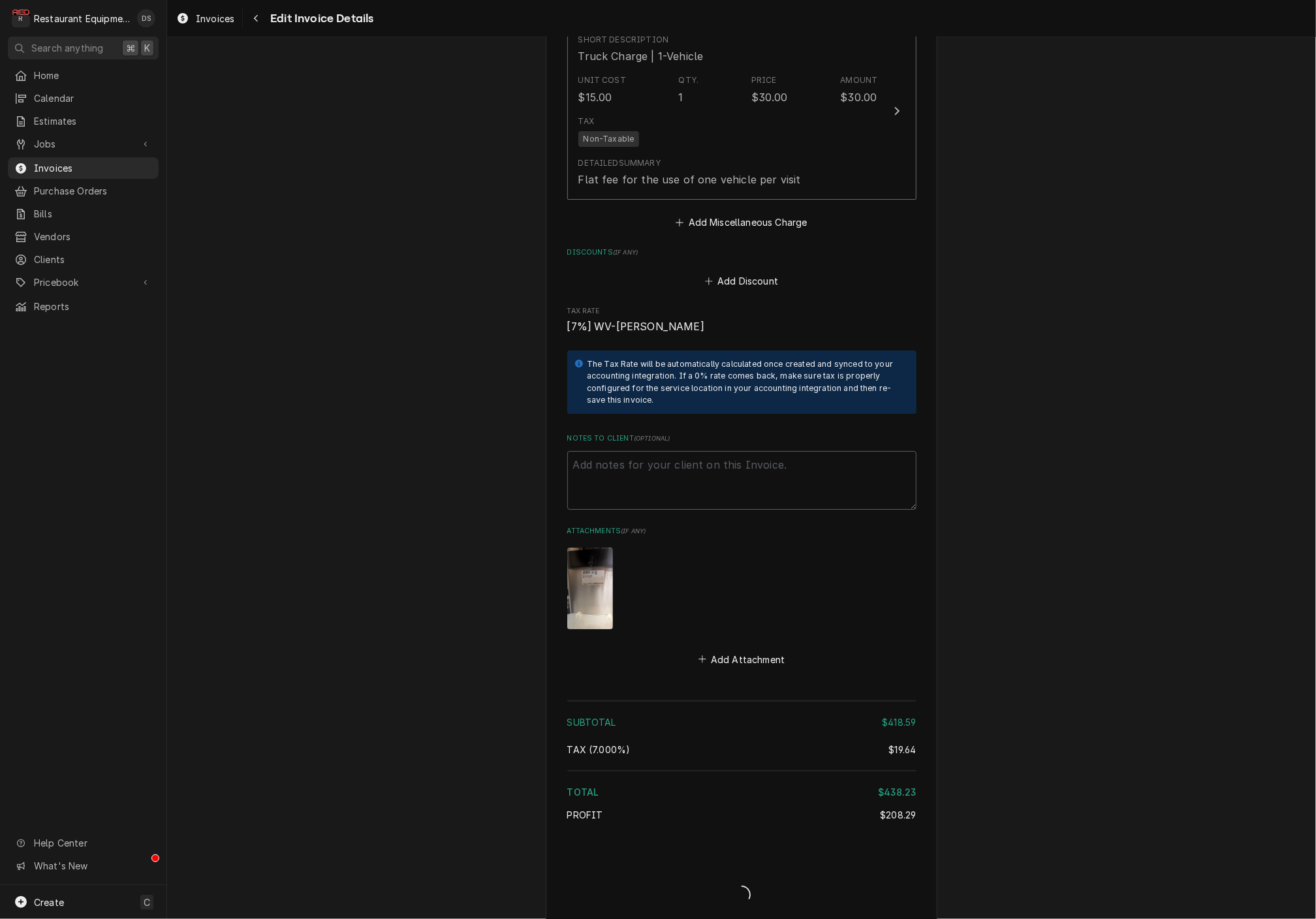
type textarea "x"
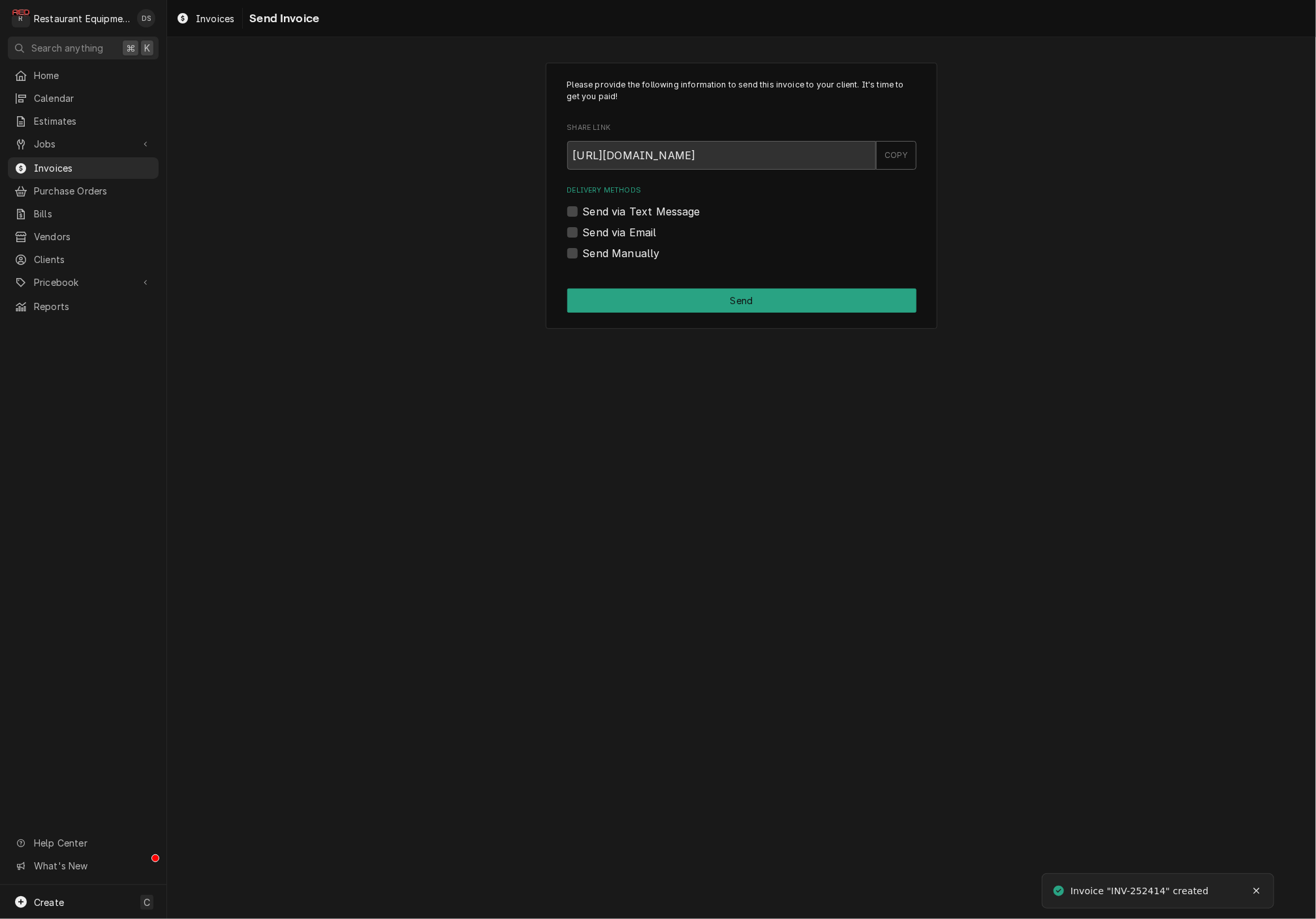
click at [583, 232] on label "Send via Email" at bounding box center [619, 232] width 74 height 15
click at [583, 232] on input "Send via Email" at bounding box center [757, 238] width 349 height 29
checkbox input "true"
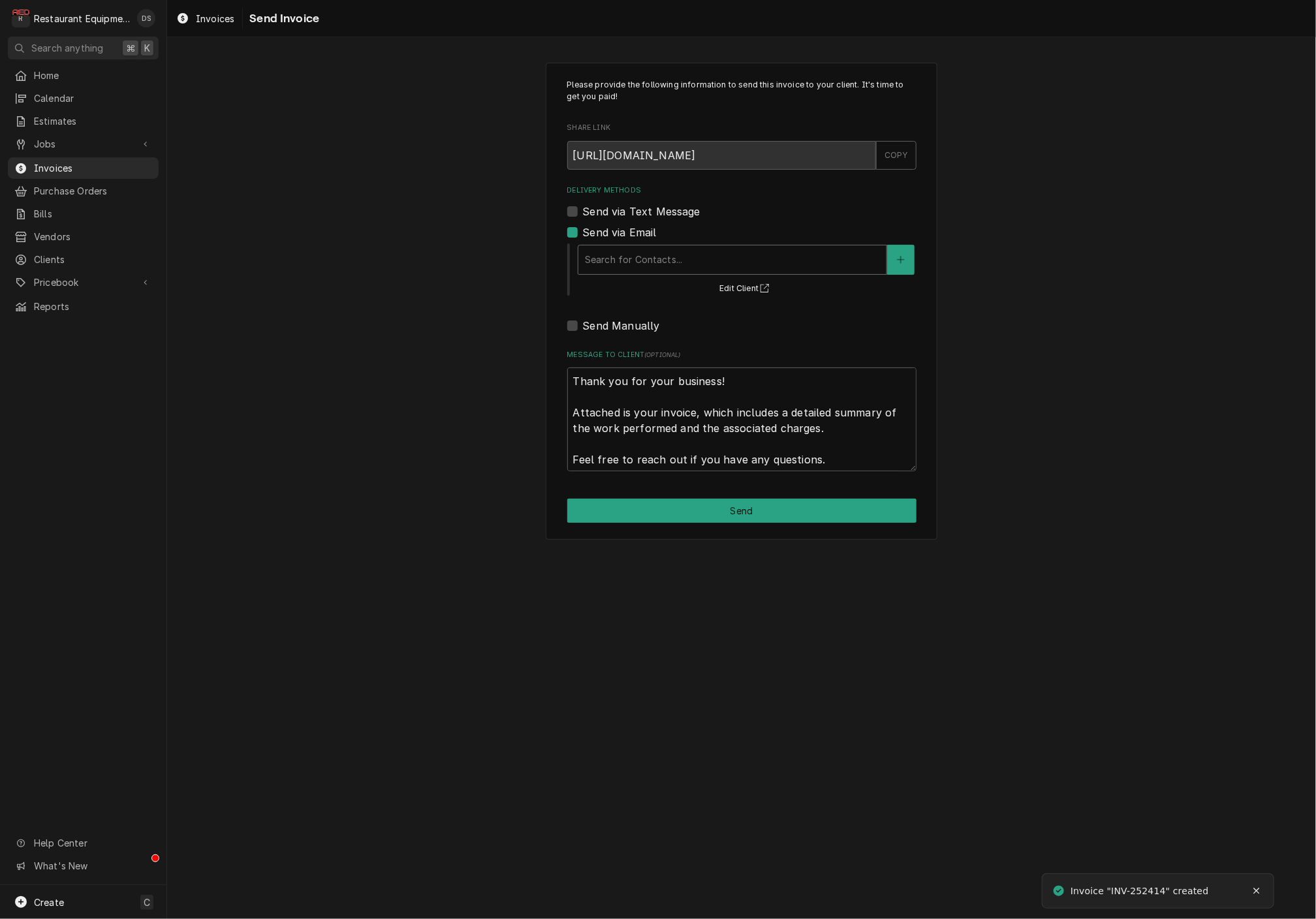
drag, startPoint x: 671, startPoint y: 254, endPoint x: 681, endPoint y: 259, distance: 11.2
click at [673, 255] on div "Search for Contacts..." at bounding box center [733, 260] width 295 height 14
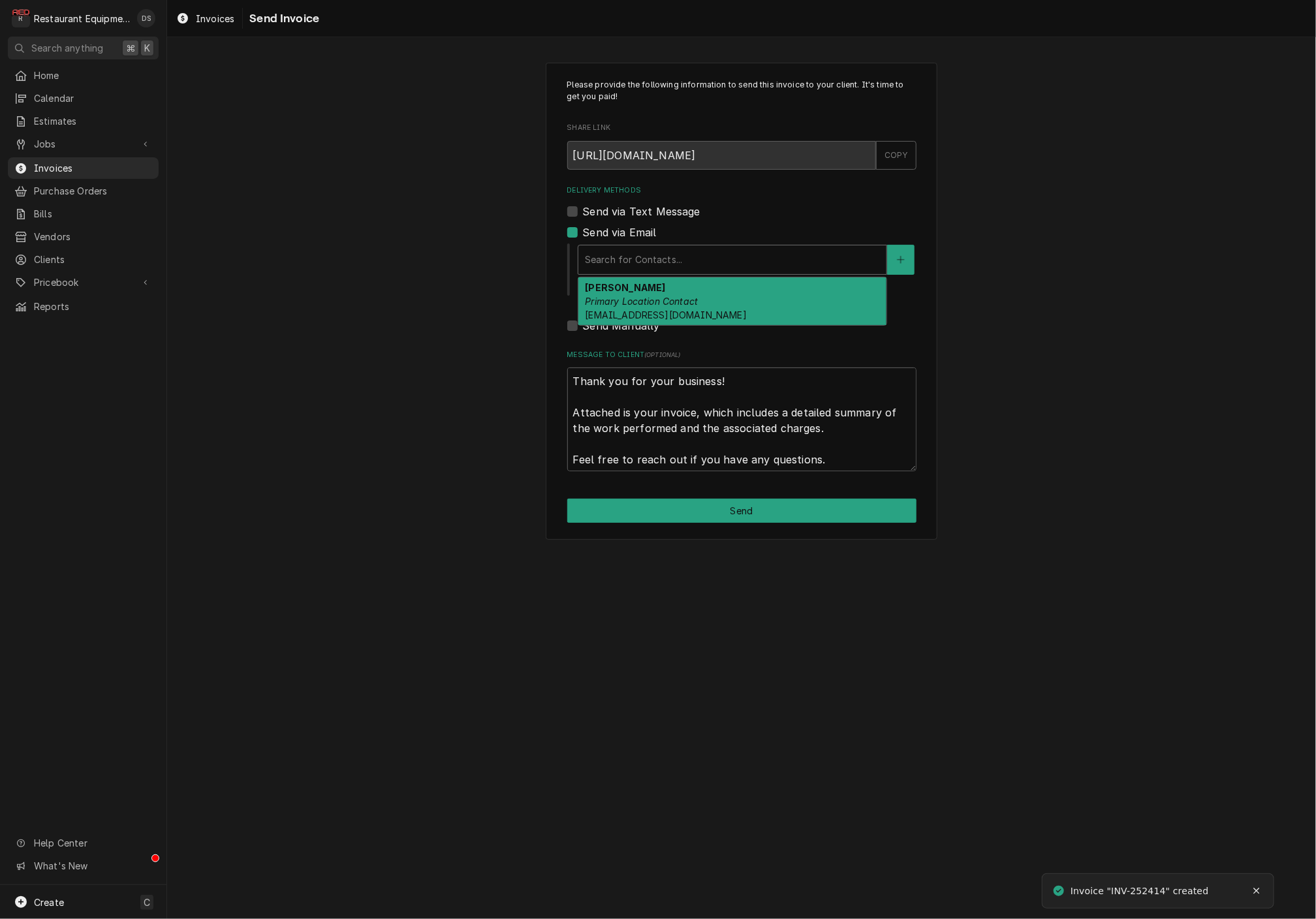
drag, startPoint x: 733, startPoint y: 301, endPoint x: 728, endPoint y: 371, distance: 70.2
click at [733, 301] on div "Michelle Morris Primary Location Contact mxmorris@olivegarden.com" at bounding box center [733, 301] width 309 height 48
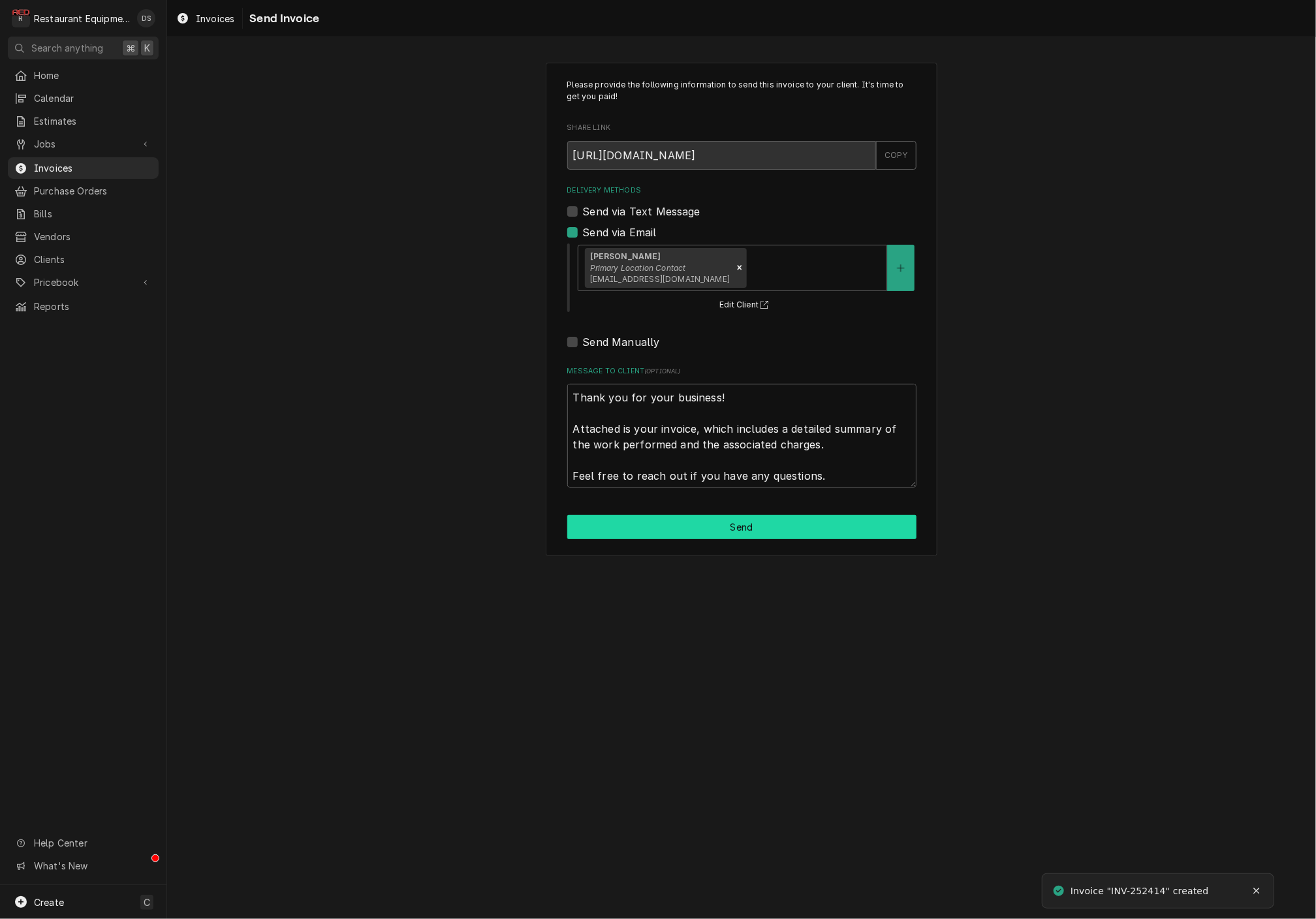
click at [729, 515] on button "Send" at bounding box center [742, 527] width 349 height 24
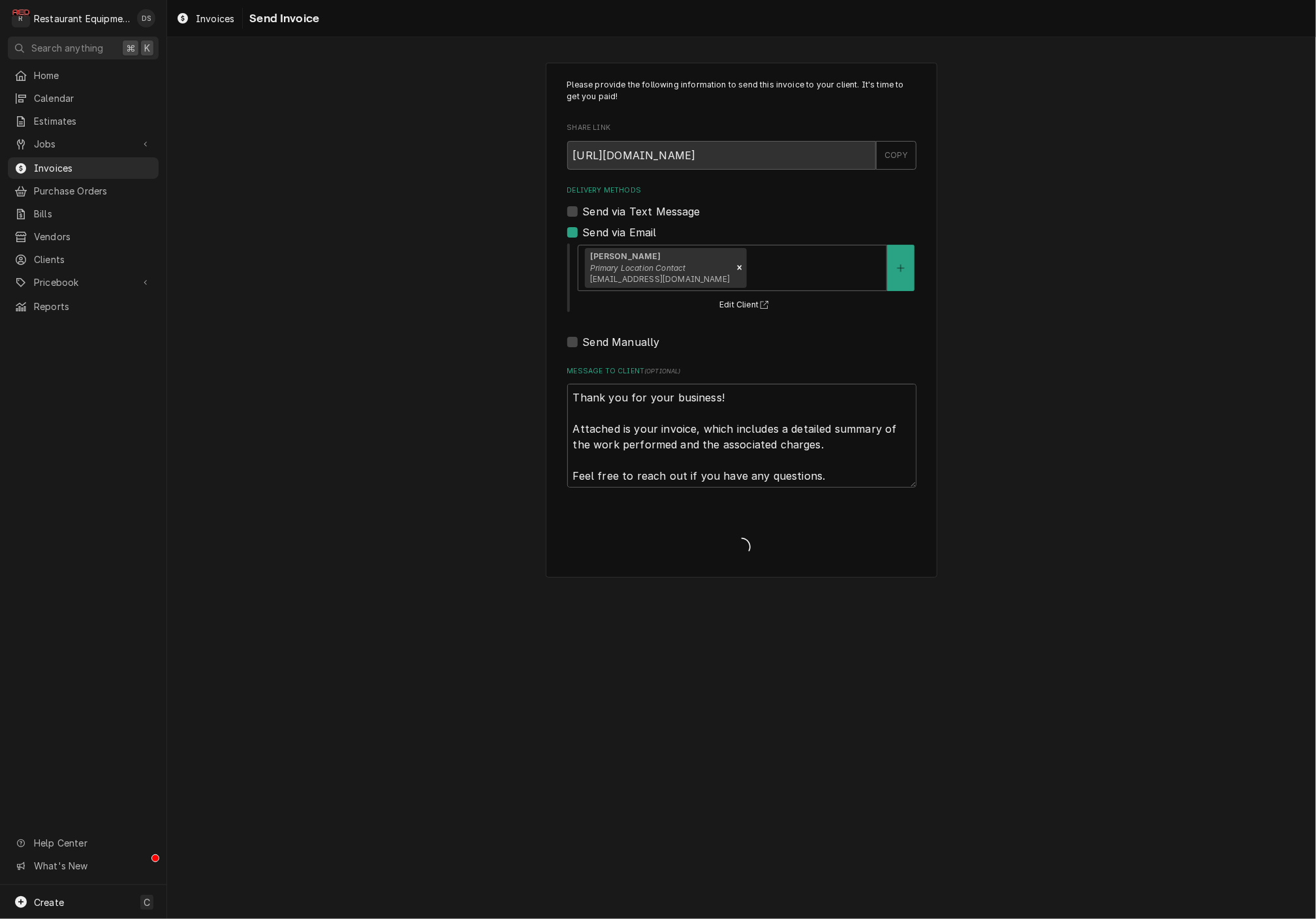
type textarea "x"
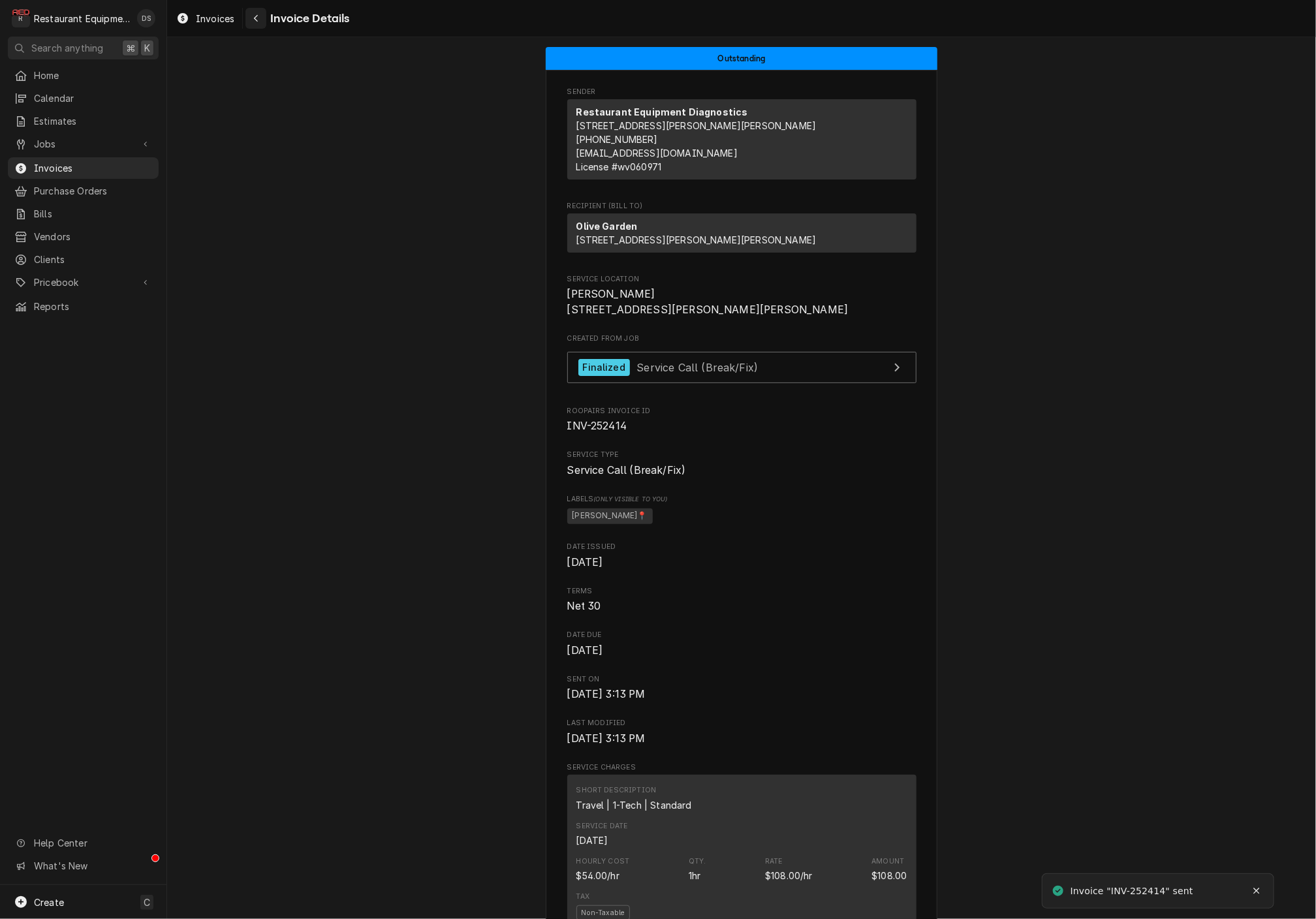
click at [253, 20] on icon "Navigate back" at bounding box center [256, 18] width 6 height 10
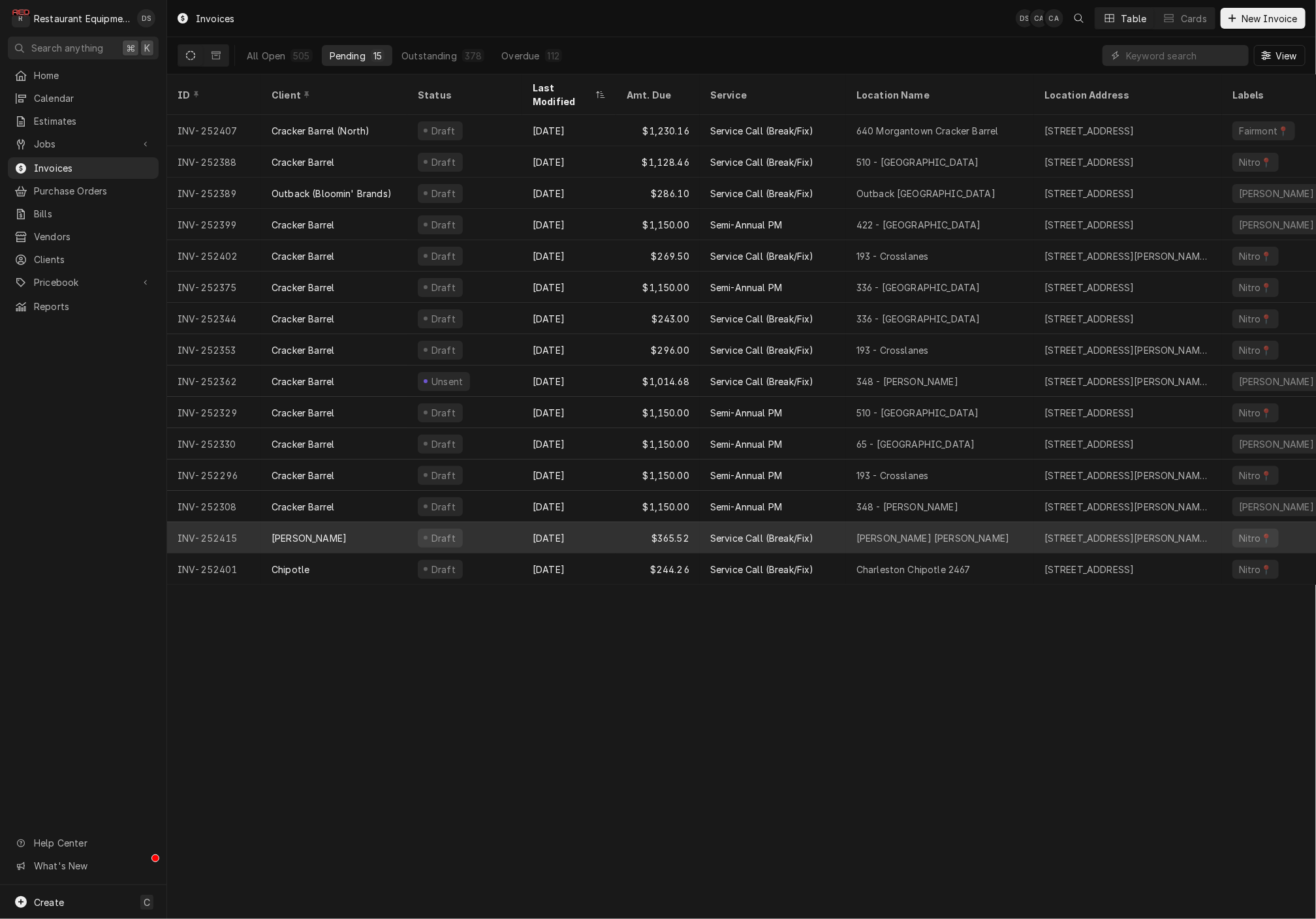
click at [816, 522] on div "Service Call (Break/Fix)" at bounding box center [773, 537] width 146 height 31
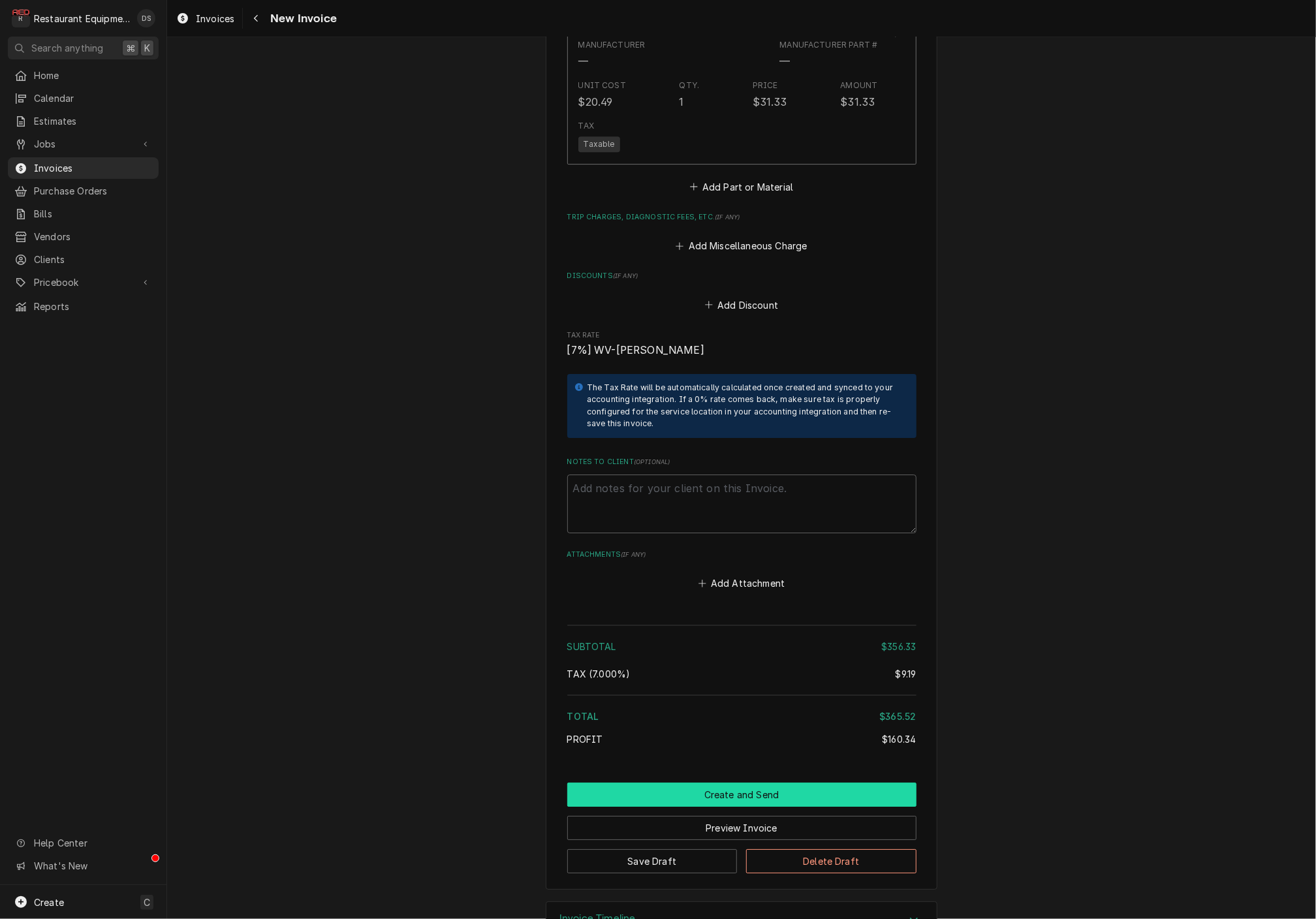
scroll to position [2291, 0]
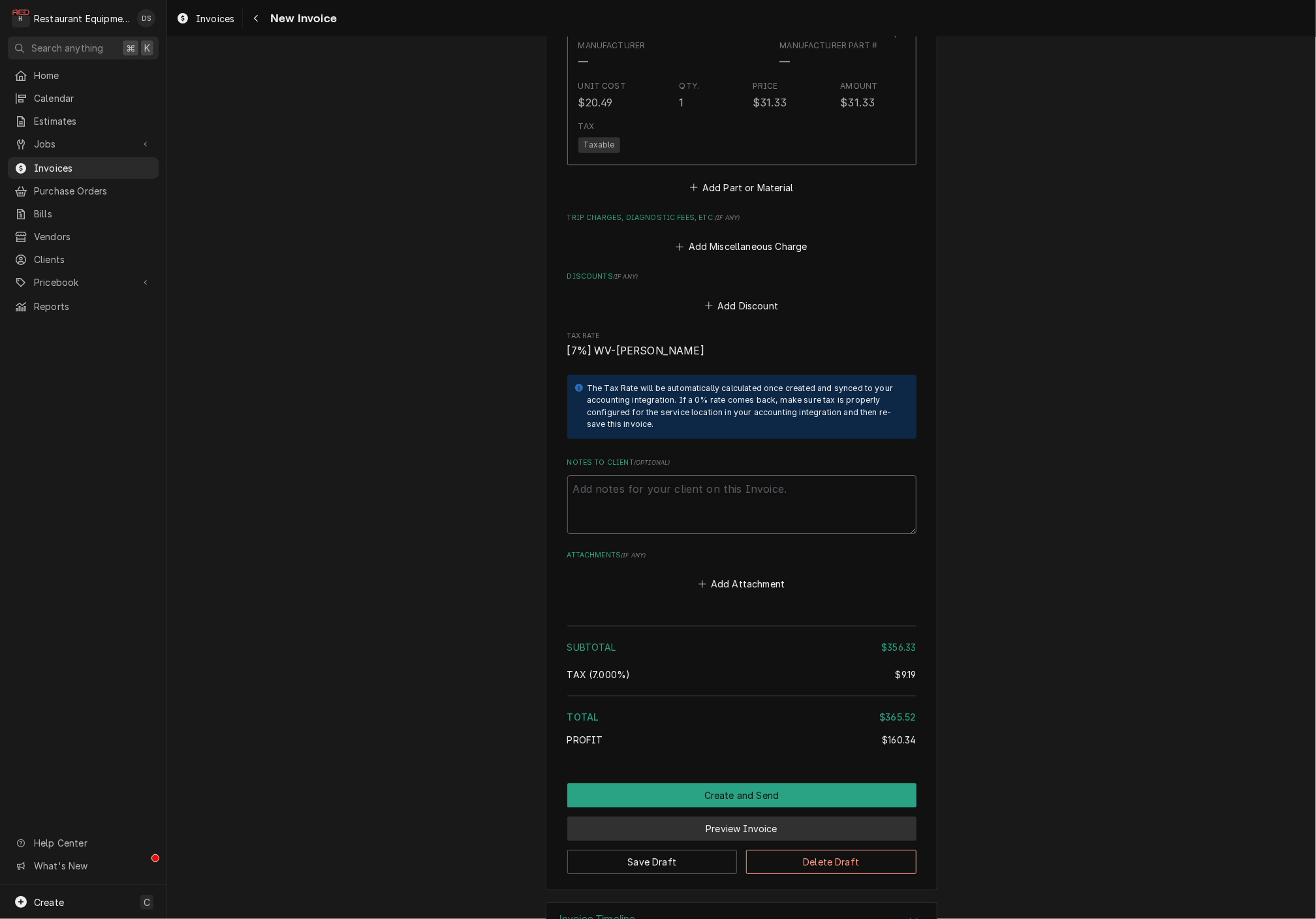
click at [725, 817] on button "Preview Invoice" at bounding box center [742, 828] width 349 height 24
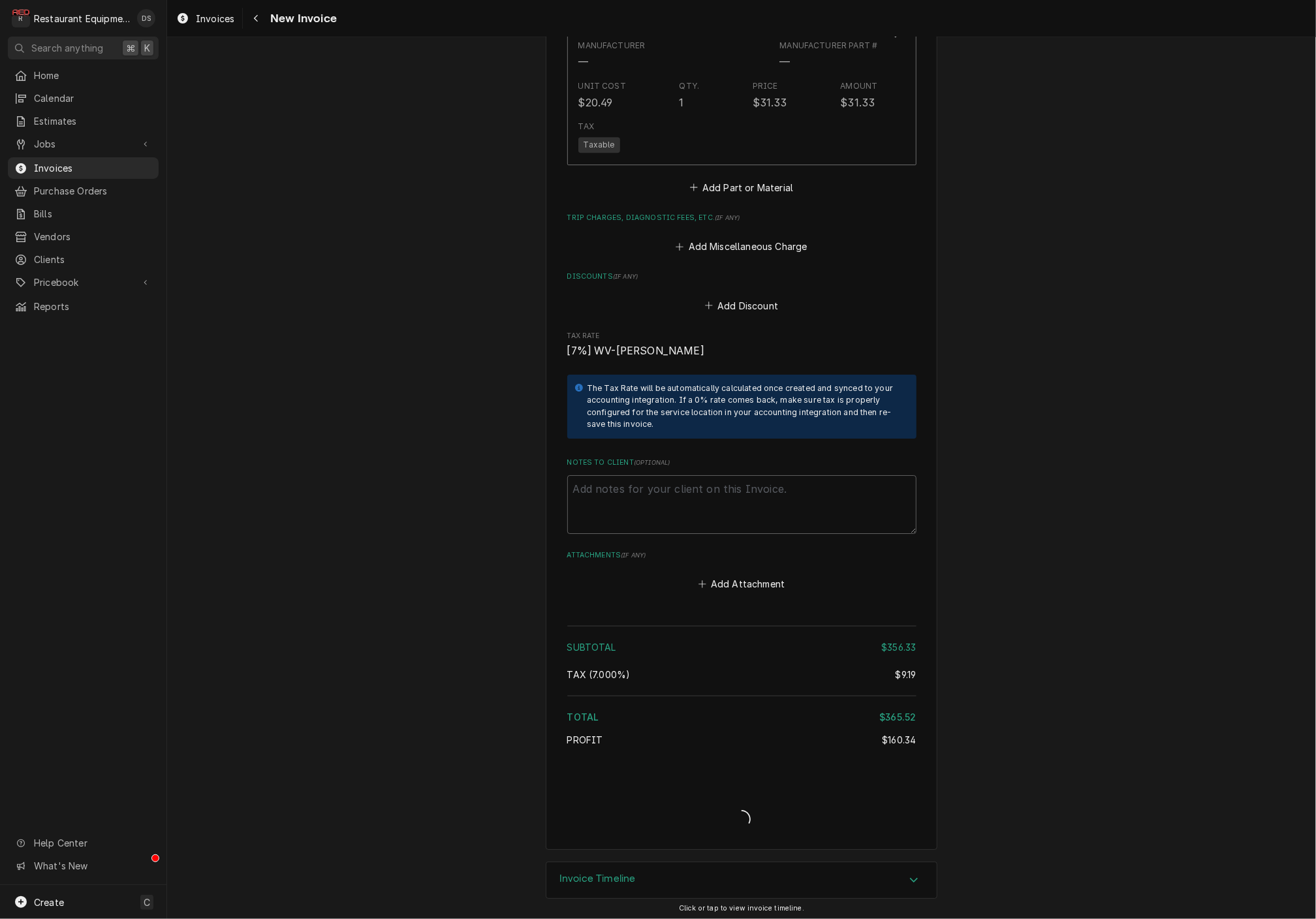
scroll to position [2250, 0]
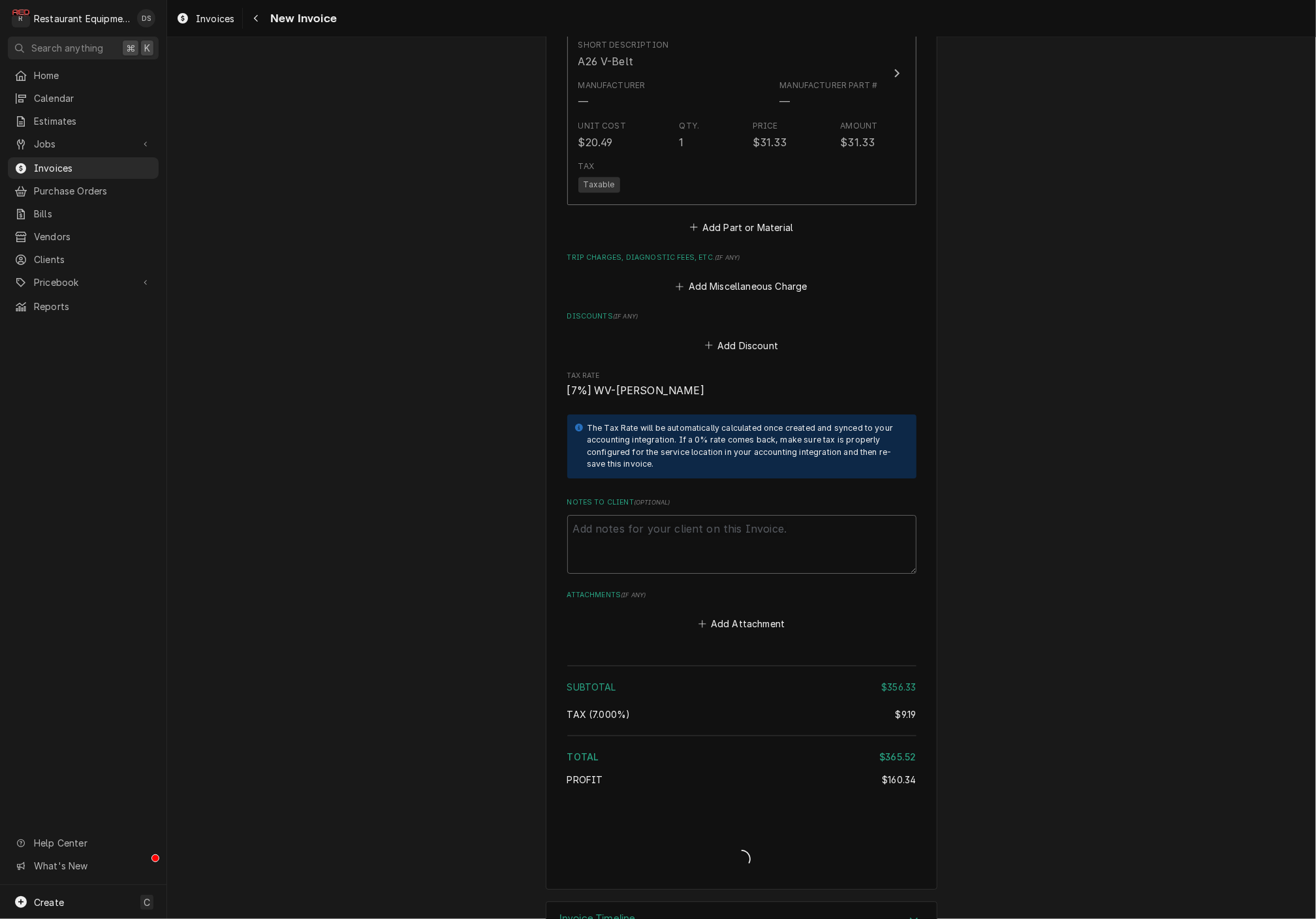
type textarea "x"
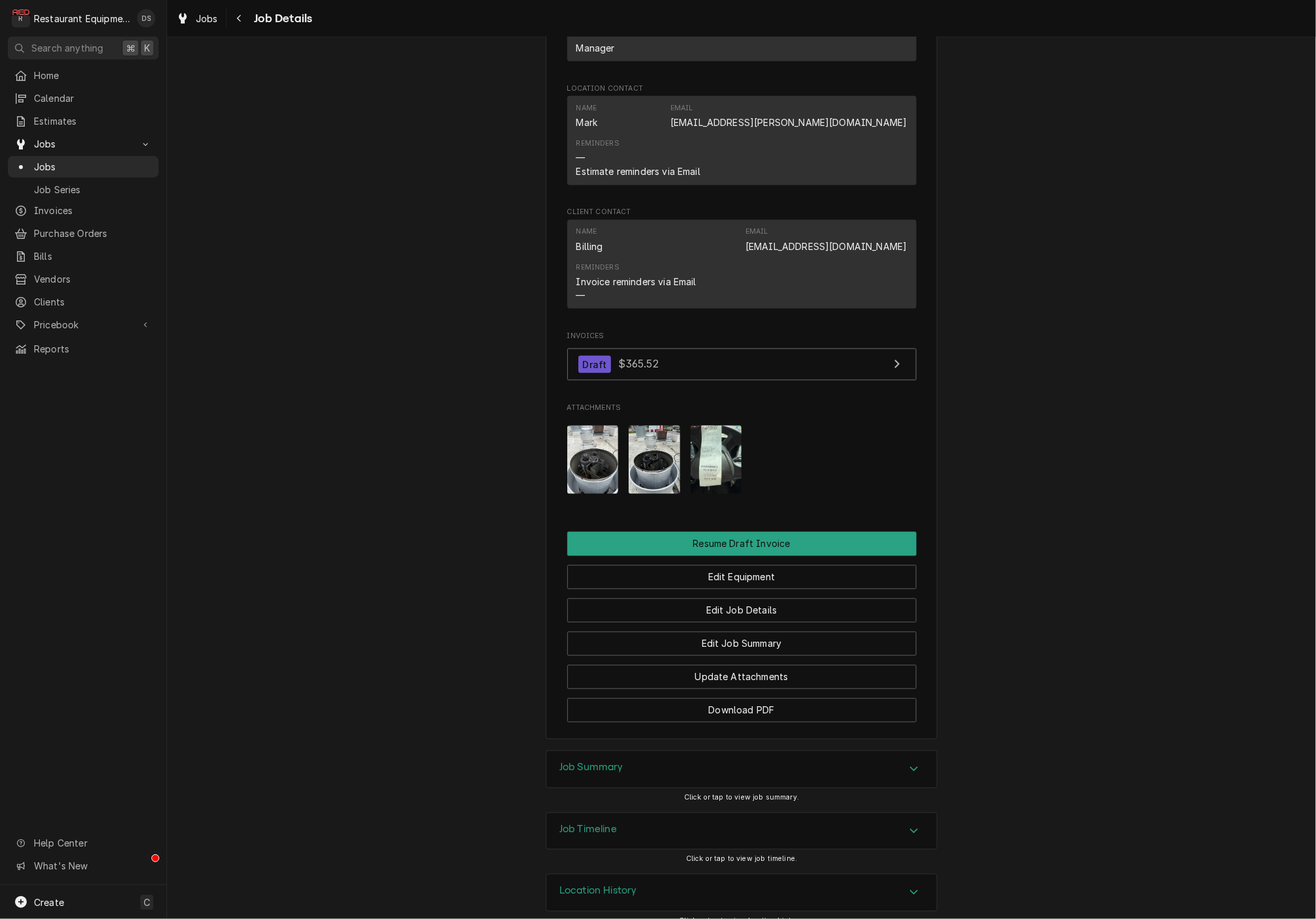
click at [763, 752] on div "Job Summary" at bounding box center [741, 770] width 390 height 37
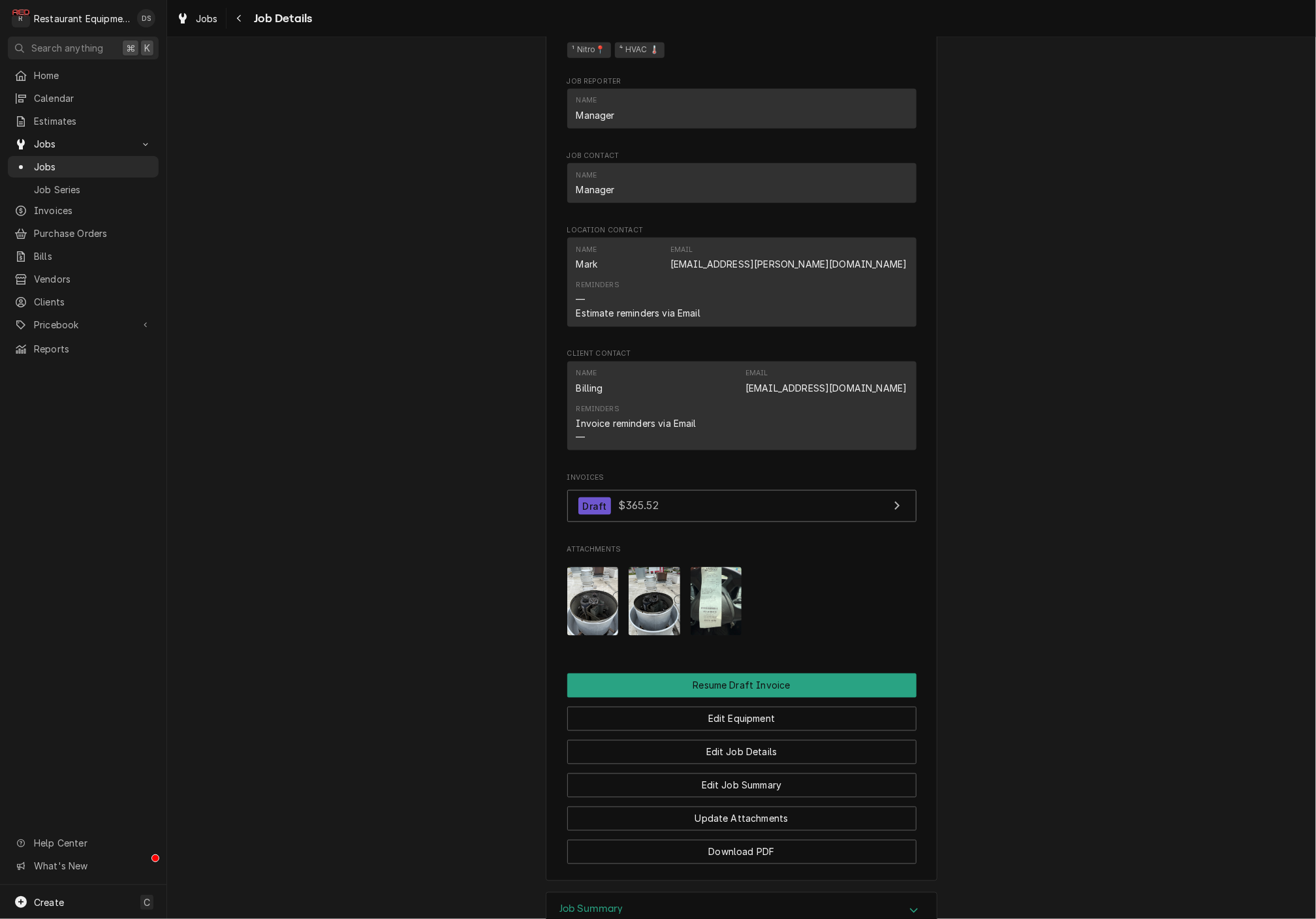
scroll to position [814, 0]
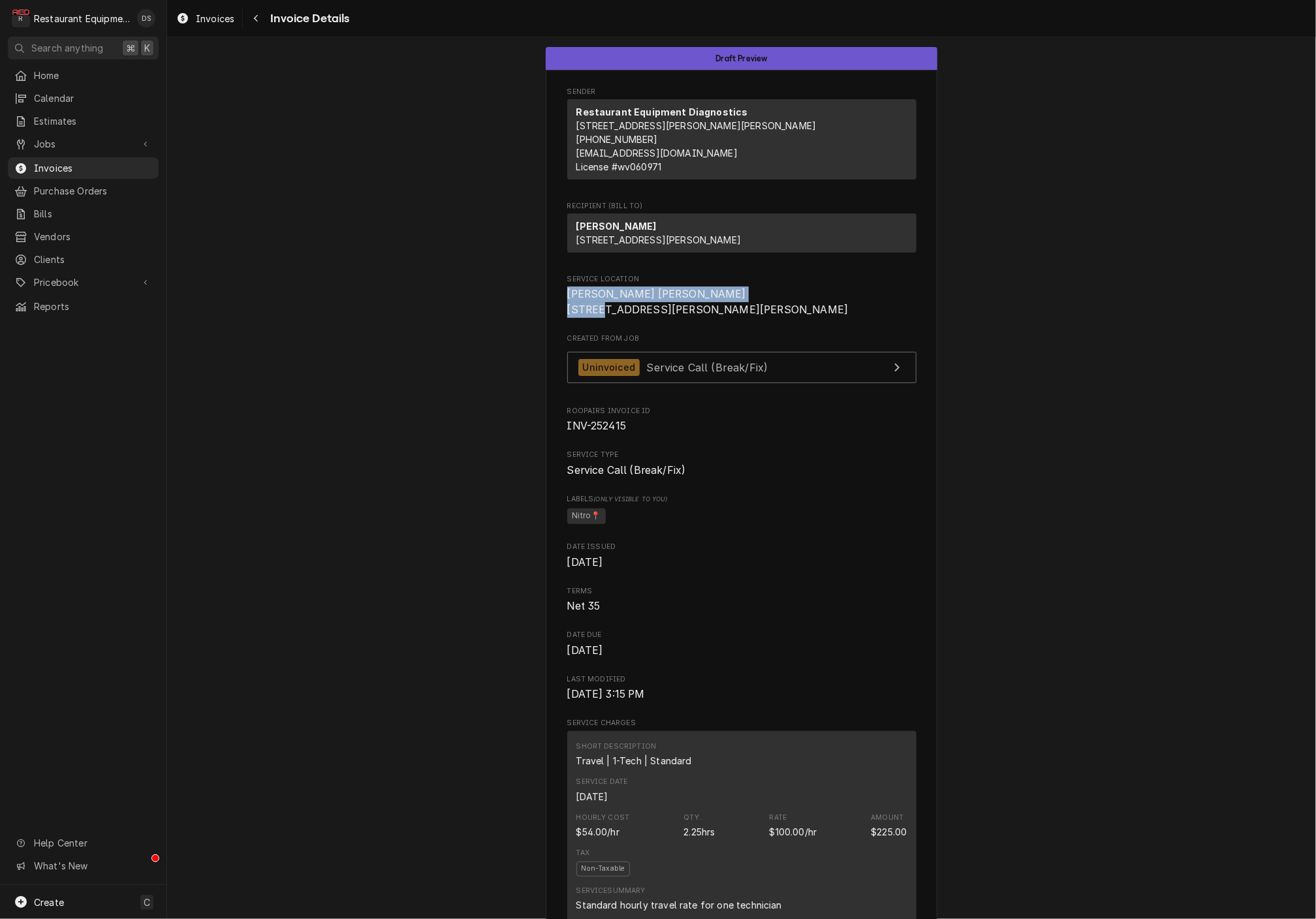
drag, startPoint x: 578, startPoint y: 314, endPoint x: 673, endPoint y: 326, distance: 95.8
click at [674, 317] on span "[PERSON_NAME] [PERSON_NAME] [STREET_ADDRESS][PERSON_NAME][PERSON_NAME]" at bounding box center [742, 302] width 349 height 31
copy span "Logan Bob Evans 103 Nick Savas Ave"
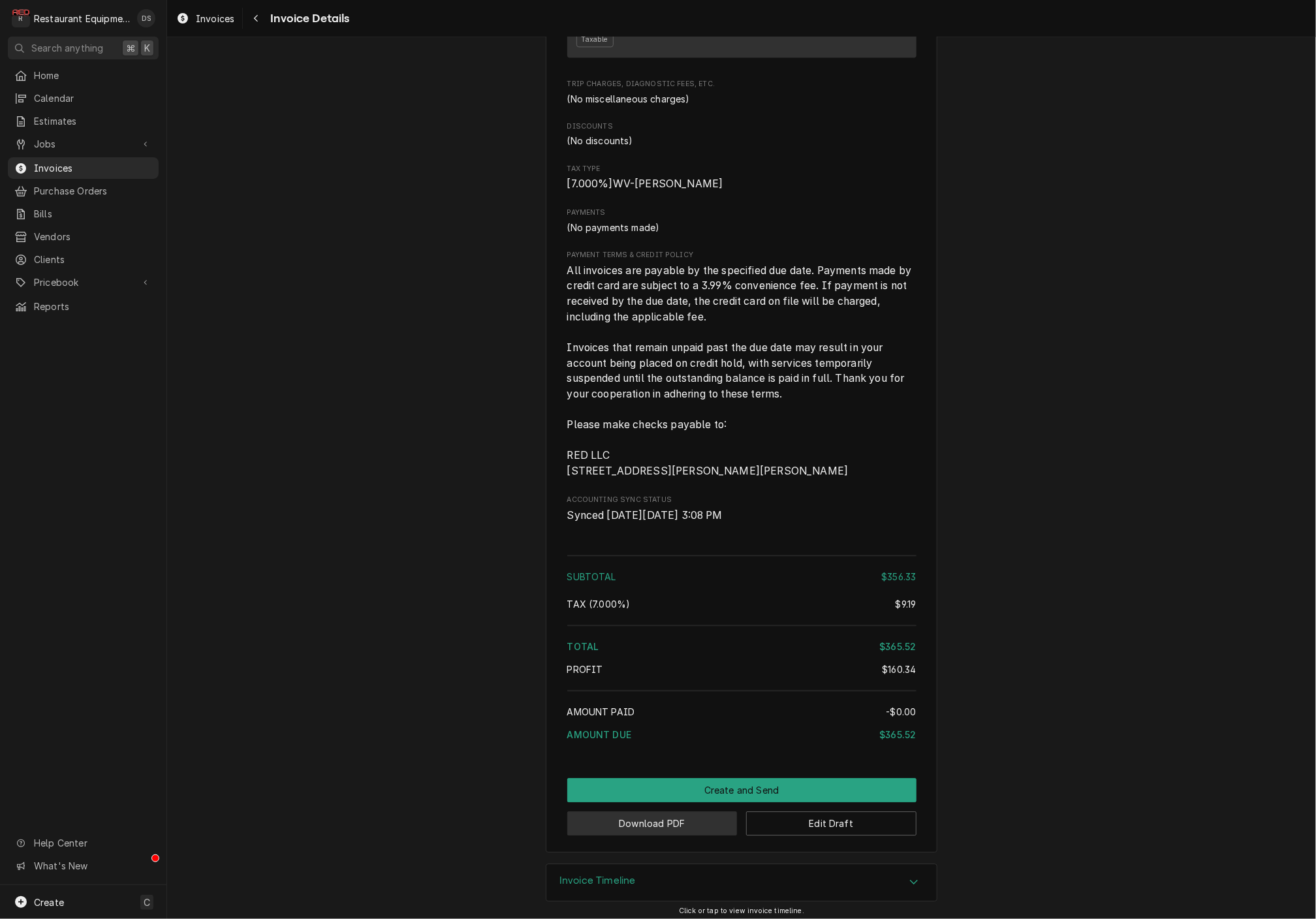
click at [680, 817] on button "Download PDF" at bounding box center [652, 823] width 170 height 24
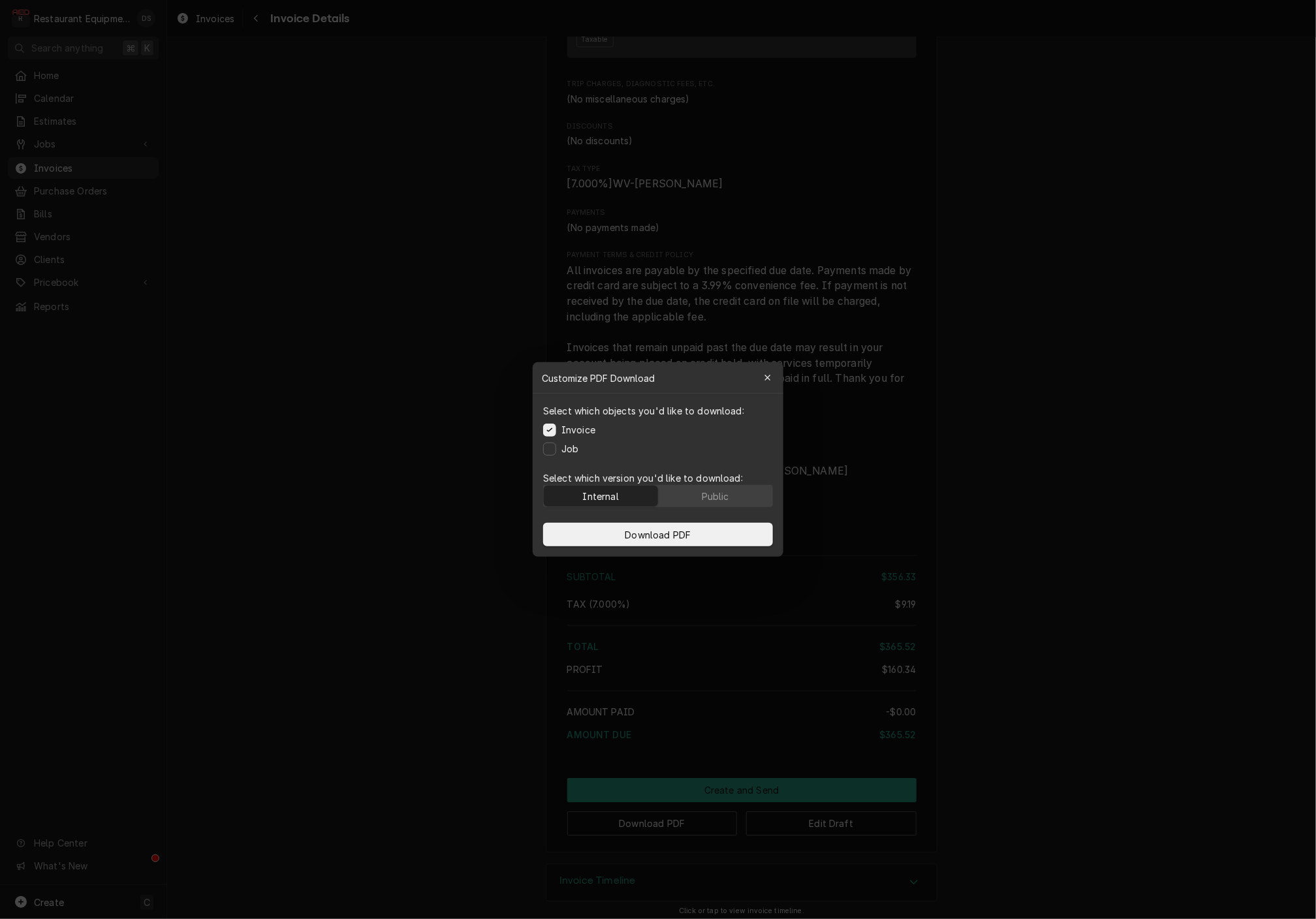
click at [767, 646] on div at bounding box center [658, 459] width 1316 height 919
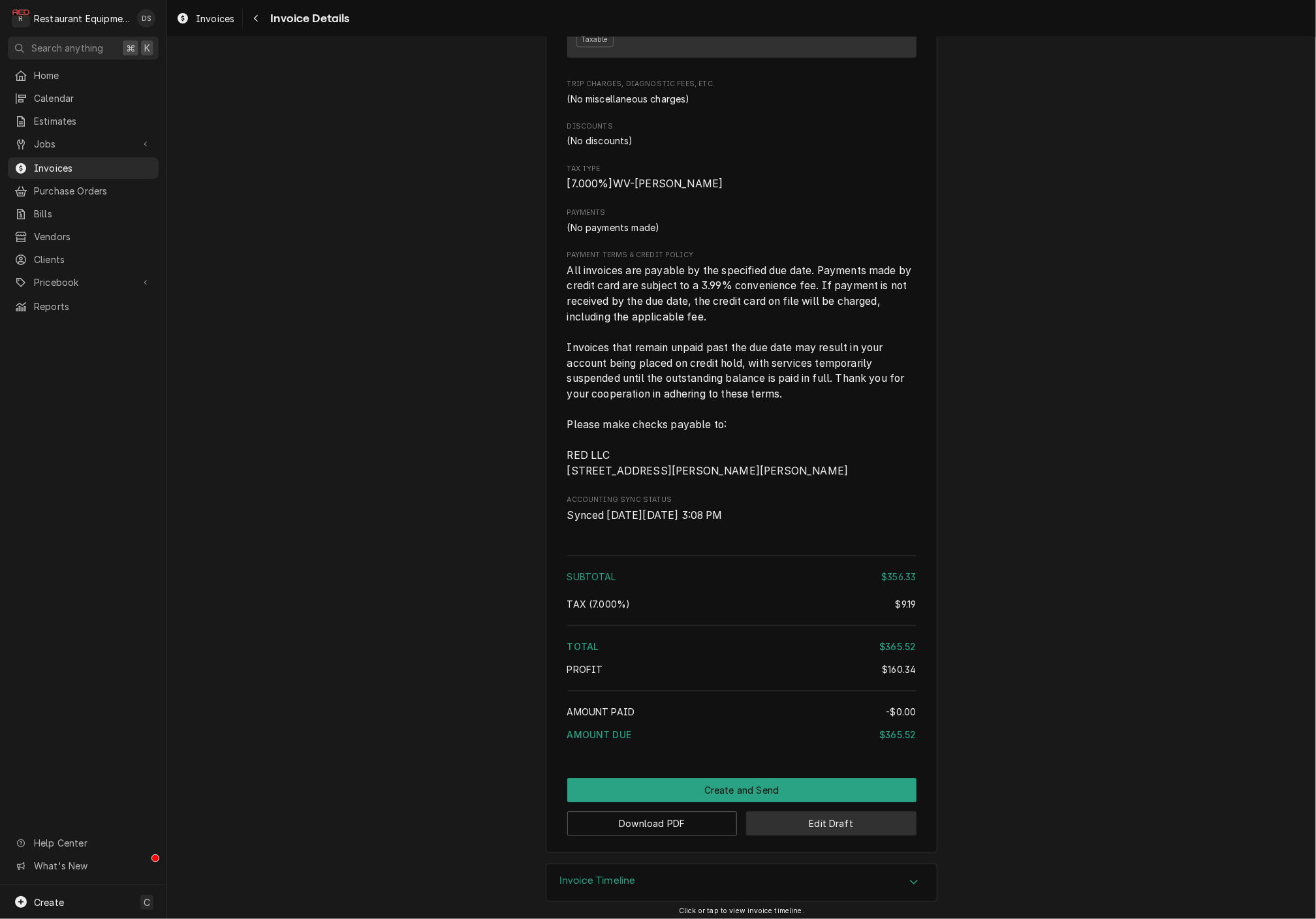
click at [829, 817] on button "Edit Draft" at bounding box center [831, 823] width 170 height 24
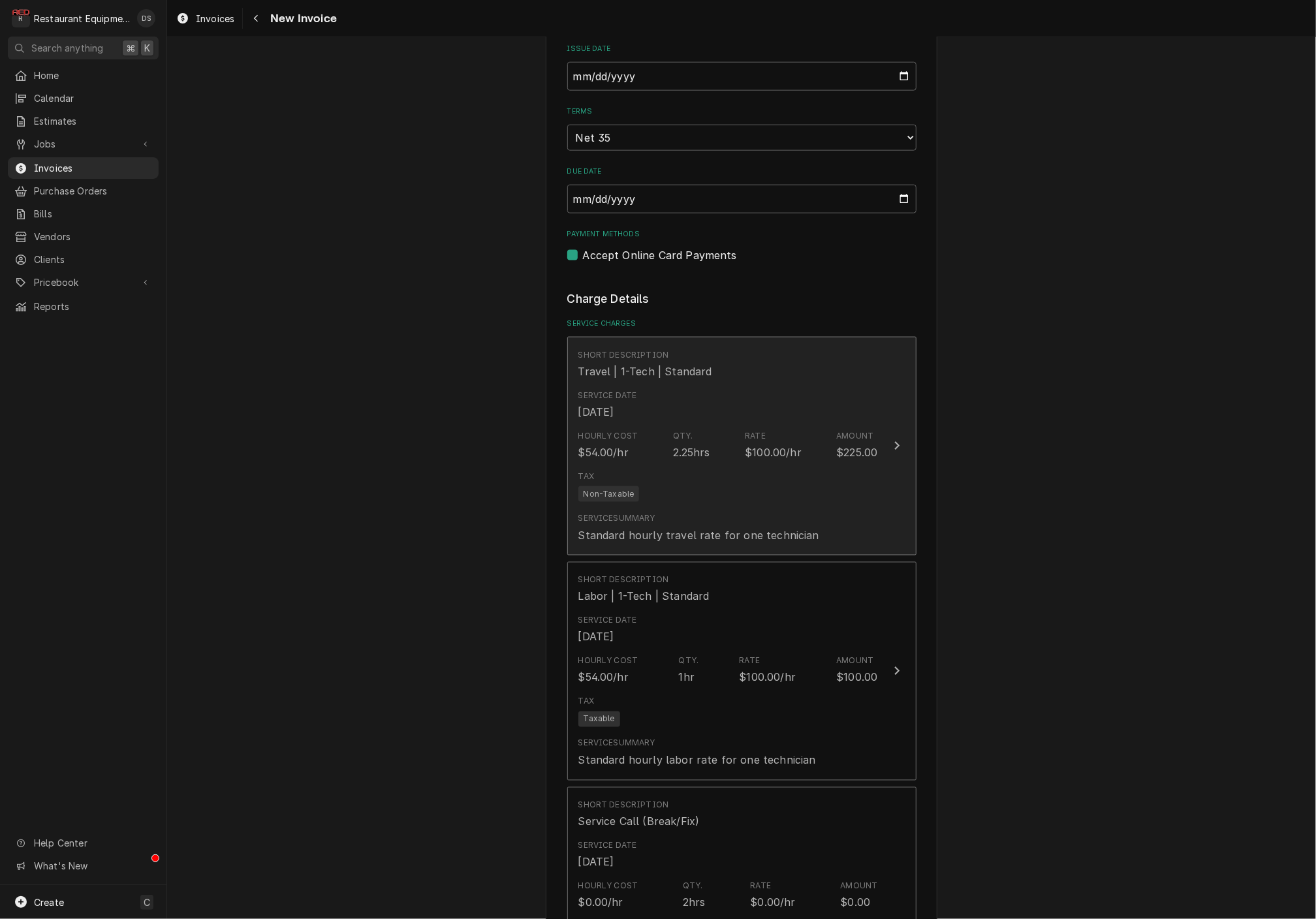
click at [711, 478] on div "Tax Non-Taxable" at bounding box center [728, 486] width 300 height 42
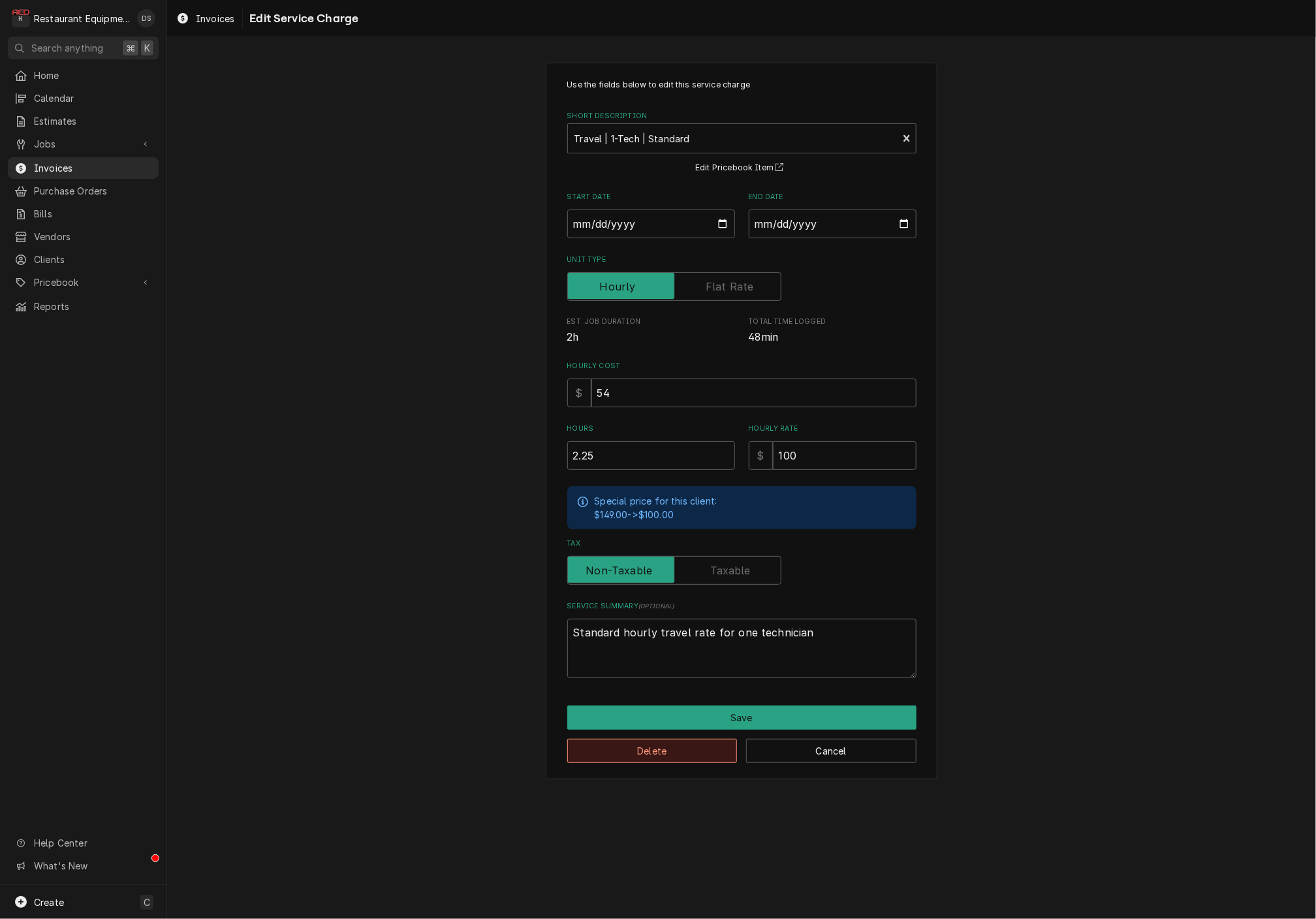
click at [663, 748] on button "Delete" at bounding box center [652, 751] width 170 height 24
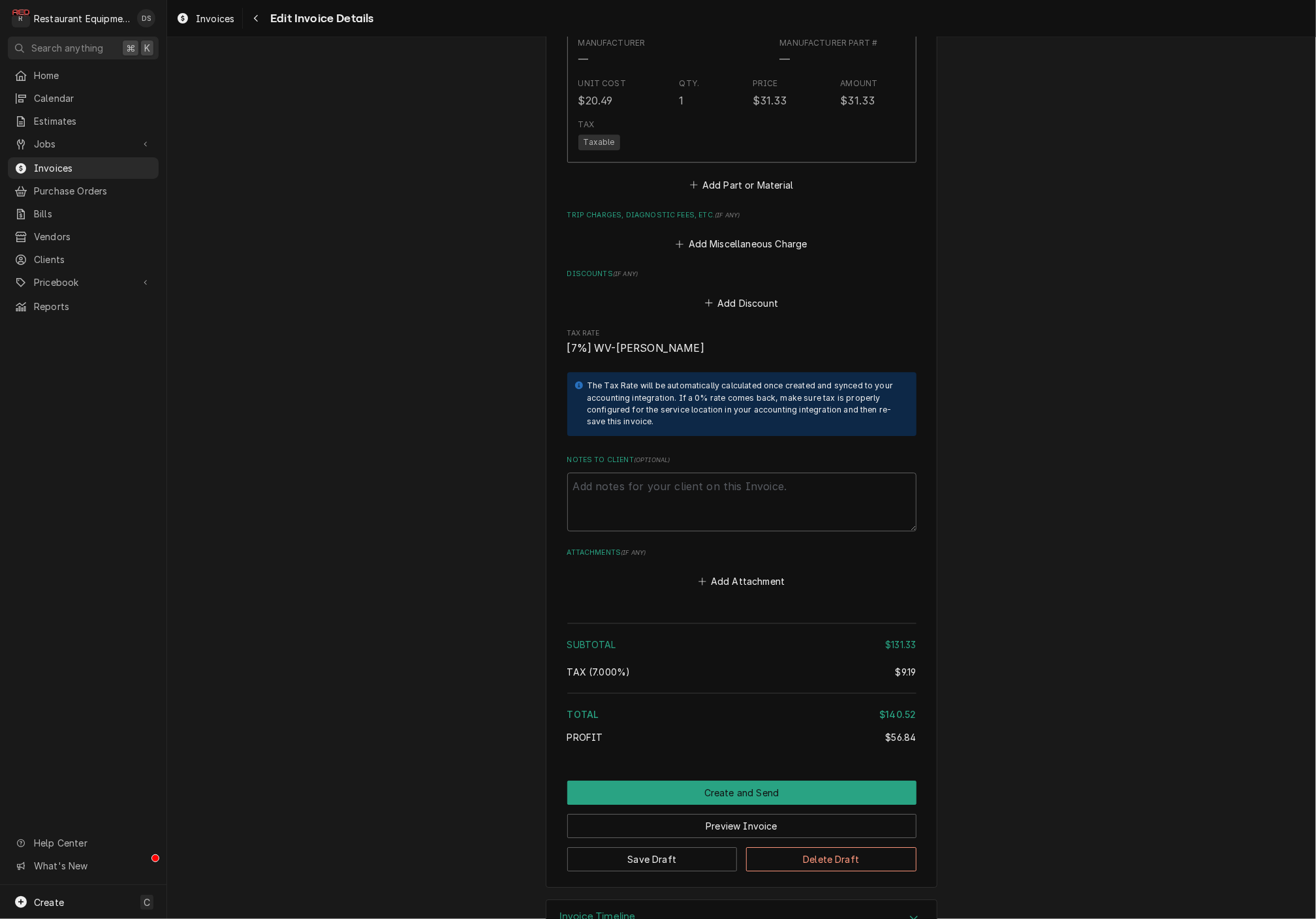
scroll to position [2066, 0]
click at [714, 815] on button "Preview Invoice" at bounding box center [742, 827] width 349 height 24
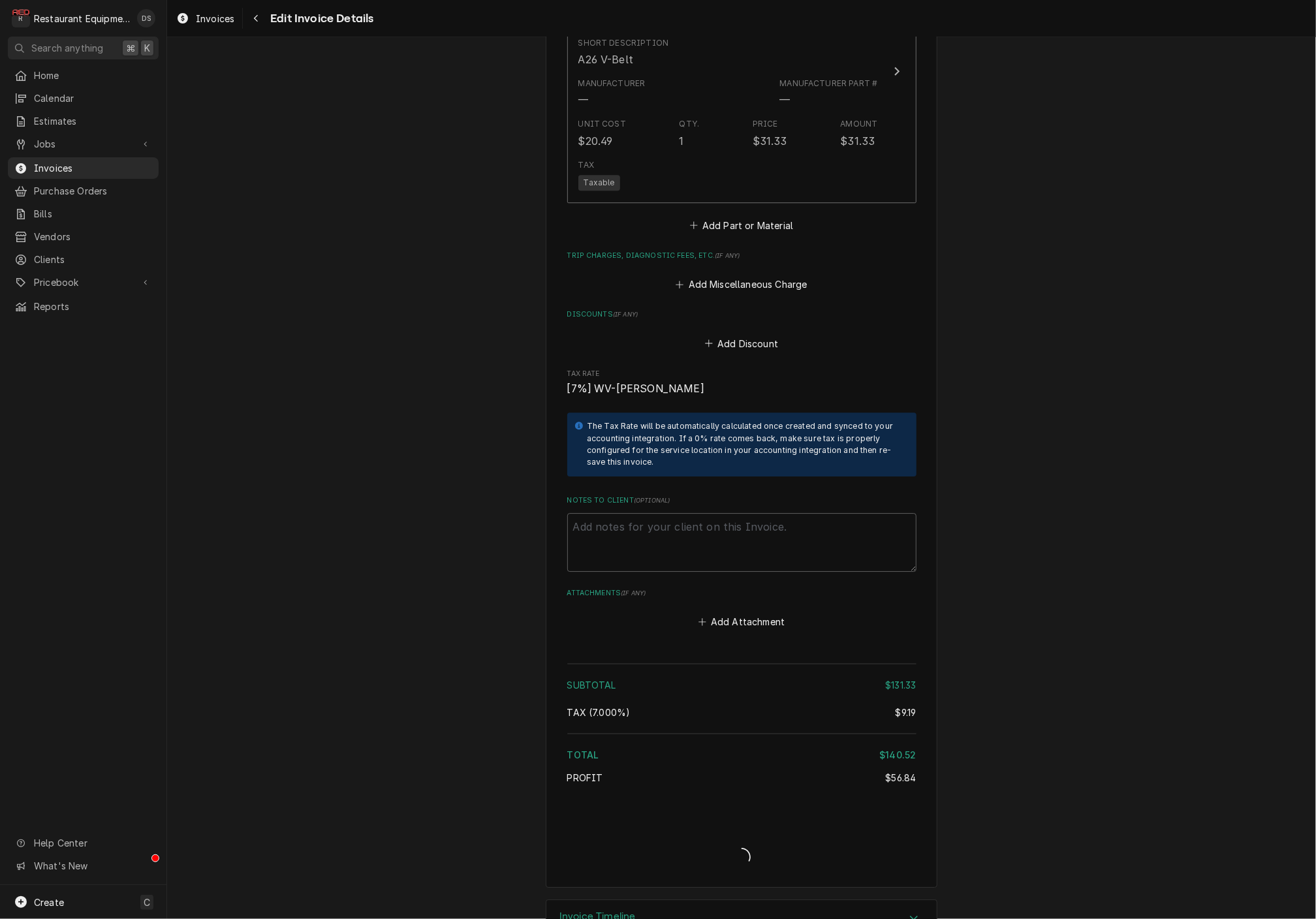
type textarea "x"
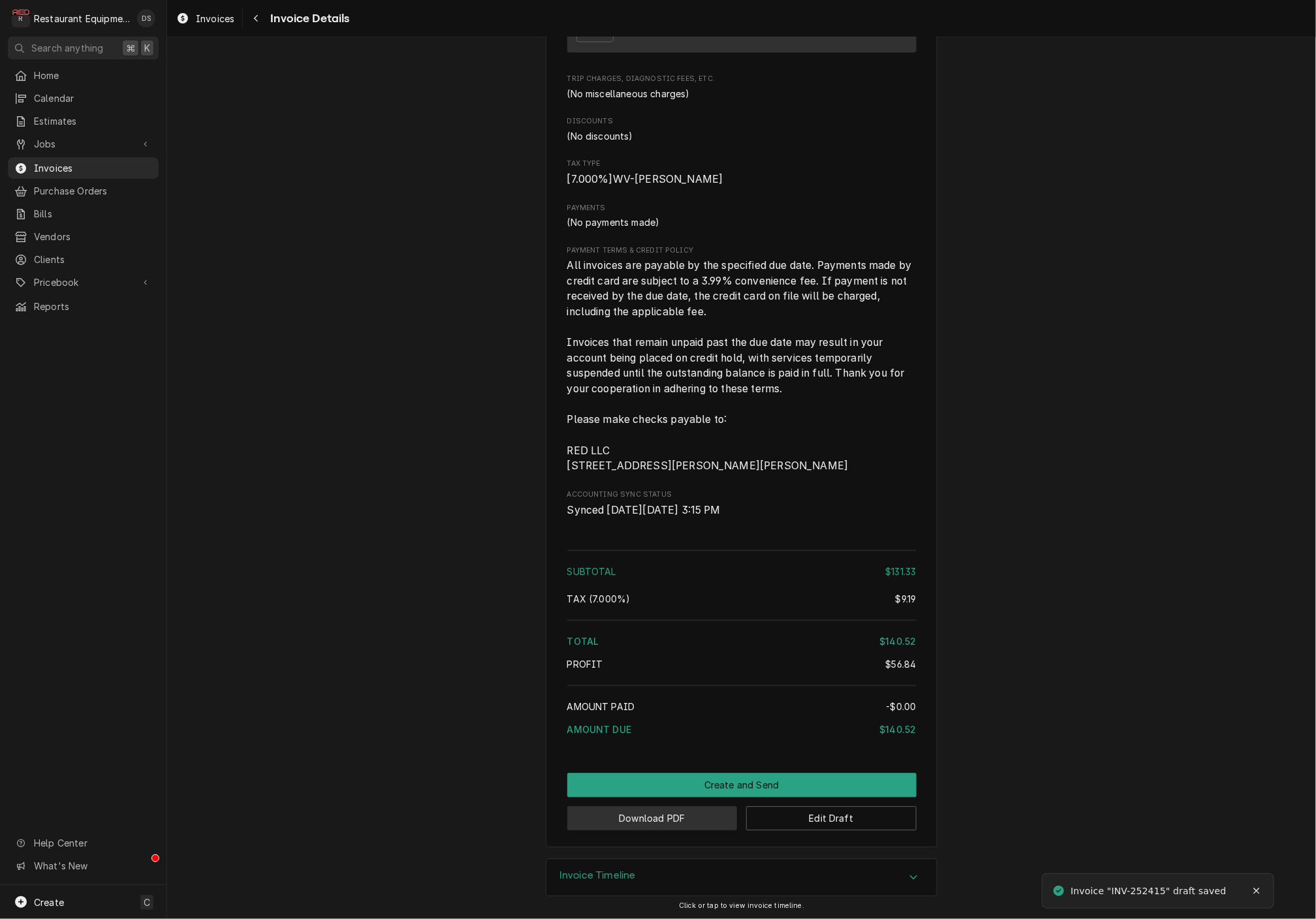
click at [651, 811] on button "Download PDF" at bounding box center [652, 818] width 170 height 24
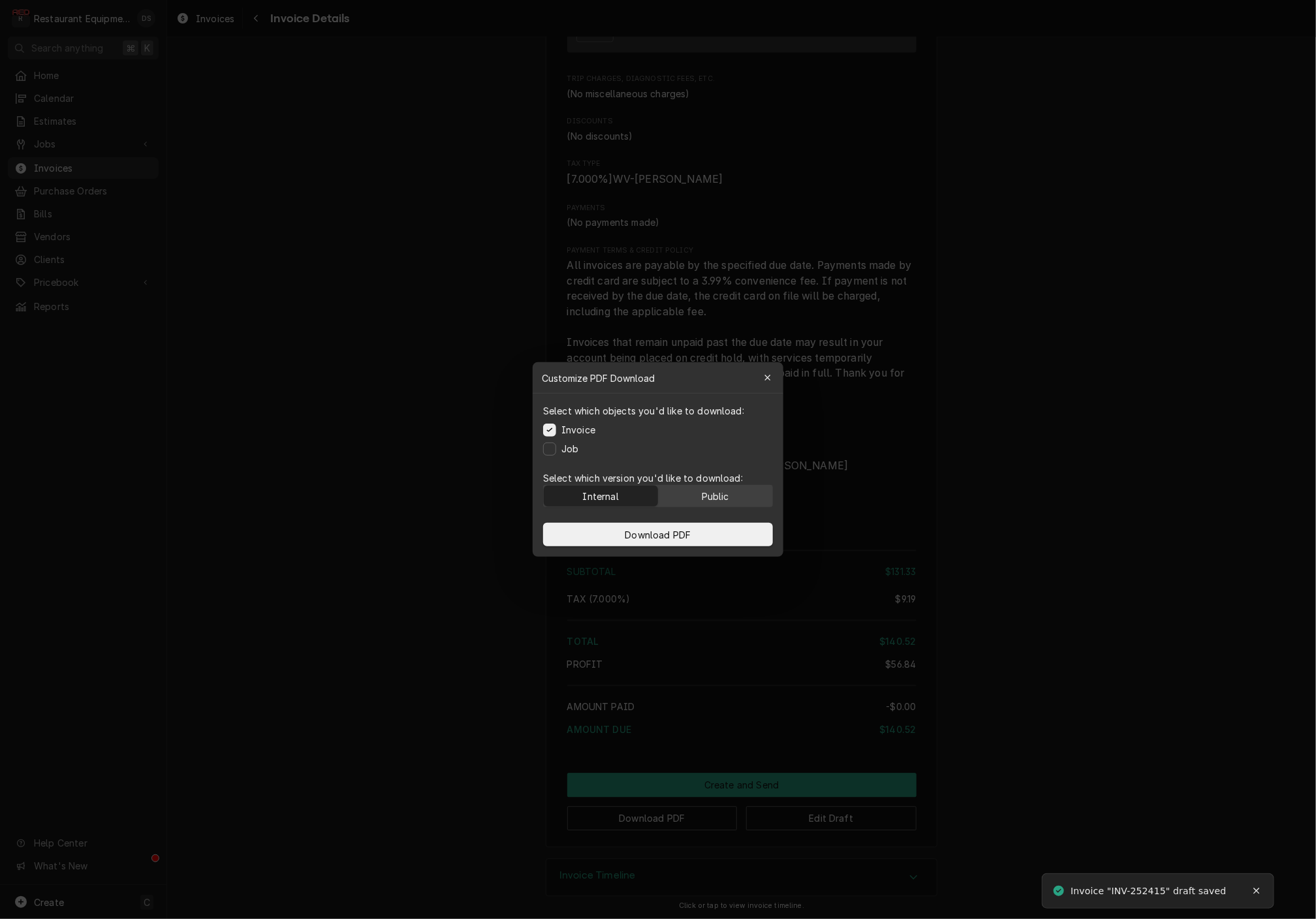
click at [710, 490] on div "Public" at bounding box center [716, 496] width 28 height 14
click at [710, 537] on button "Download PDF" at bounding box center [658, 534] width 230 height 23
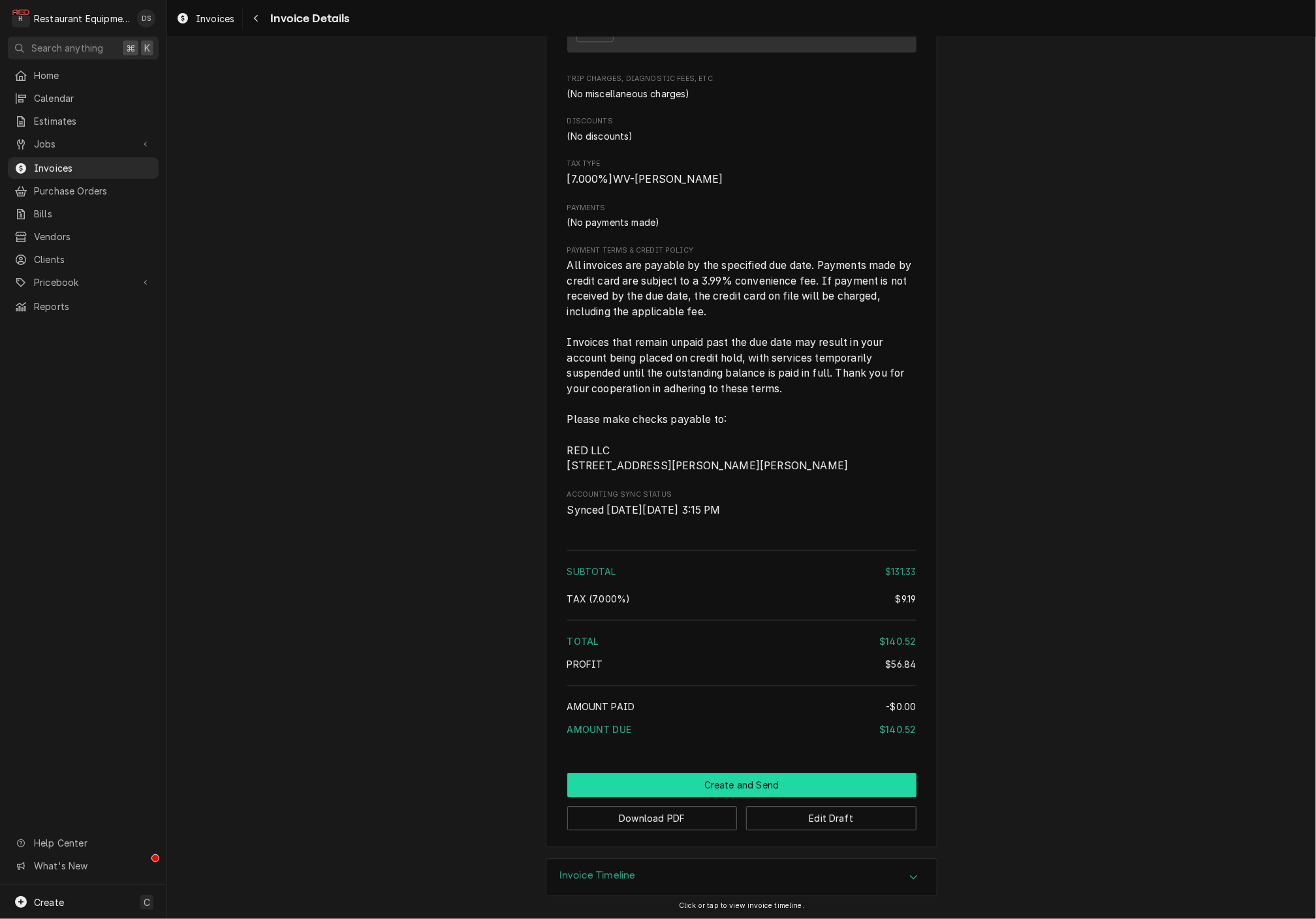
click at [756, 781] on button "Create and Send" at bounding box center [742, 784] width 349 height 24
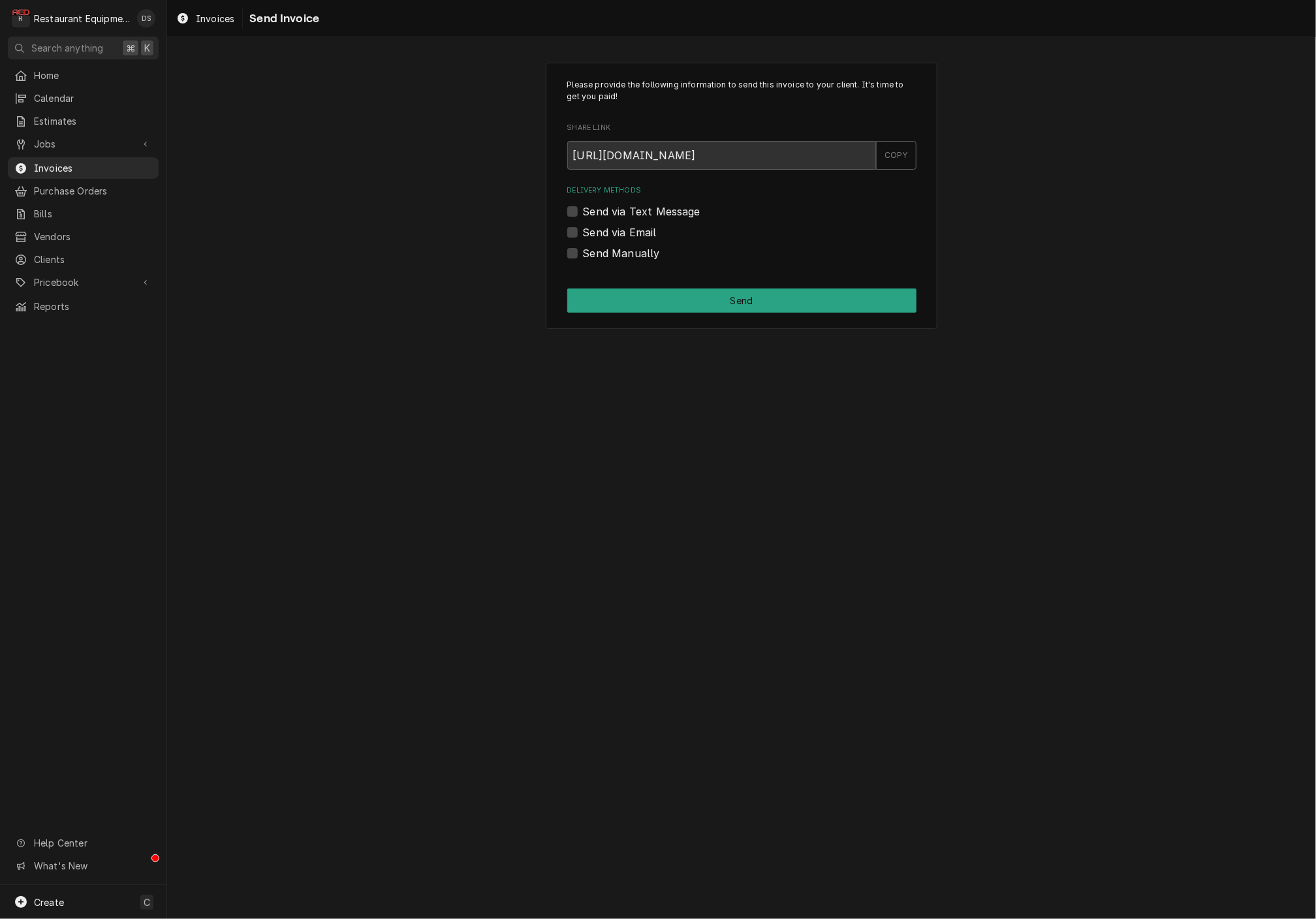
click at [583, 249] on label "Send Manually" at bounding box center [621, 253] width 77 height 15
click at [583, 249] on input "Send Manually" at bounding box center [757, 260] width 349 height 29
checkbox input "true"
click at [772, 306] on button "Send" at bounding box center [742, 300] width 349 height 24
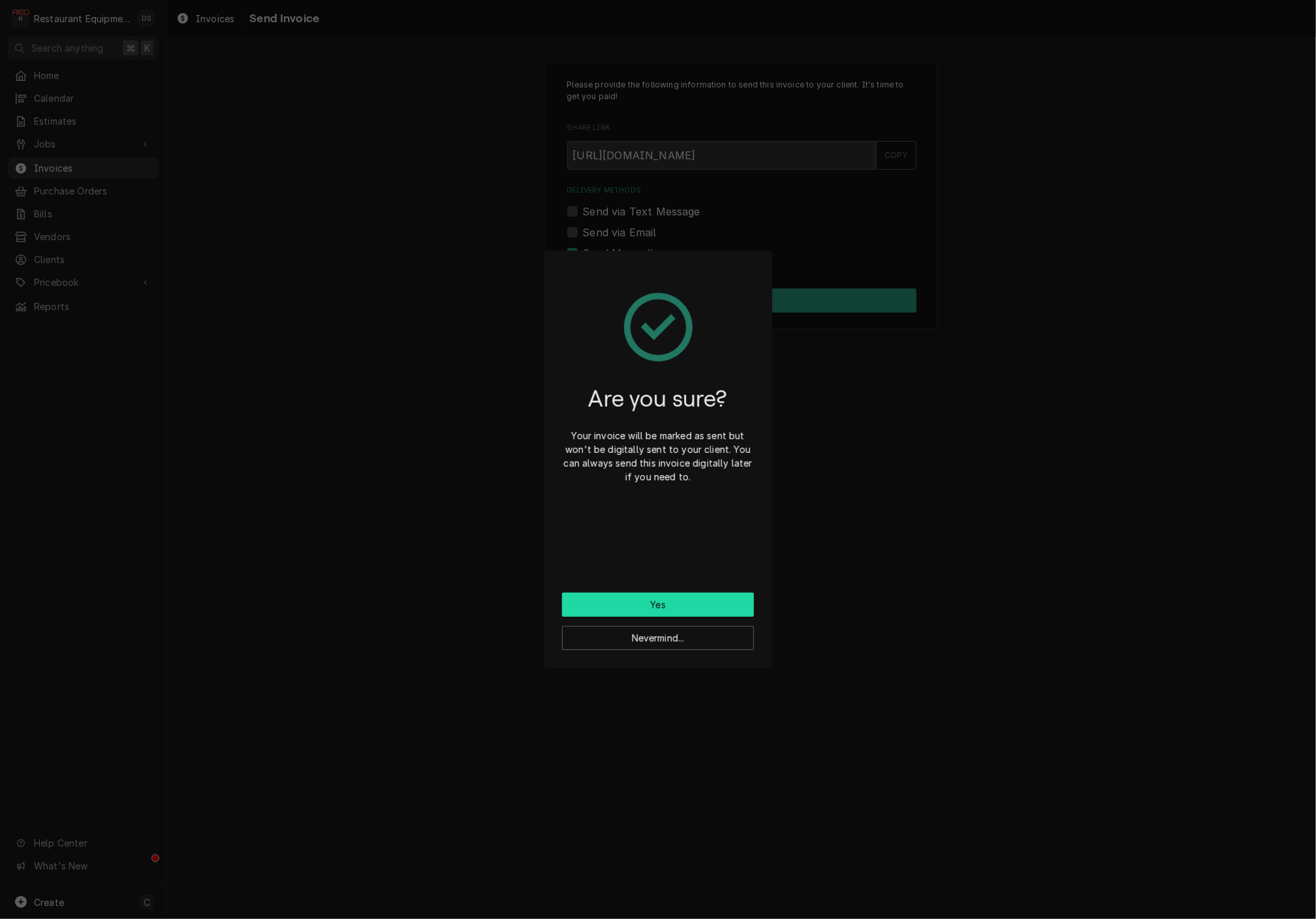
click at [670, 601] on button "Yes" at bounding box center [658, 605] width 192 height 24
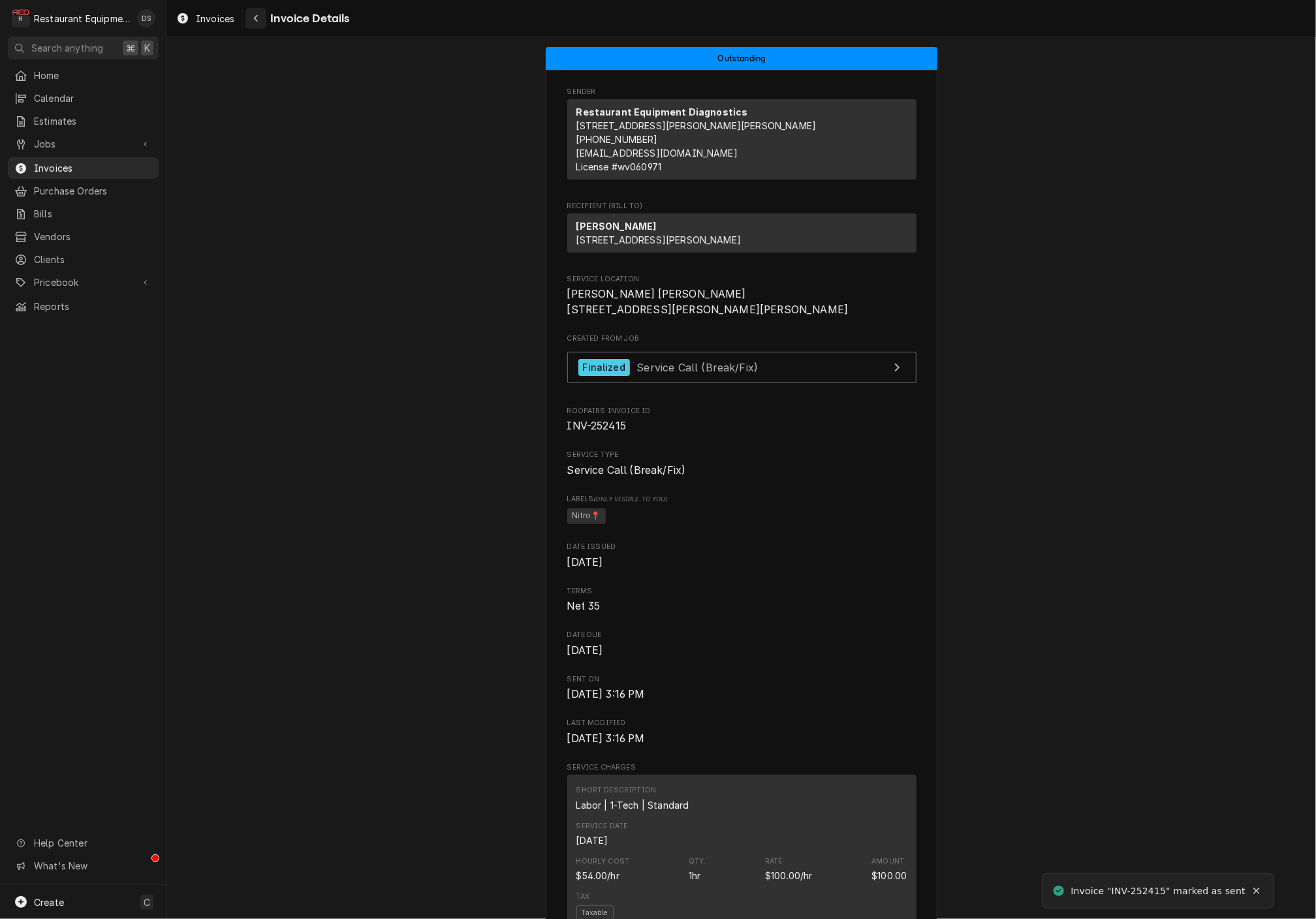
click at [254, 16] on icon "Navigate back" at bounding box center [256, 18] width 6 height 10
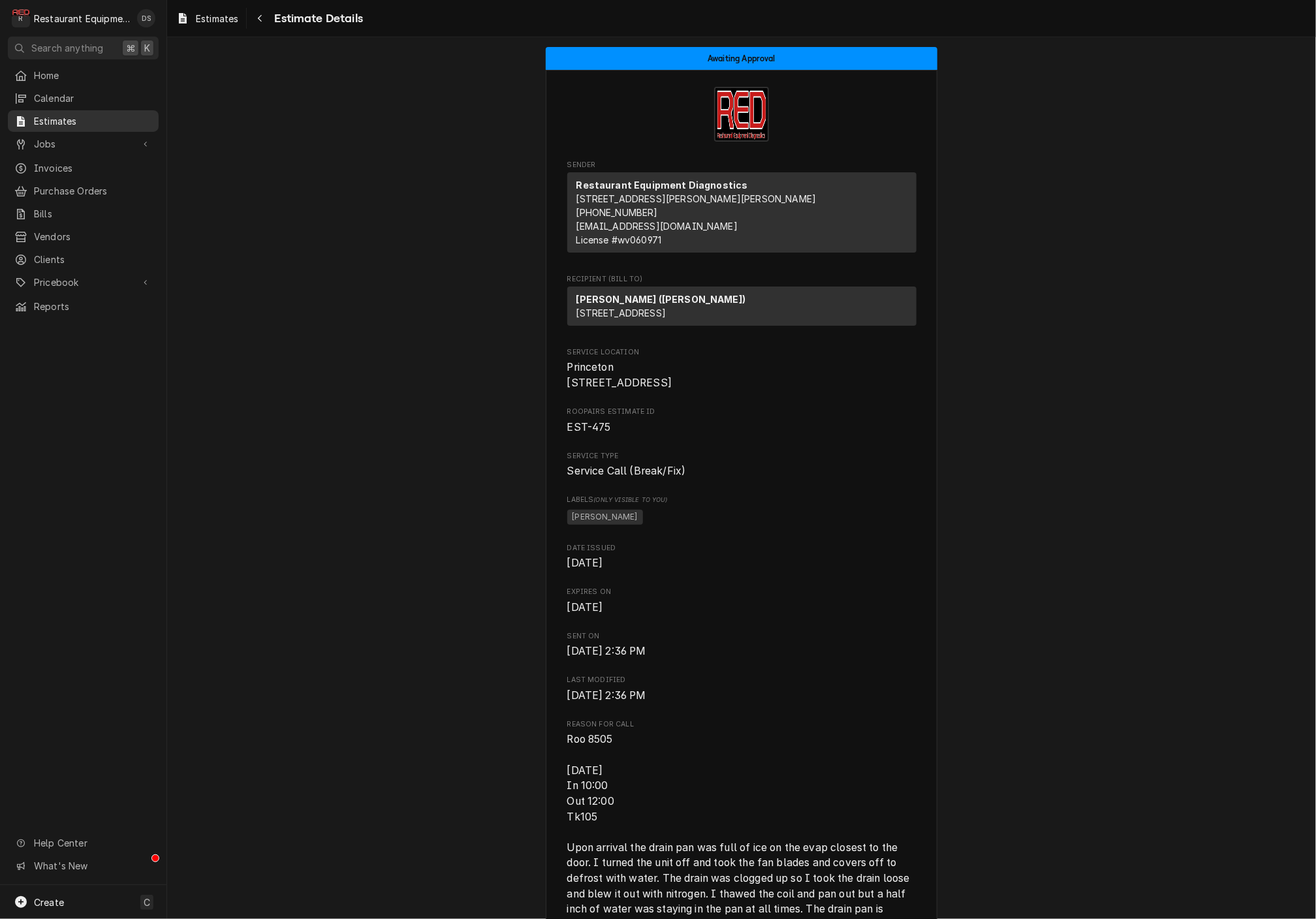
click at [75, 121] on span "Estimates" at bounding box center [93, 121] width 118 height 14
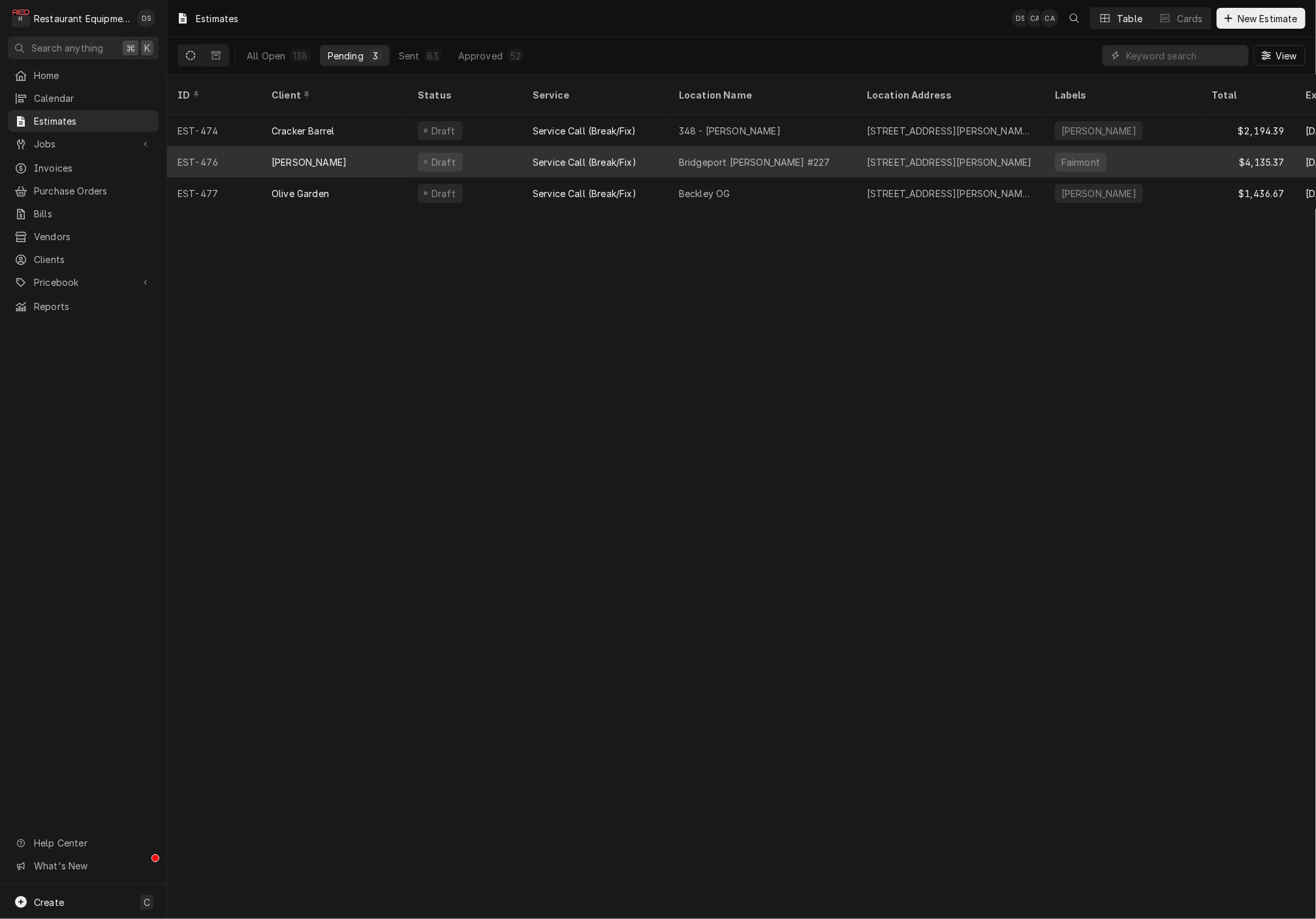
click at [375, 150] on div "[PERSON_NAME]" at bounding box center [334, 162] width 146 height 31
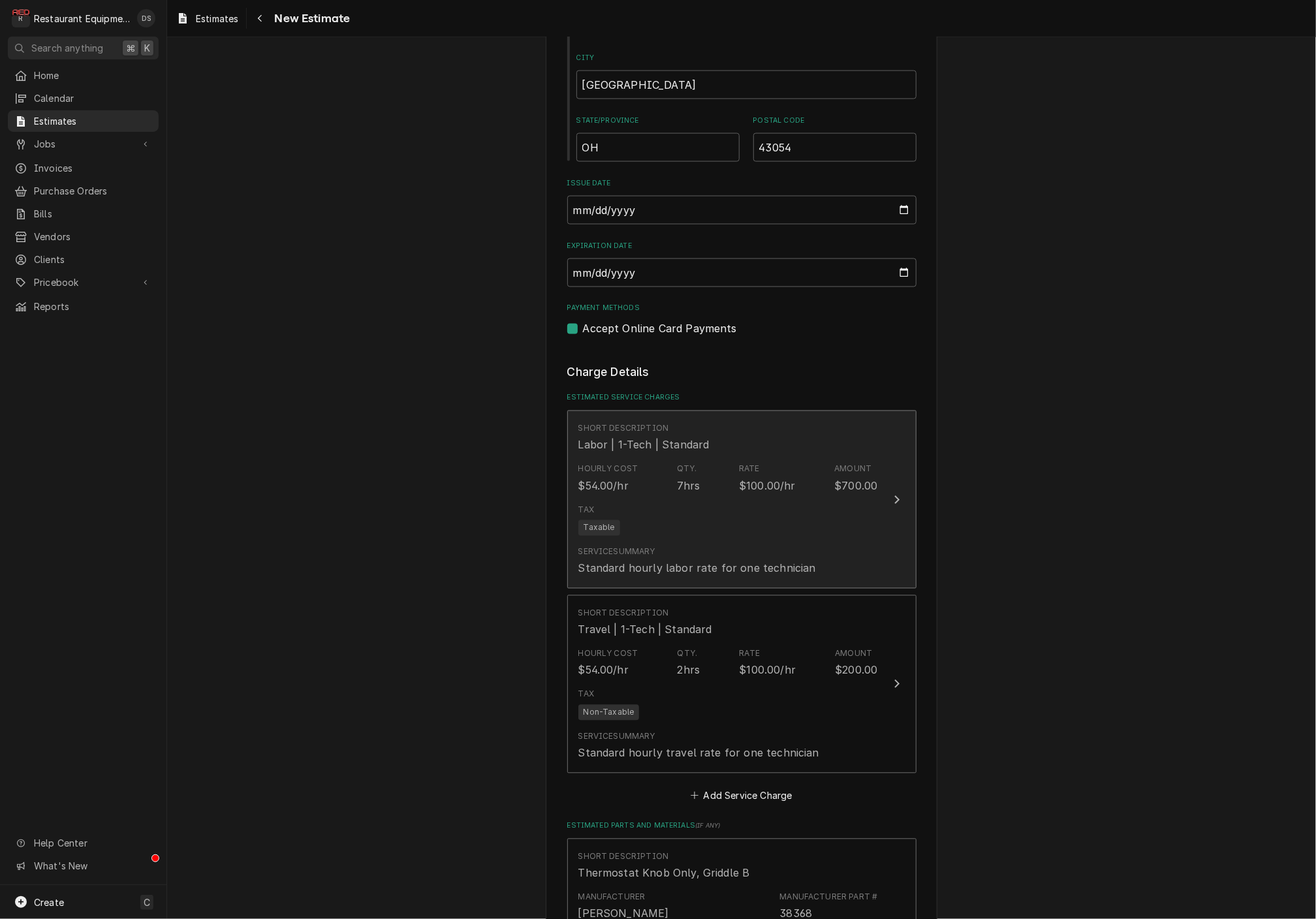
scroll to position [1175, 0]
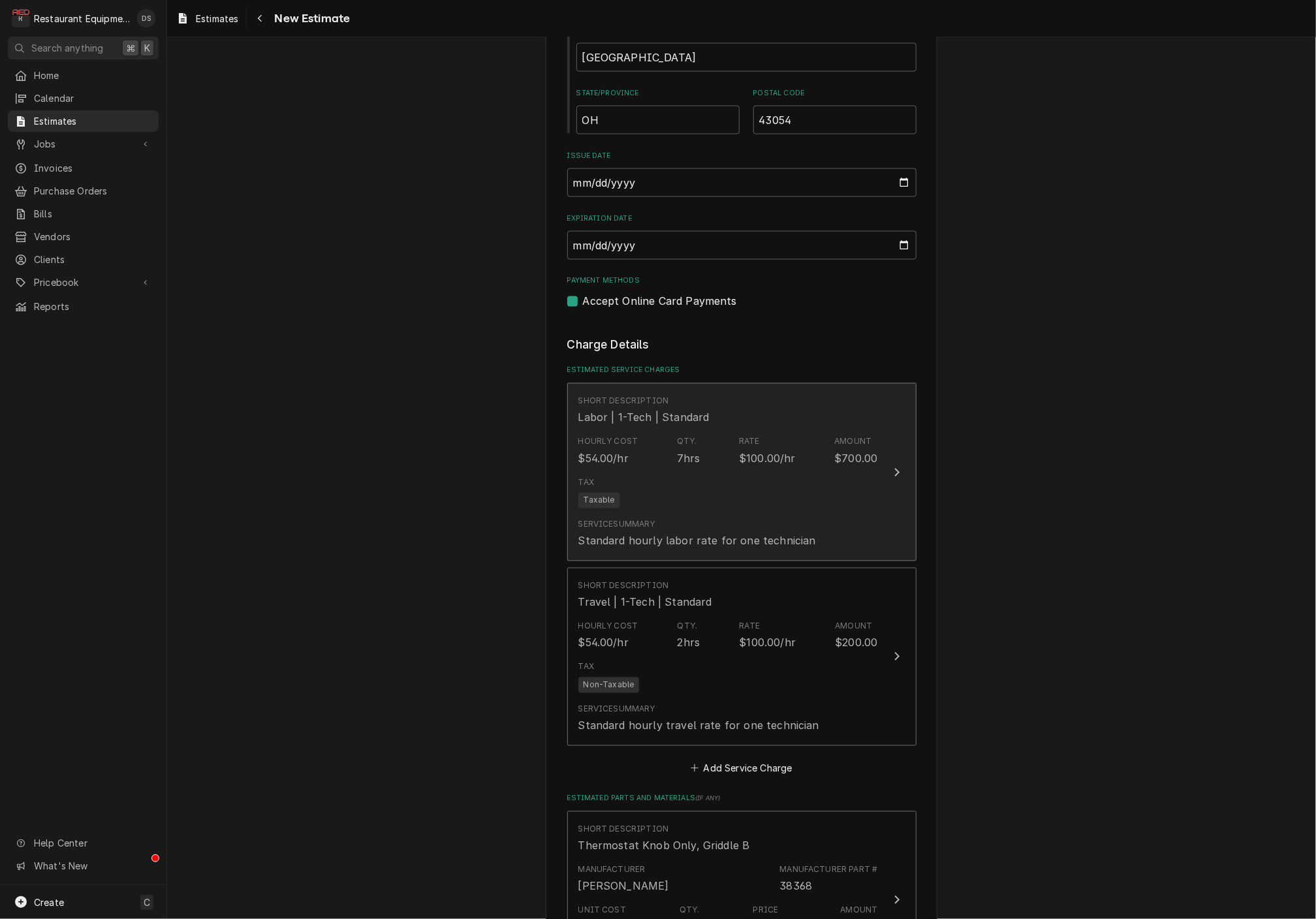
click at [707, 455] on div "Hourly Cost $54.00/hr Qty. 7hrs Rate $100.00/hr Amount $700.00" at bounding box center [728, 450] width 300 height 40
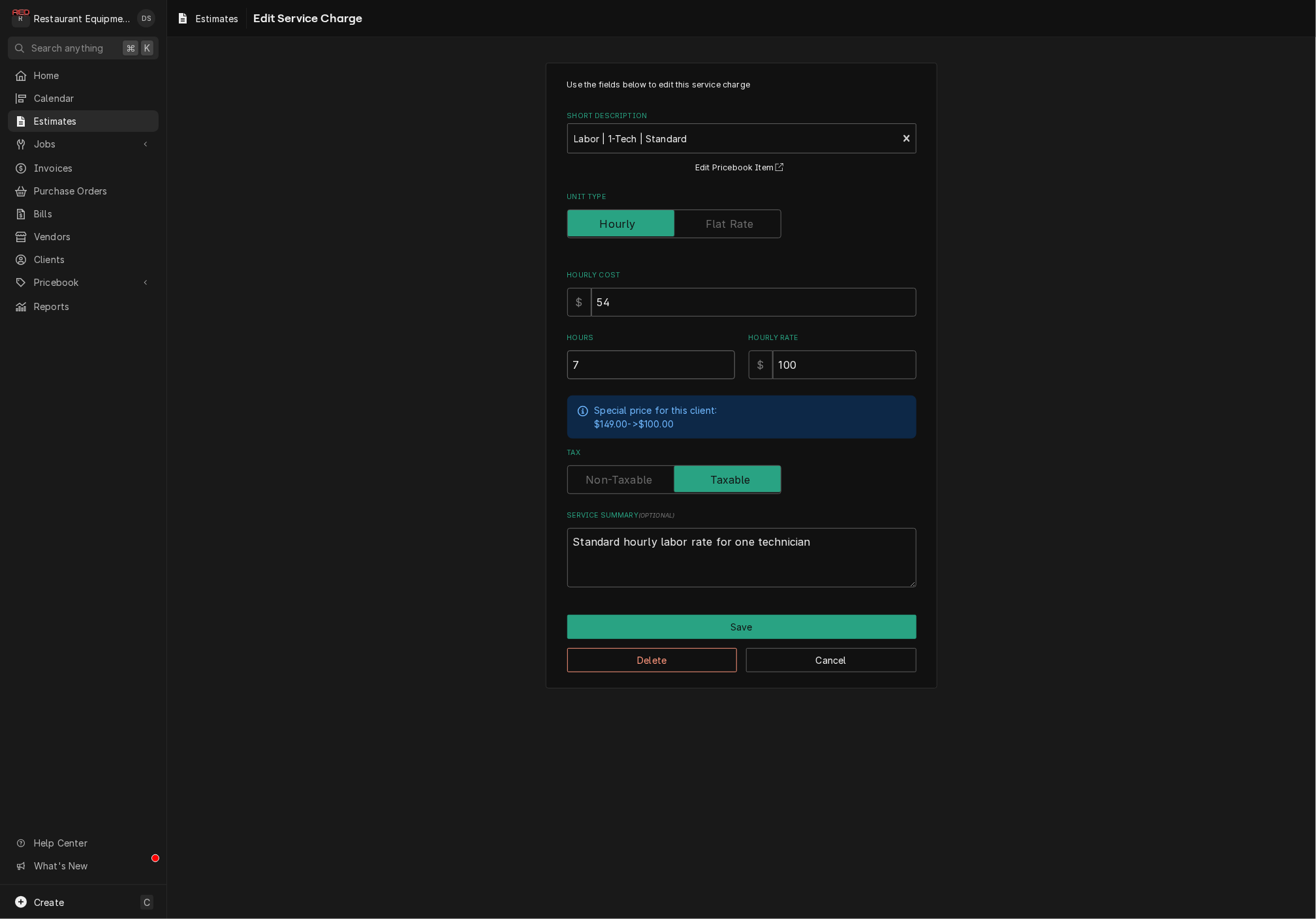
click at [629, 368] on input "7" at bounding box center [651, 365] width 168 height 29
type textarea "x"
type input "6"
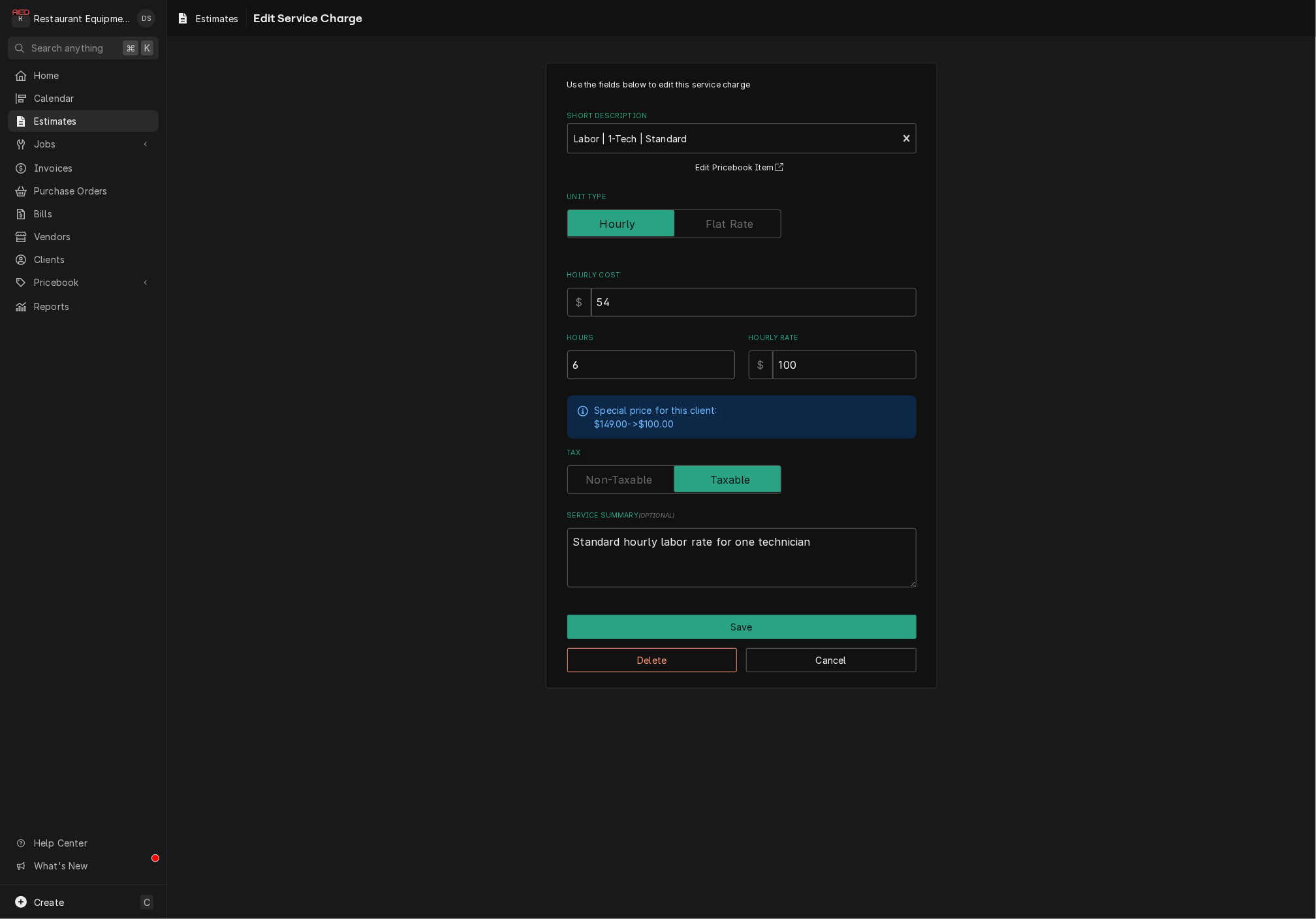
type textarea "x"
type input "6"
click at [735, 625] on button "Save" at bounding box center [742, 627] width 349 height 24
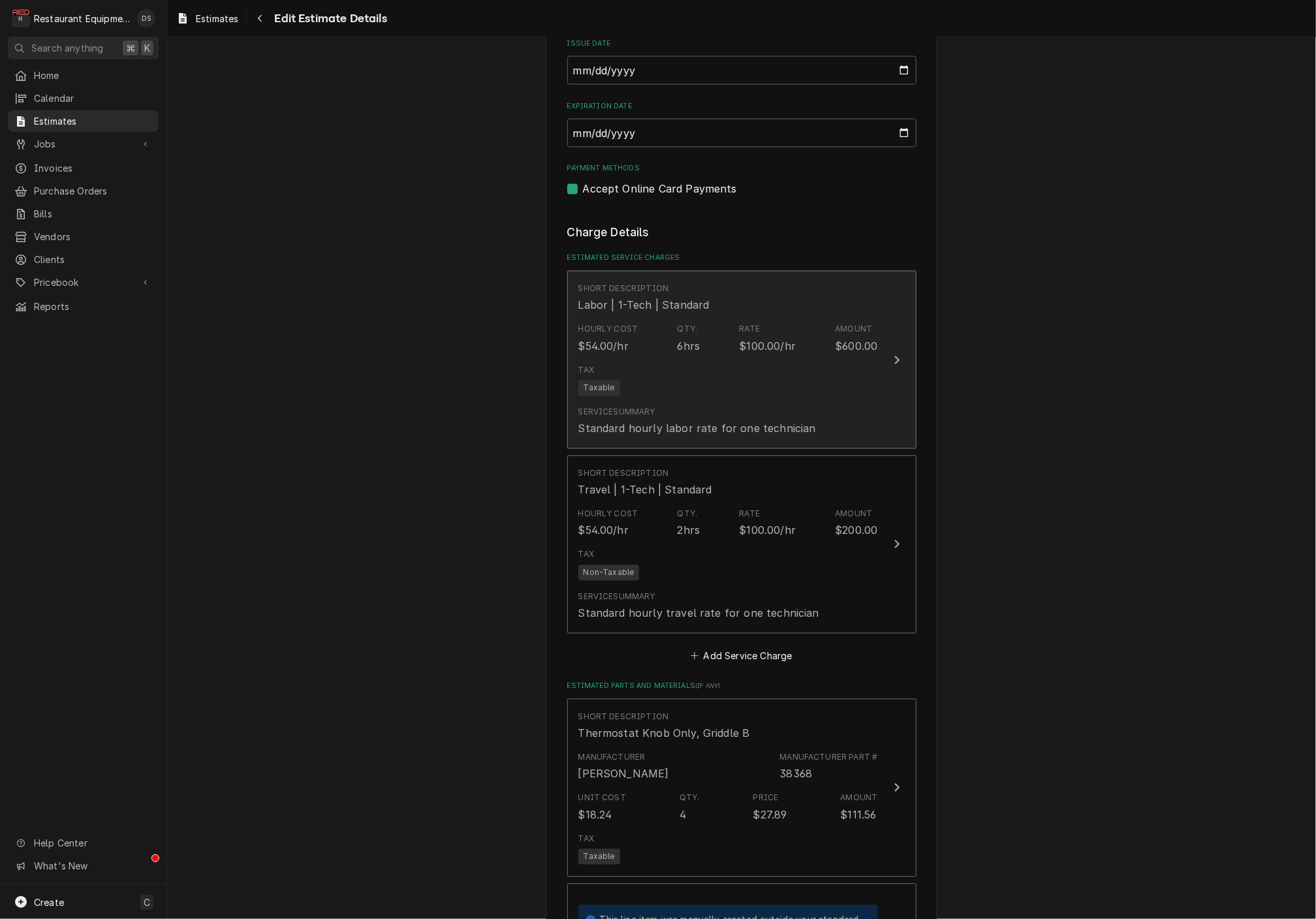
scroll to position [1341, 0]
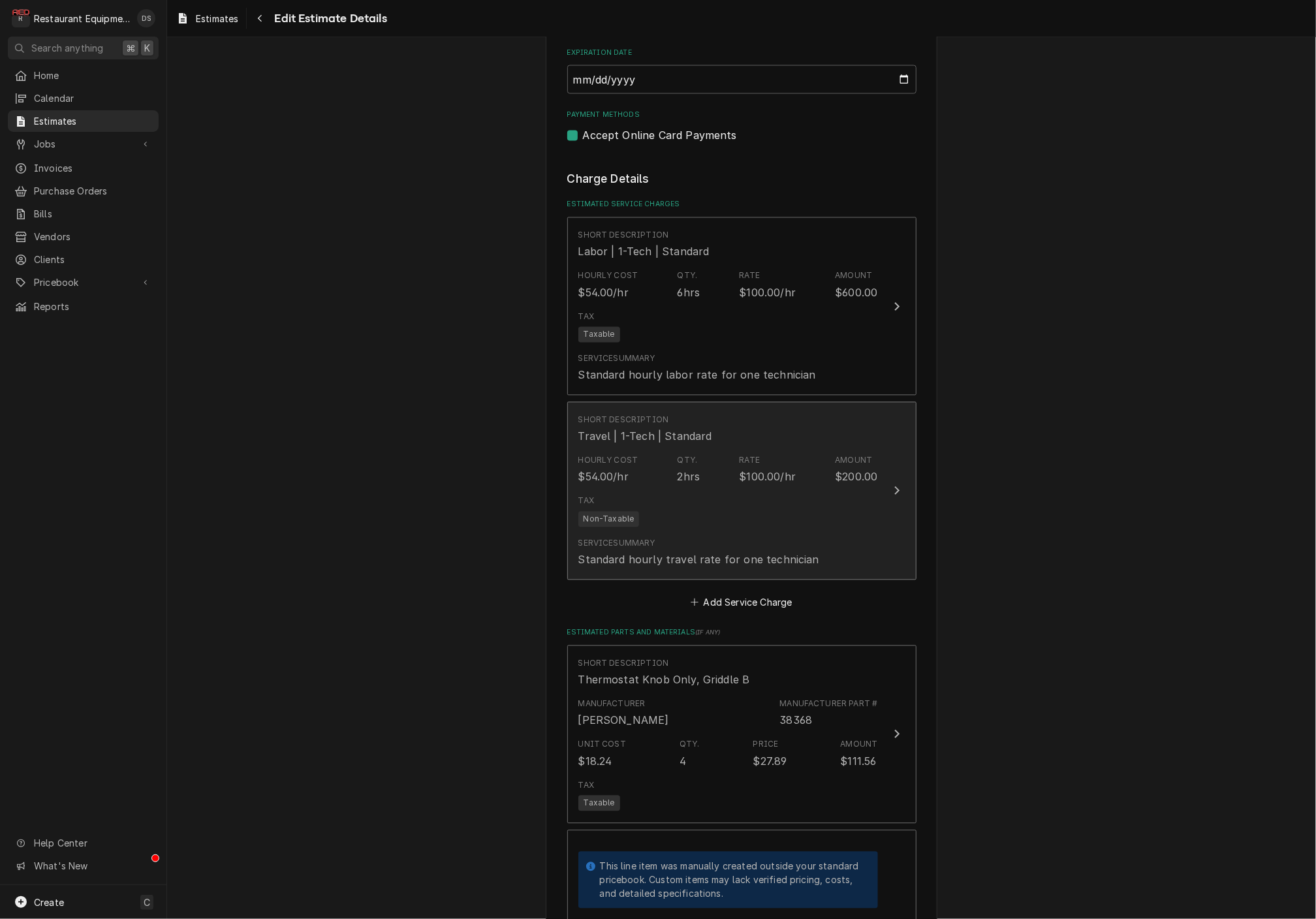
click at [716, 502] on div "Tax Non-Taxable" at bounding box center [728, 511] width 300 height 42
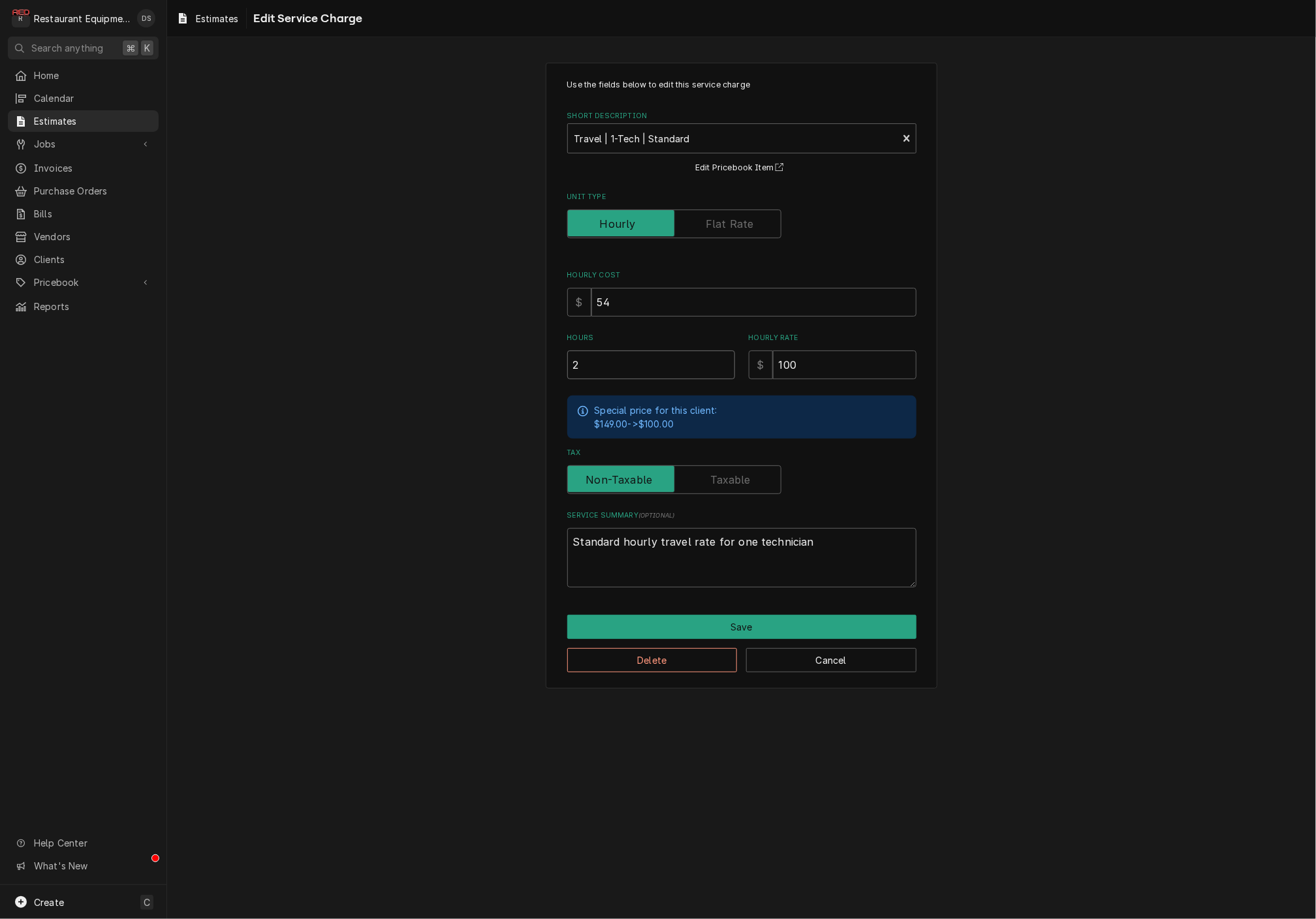
drag, startPoint x: 608, startPoint y: 365, endPoint x: 556, endPoint y: 363, distance: 52.0
click at [559, 363] on div "Use the fields below to edit this service charge Short Description Travel | 1-T…" at bounding box center [742, 376] width 392 height 627
type textarea "x"
type input "1"
type textarea "x"
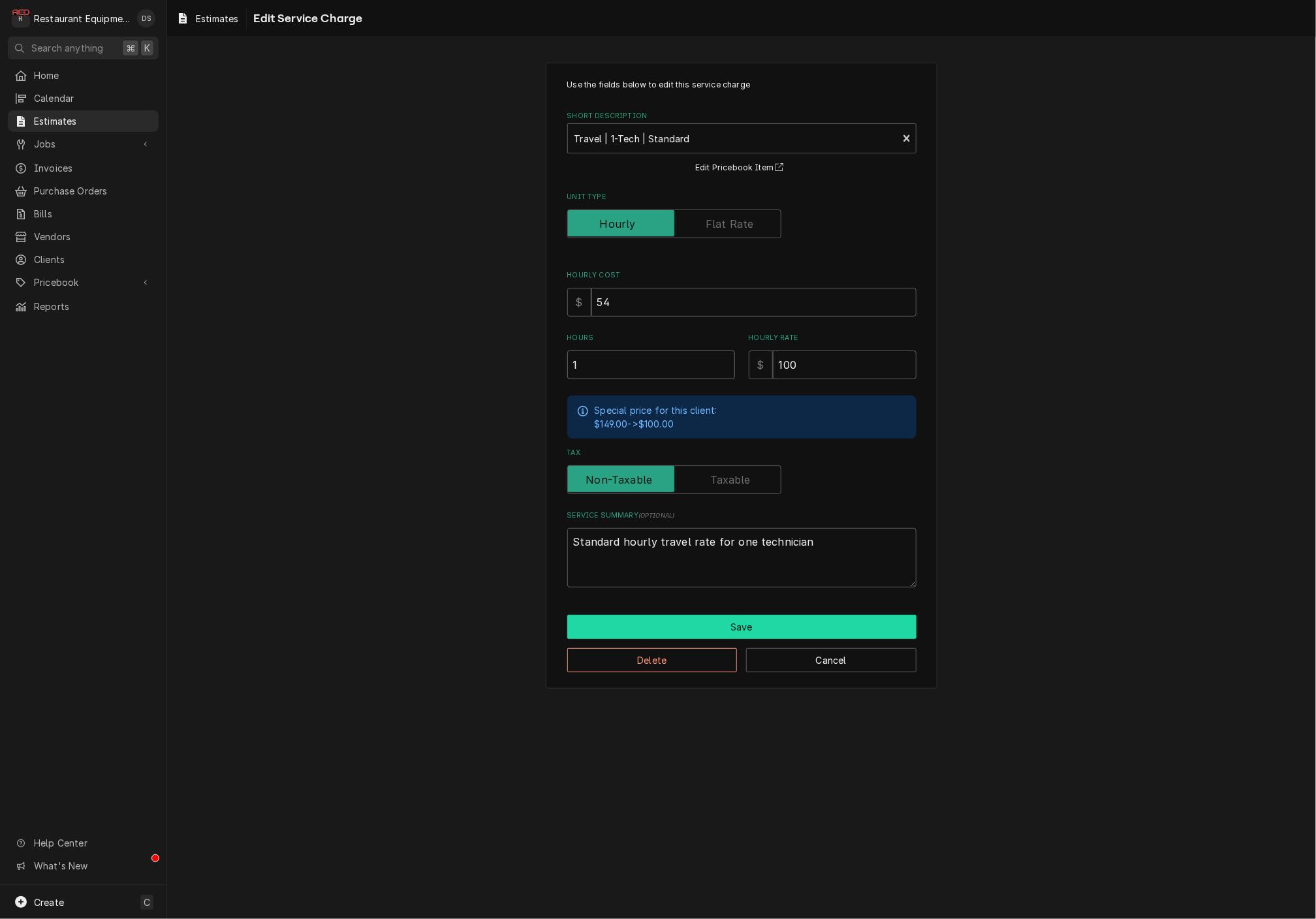
type input "1"
click at [733, 619] on button "Save" at bounding box center [742, 627] width 349 height 24
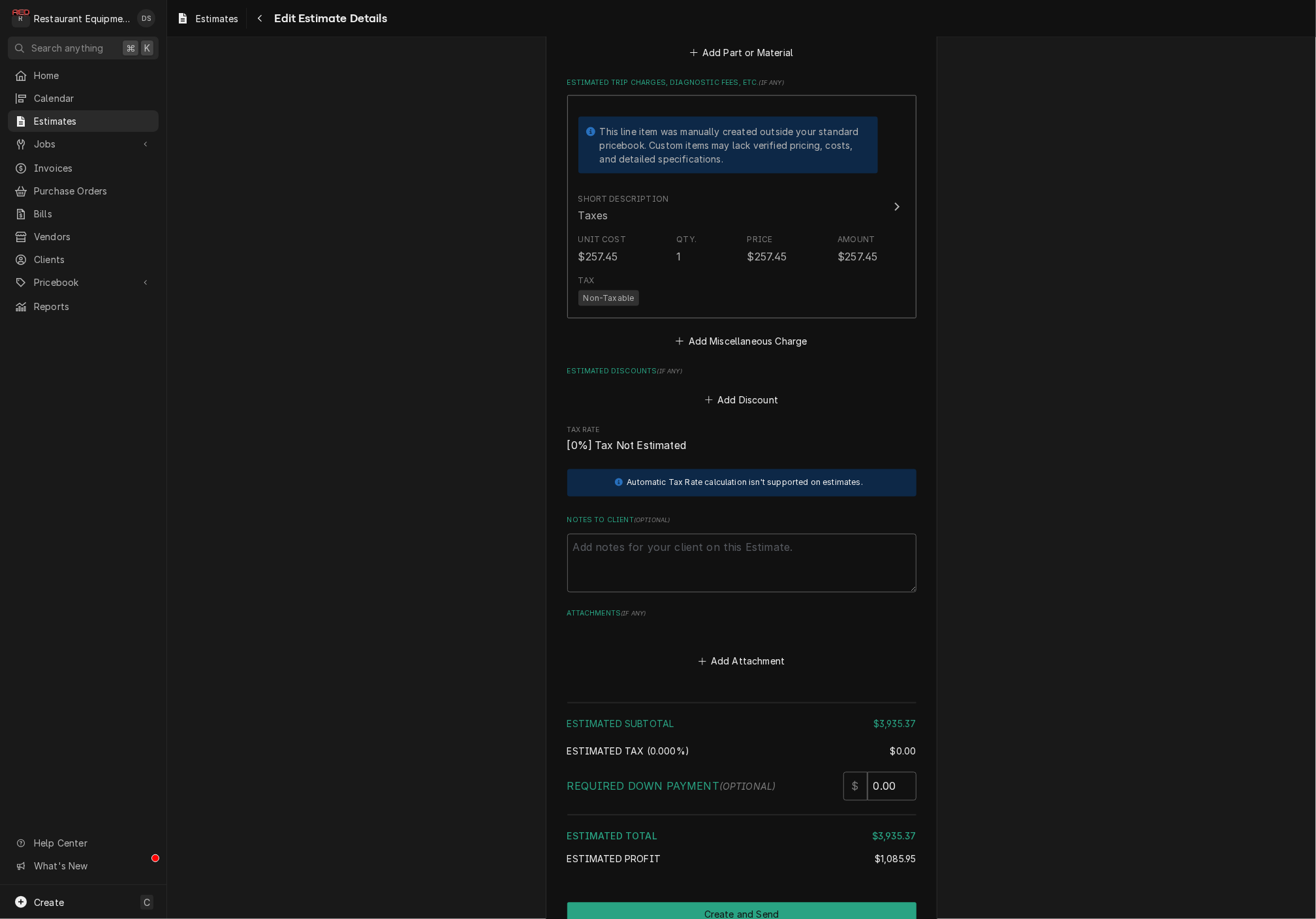
scroll to position [3785, 0]
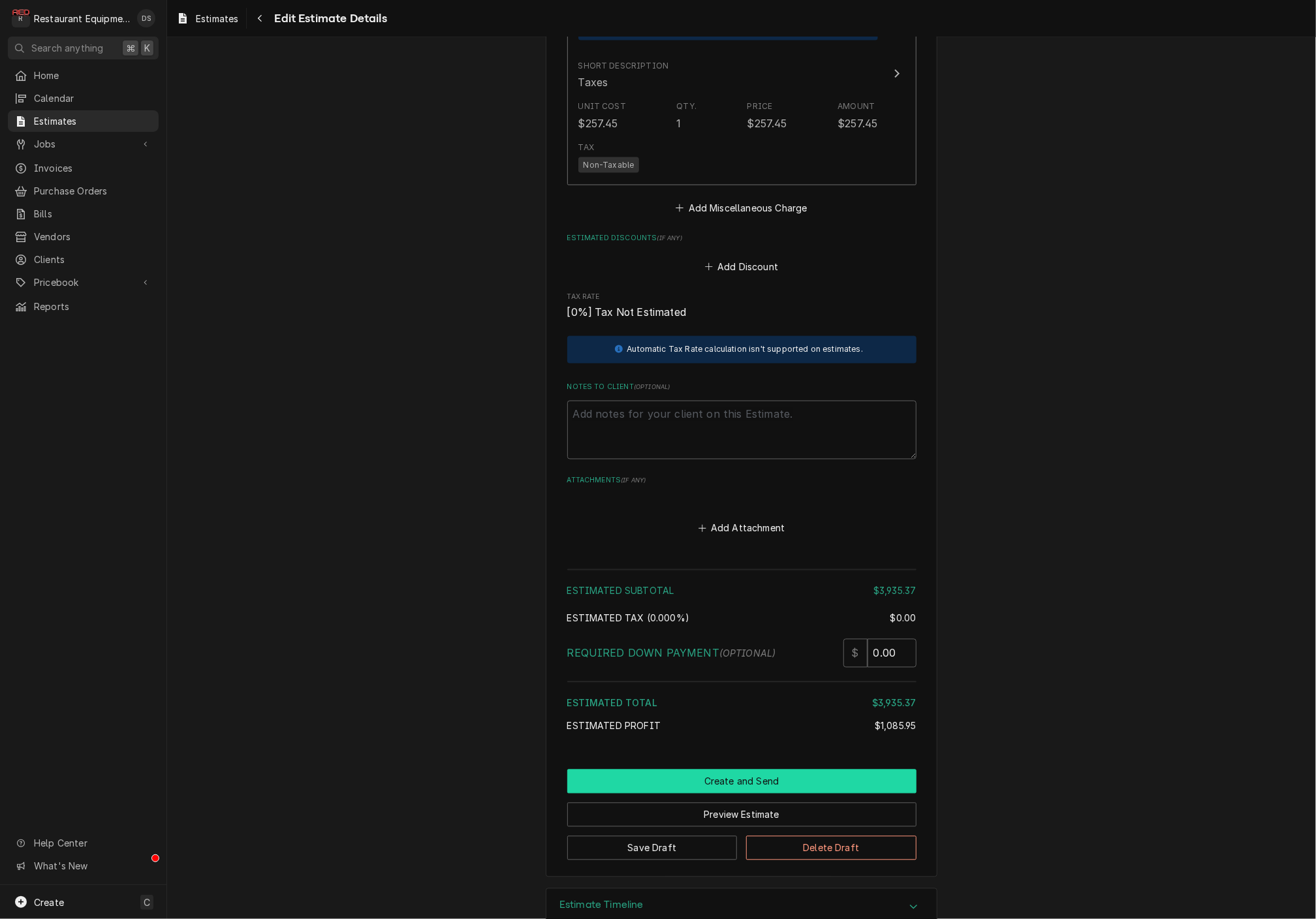
click at [733, 770] on button "Create and Send" at bounding box center [742, 782] width 349 height 24
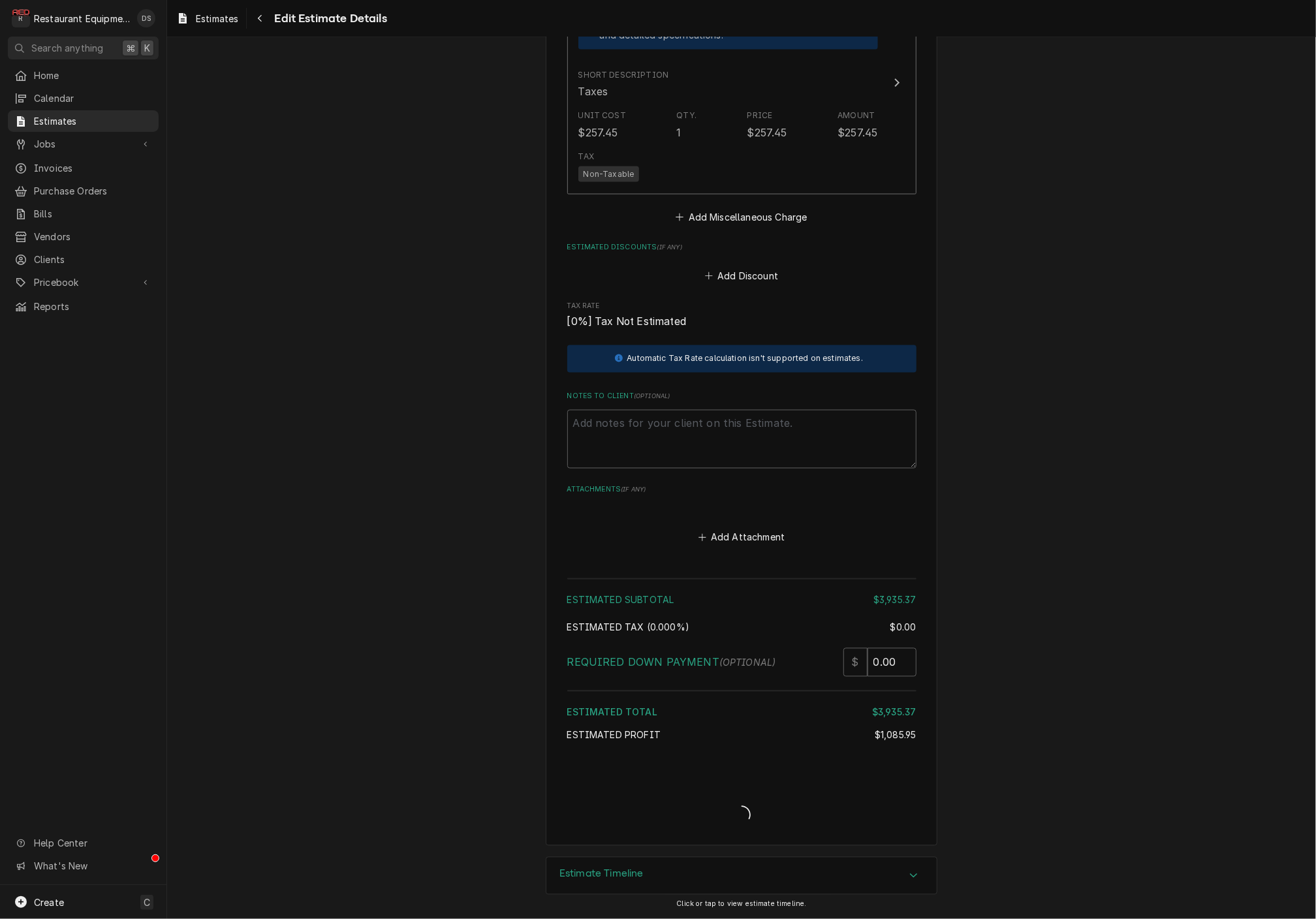
scroll to position [3877, 0]
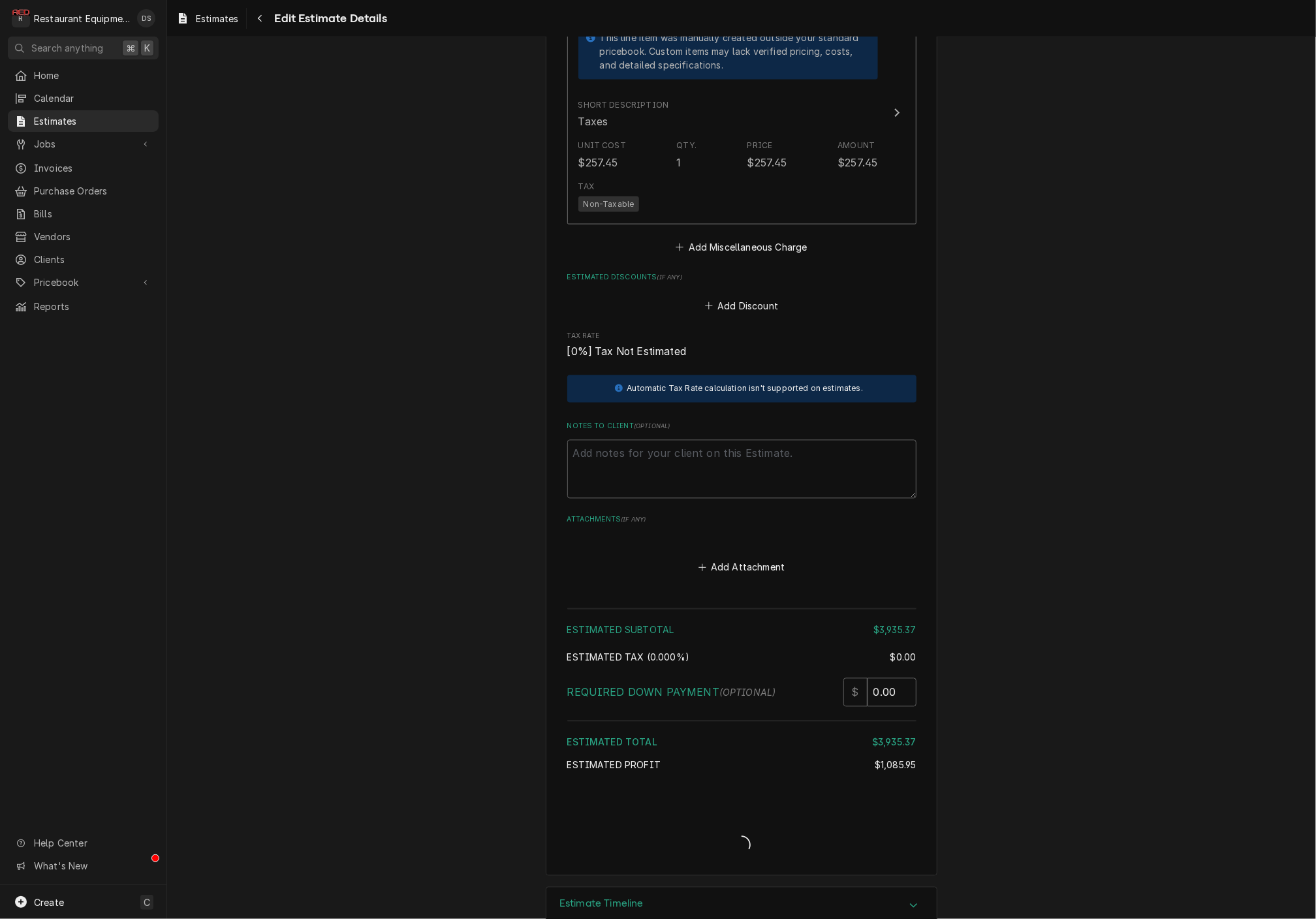
type textarea "x"
